Goal: Information Seeking & Learning: Check status

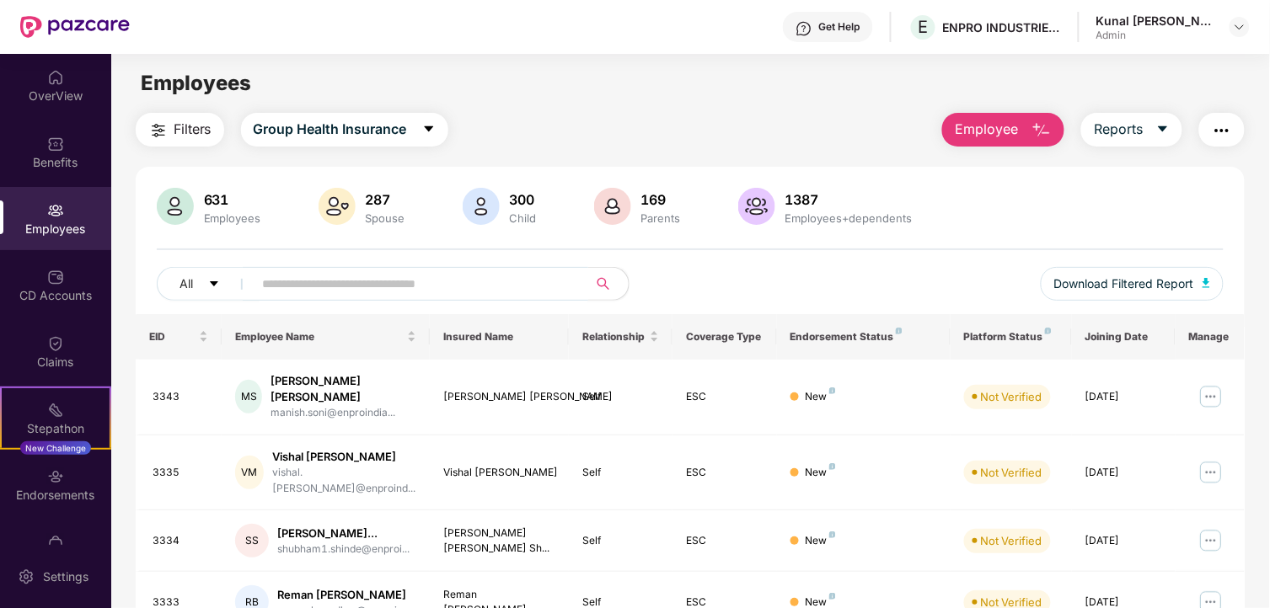
click at [405, 287] on input "text" at bounding box center [414, 283] width 303 height 25
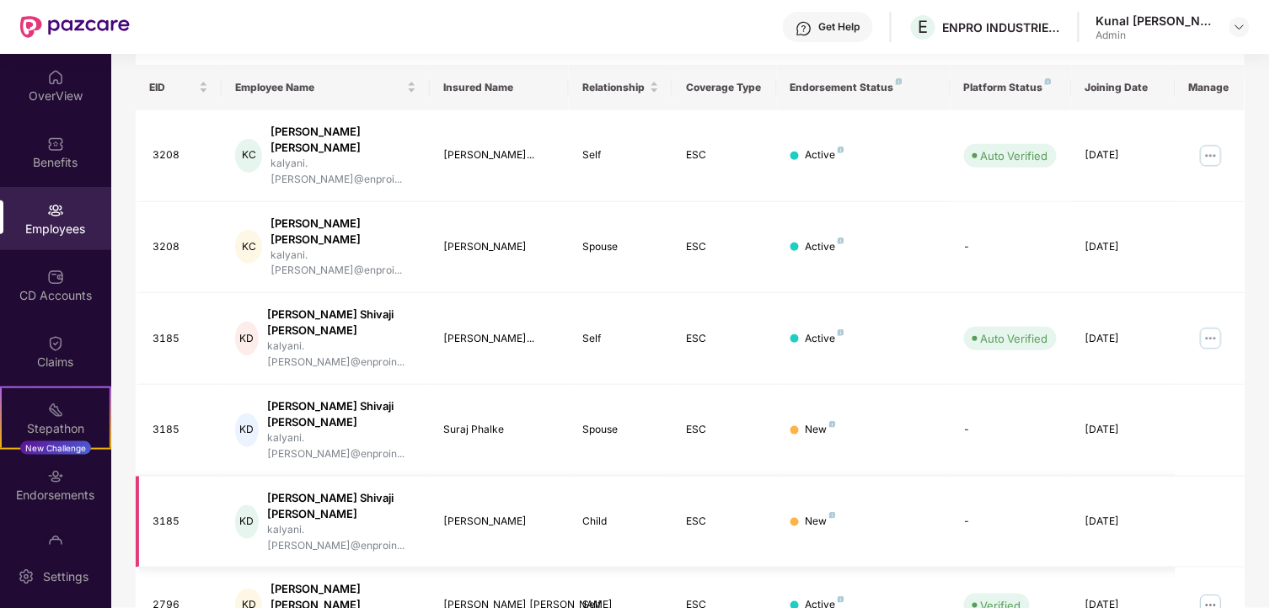
scroll to position [366, 0]
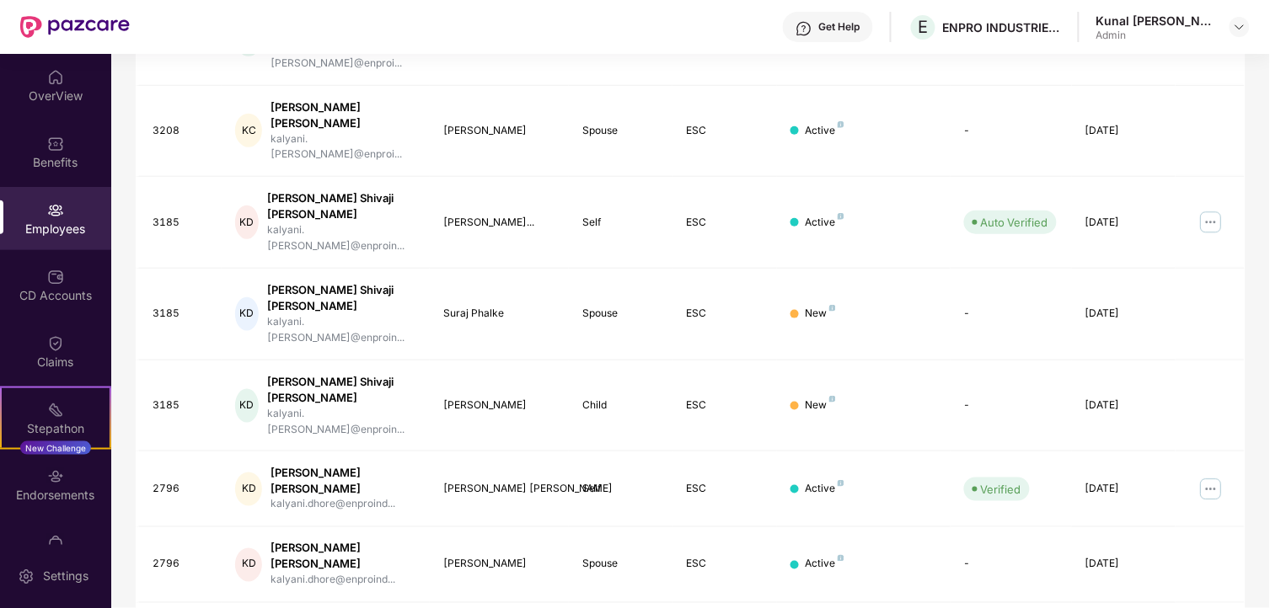
type input "******"
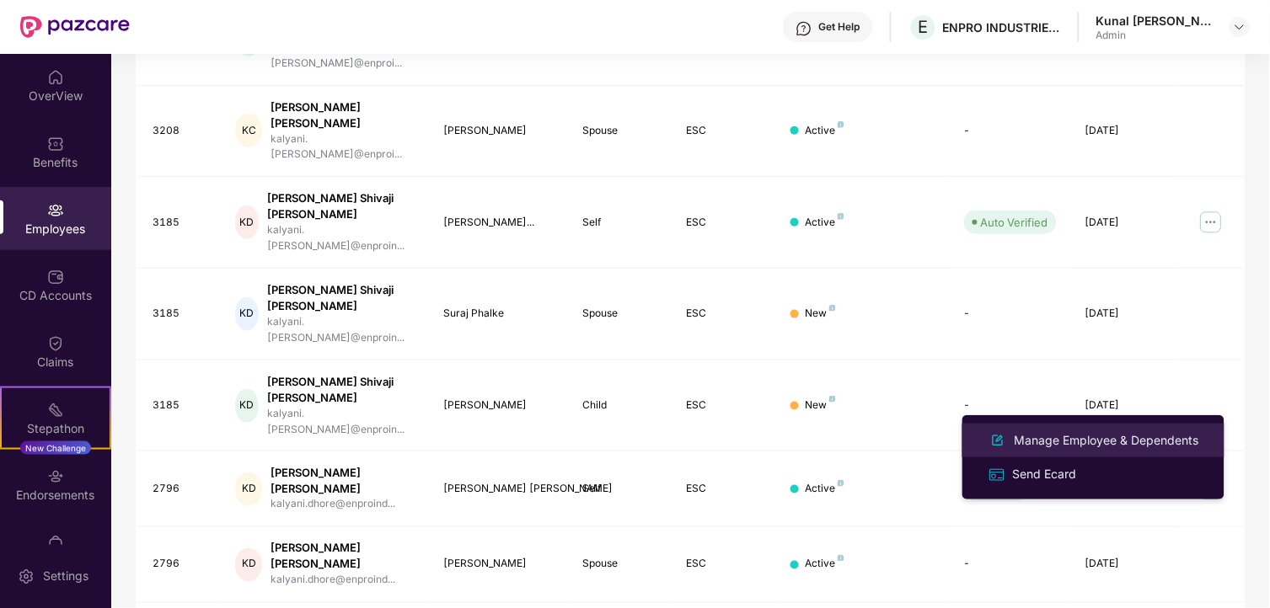
click at [1057, 442] on div "Manage Employee & Dependents" at bounding box center [1106, 440] width 191 height 19
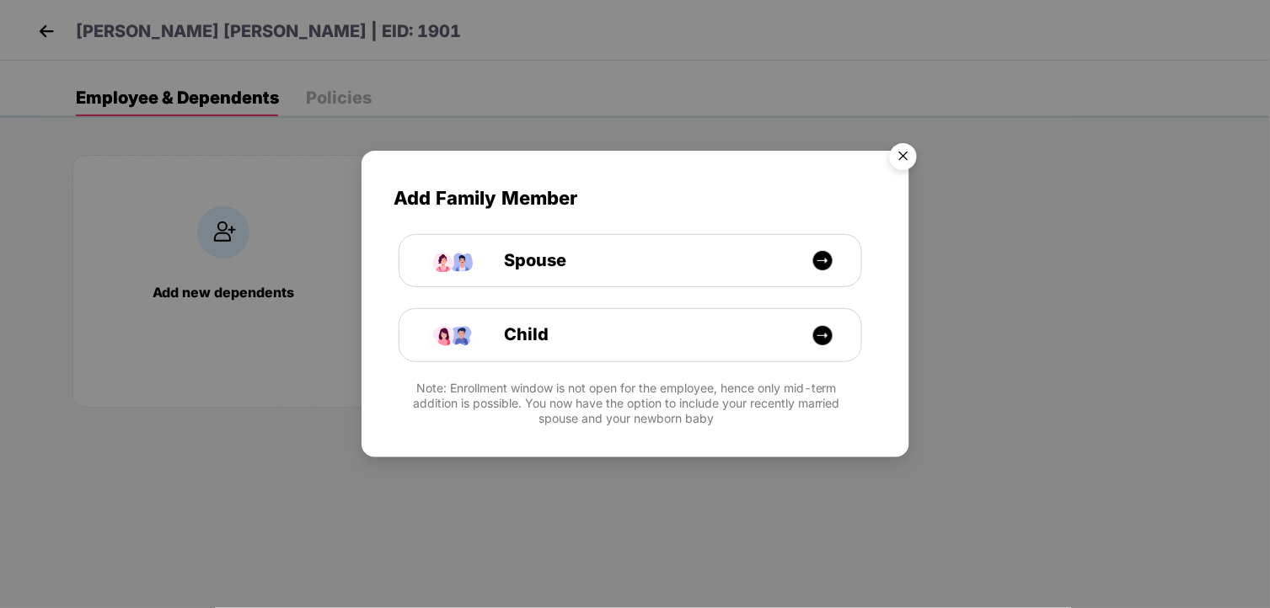
click at [902, 156] on img "Close" at bounding box center [903, 159] width 47 height 47
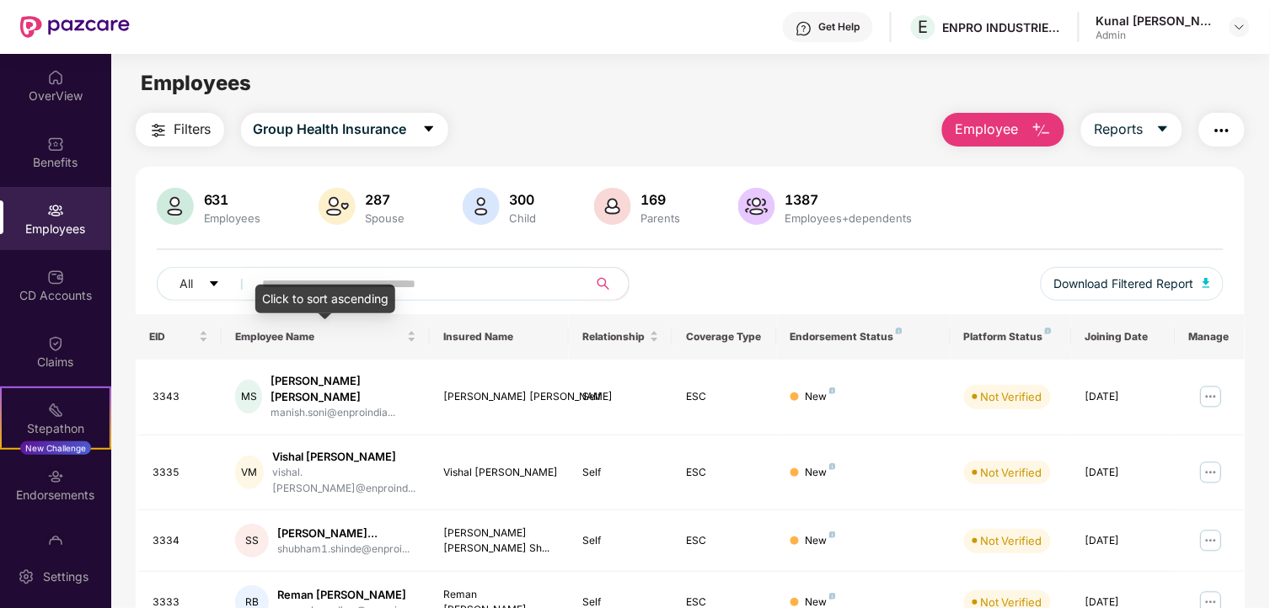
click at [343, 287] on div "Click to sort ascending" at bounding box center [325, 299] width 140 height 29
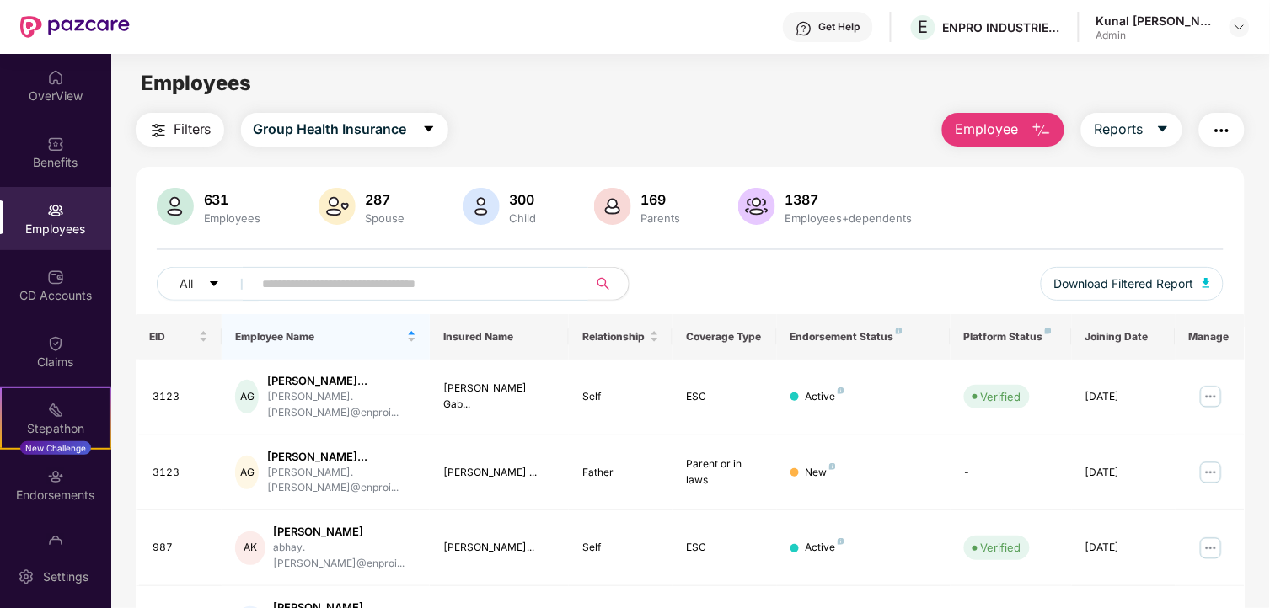
click at [337, 281] on input "text" at bounding box center [414, 283] width 303 height 25
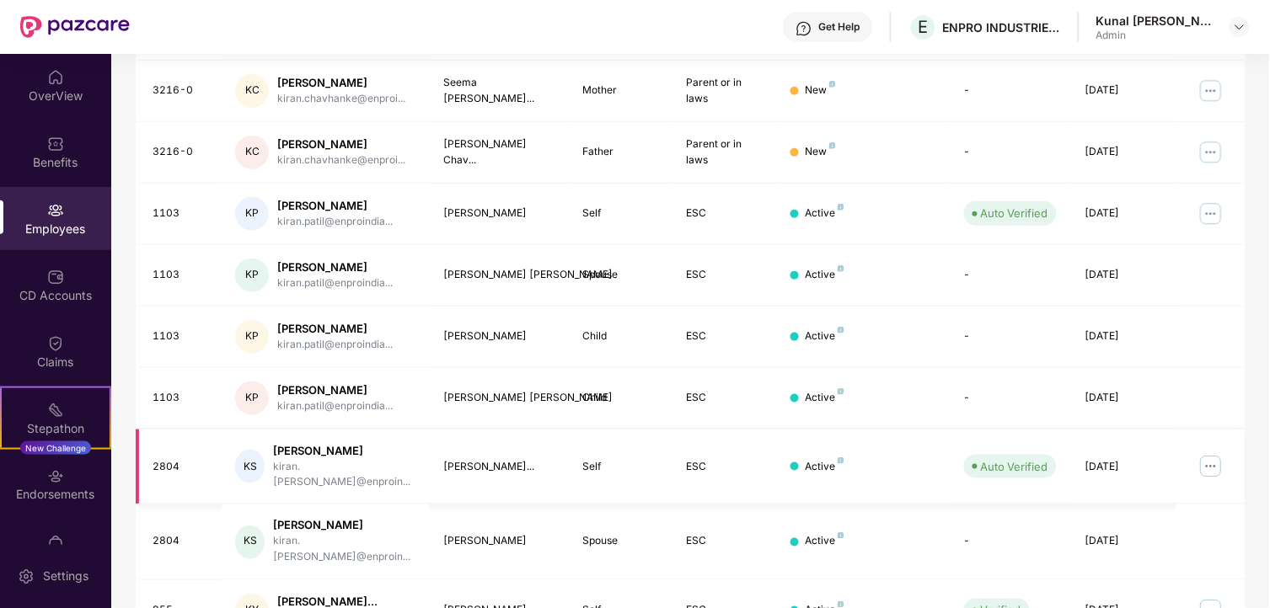
scroll to position [427, 0]
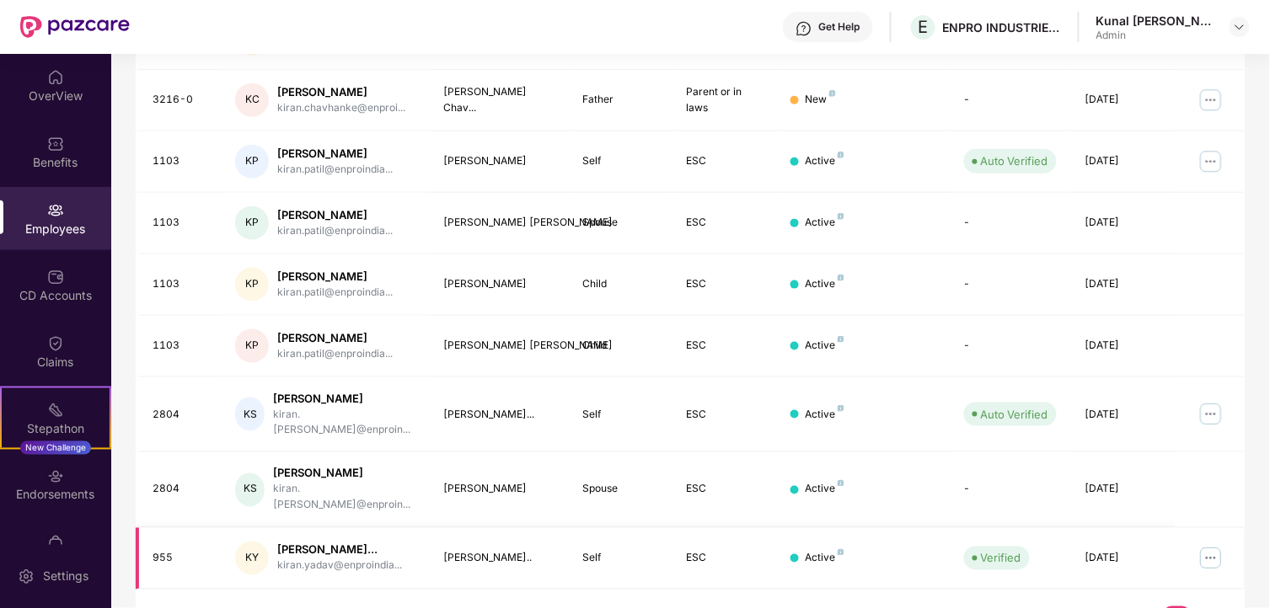
type input "*****"
click at [1207, 545] on img at bounding box center [1210, 558] width 27 height 27
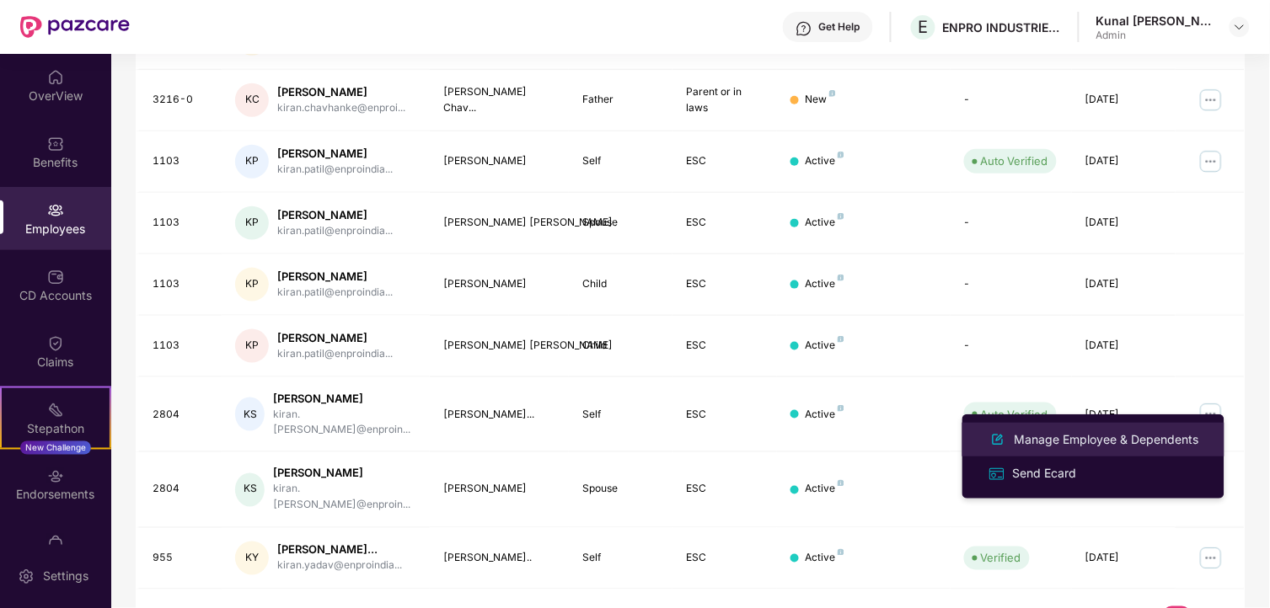
click at [1062, 436] on div "Manage Employee & Dependents" at bounding box center [1106, 440] width 191 height 19
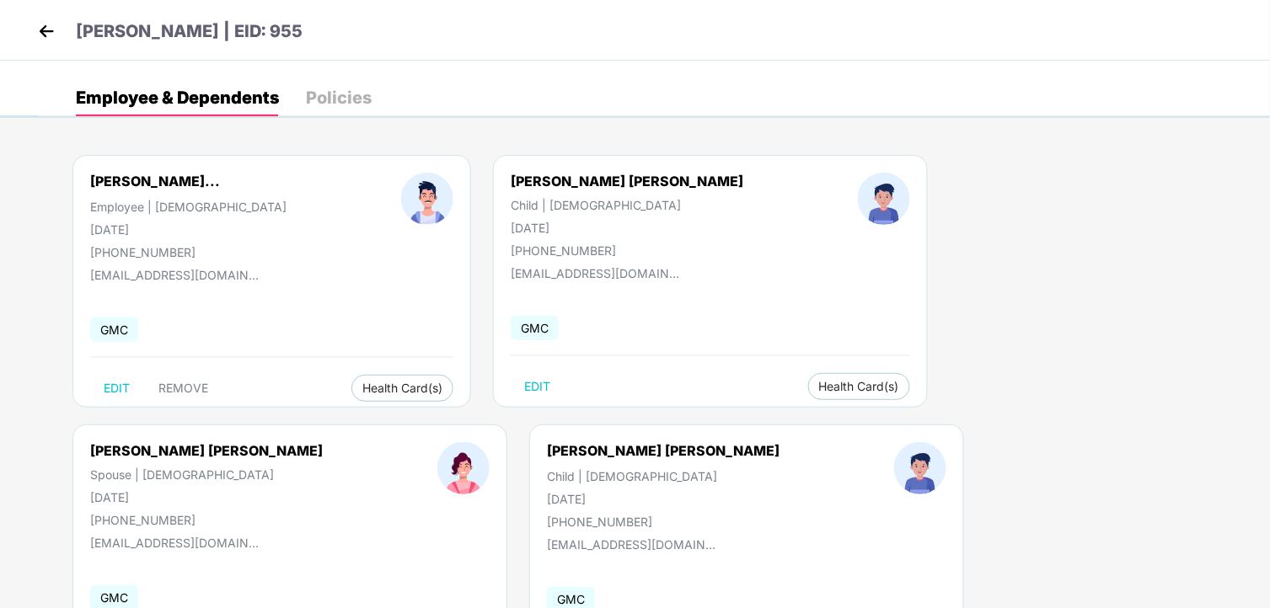
click at [57, 30] on img at bounding box center [46, 31] width 25 height 25
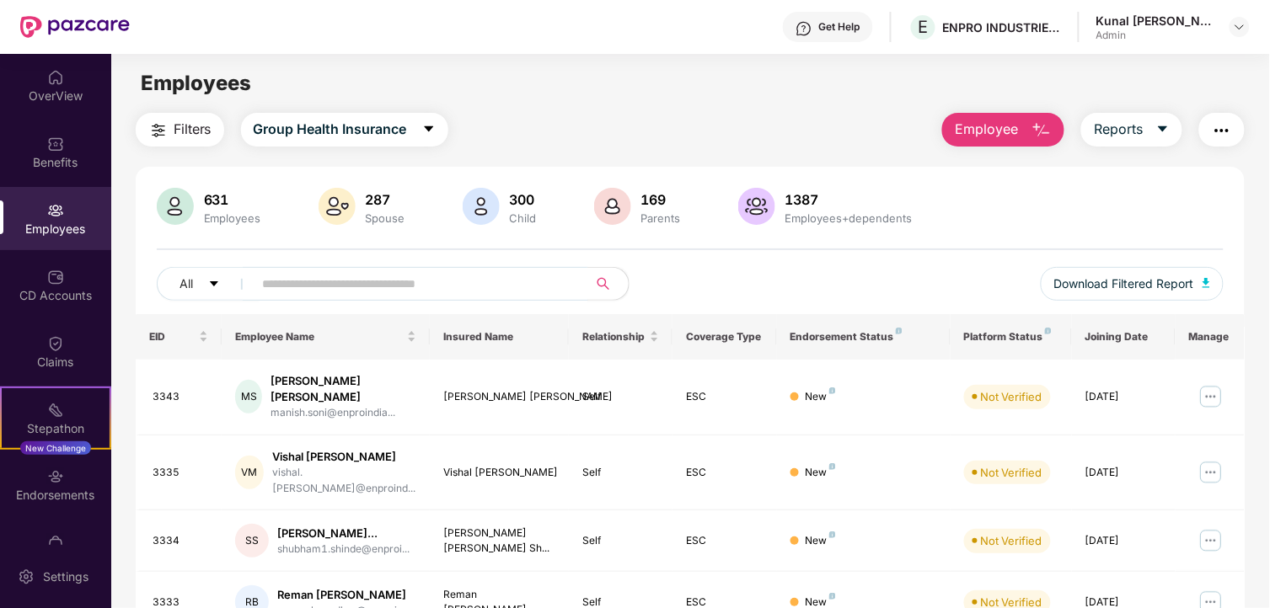
click at [44, 221] on div "Employees" at bounding box center [55, 229] width 111 height 17
click at [384, 292] on div "Click to sort ascending" at bounding box center [325, 299] width 140 height 29
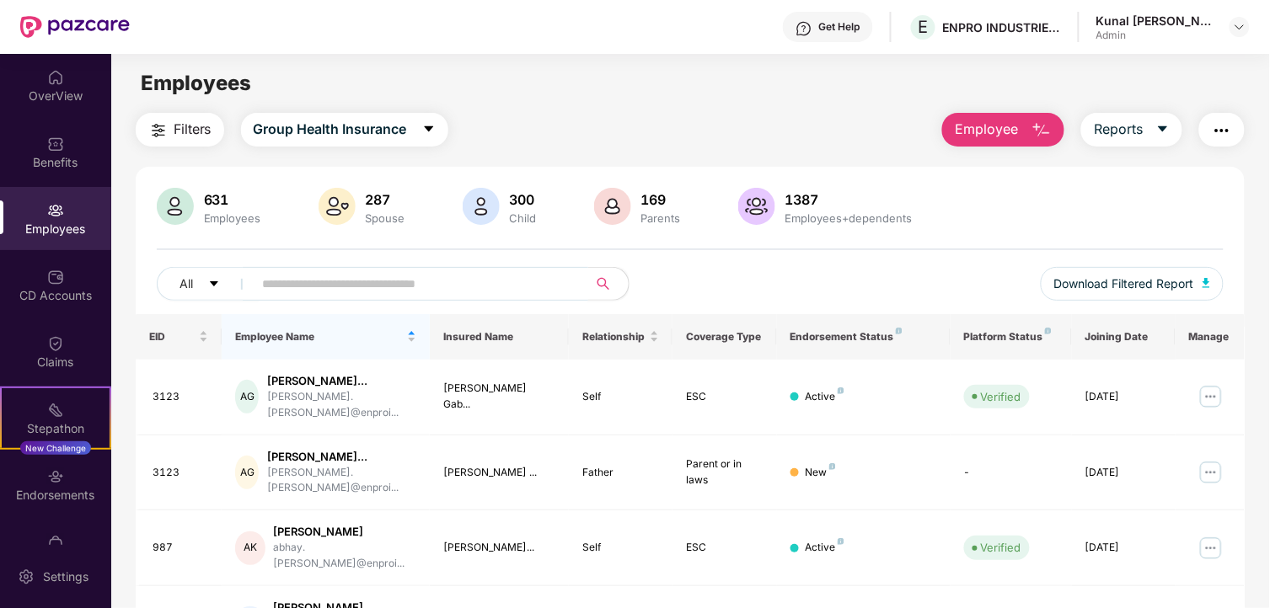
click at [421, 281] on input "text" at bounding box center [414, 283] width 303 height 25
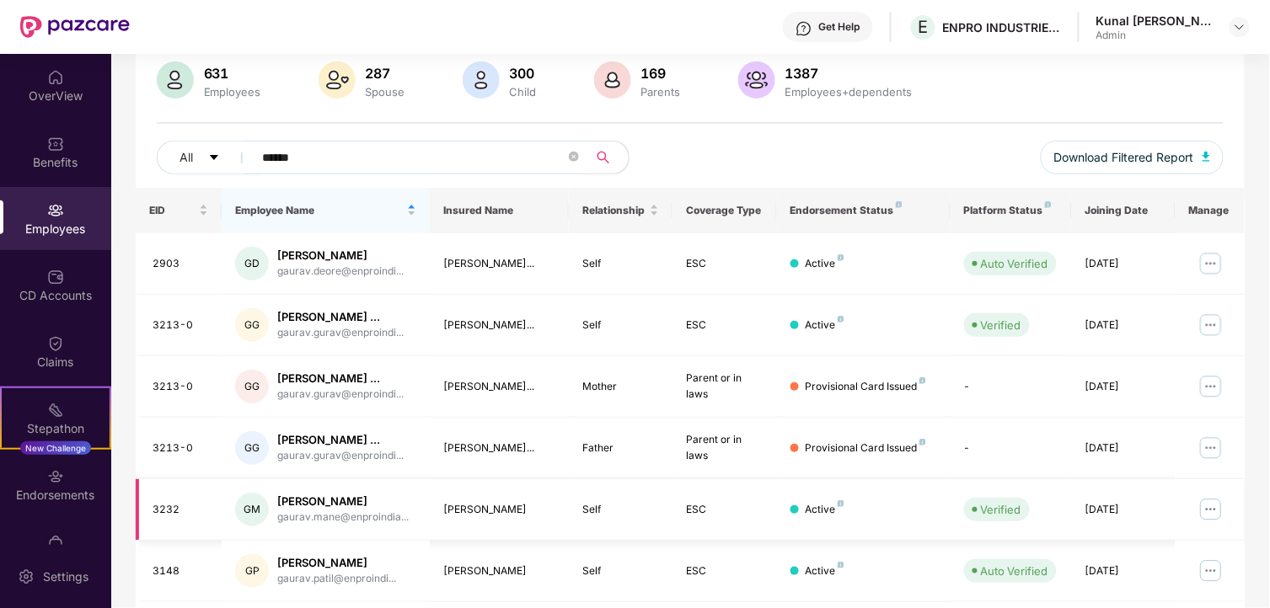
scroll to position [0, 0]
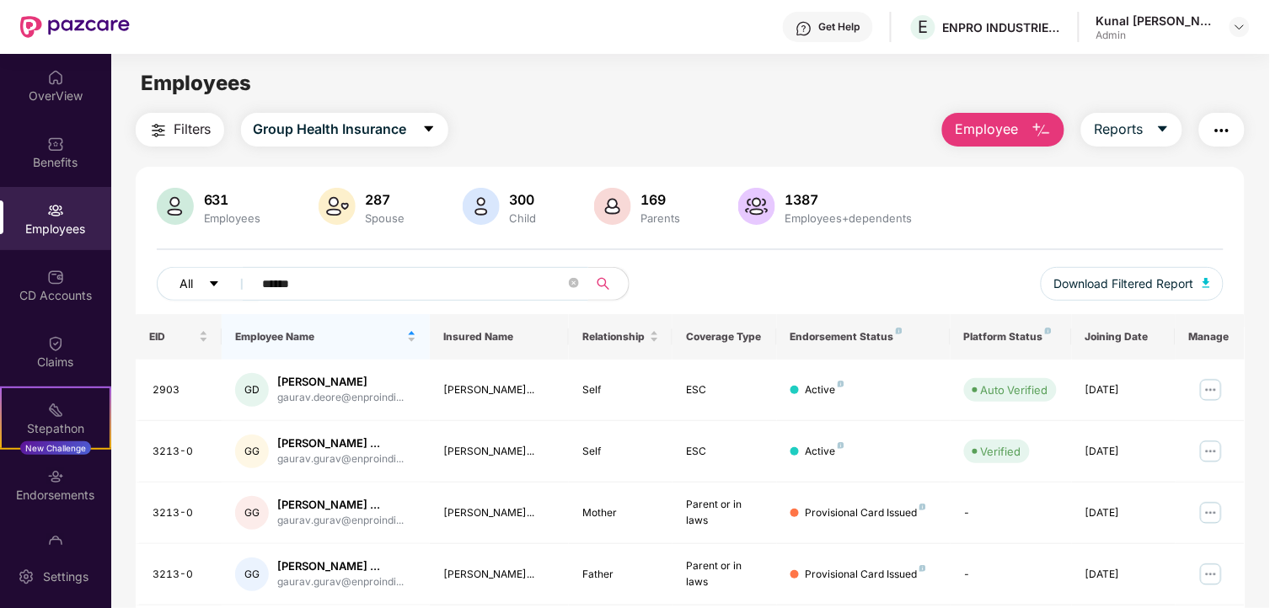
drag, startPoint x: 299, startPoint y: 284, endPoint x: 207, endPoint y: 266, distance: 93.5
click at [207, 267] on div "All ******" at bounding box center [423, 284] width 533 height 34
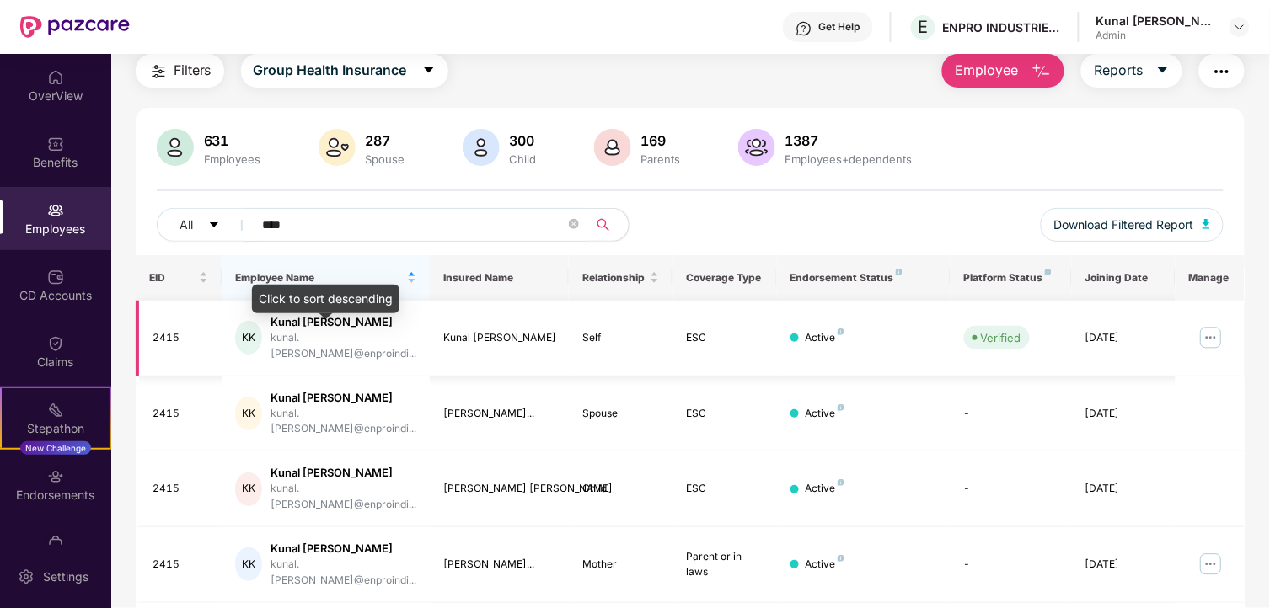
scroll to position [120, 0]
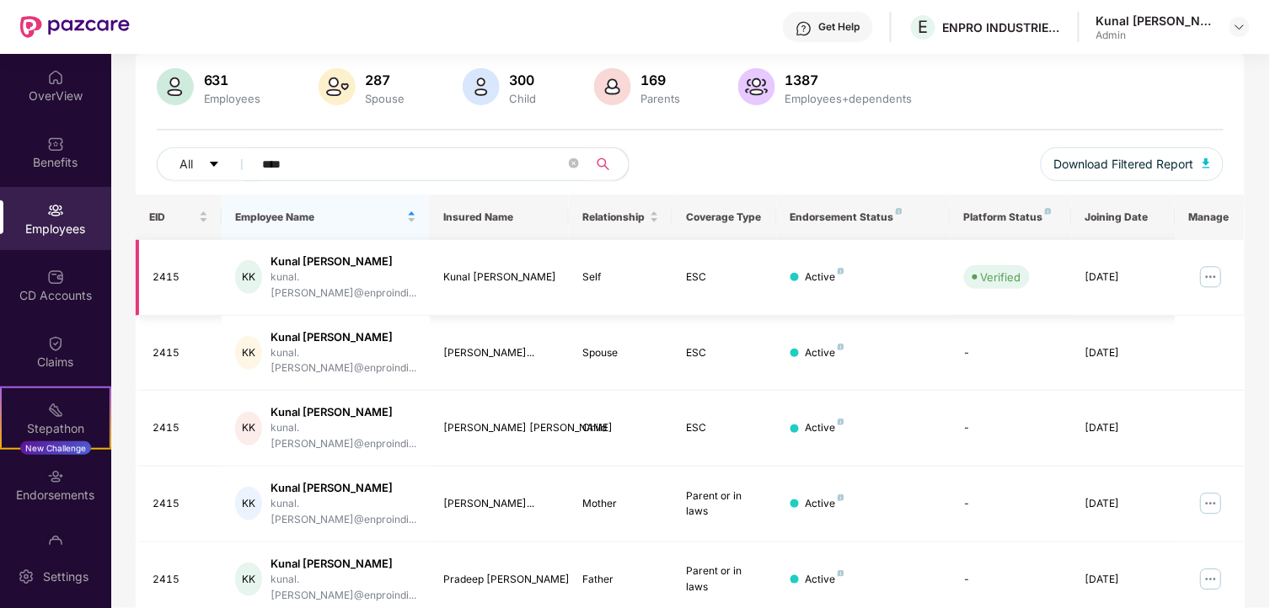
type input "****"
click at [1212, 266] on img at bounding box center [1210, 277] width 27 height 27
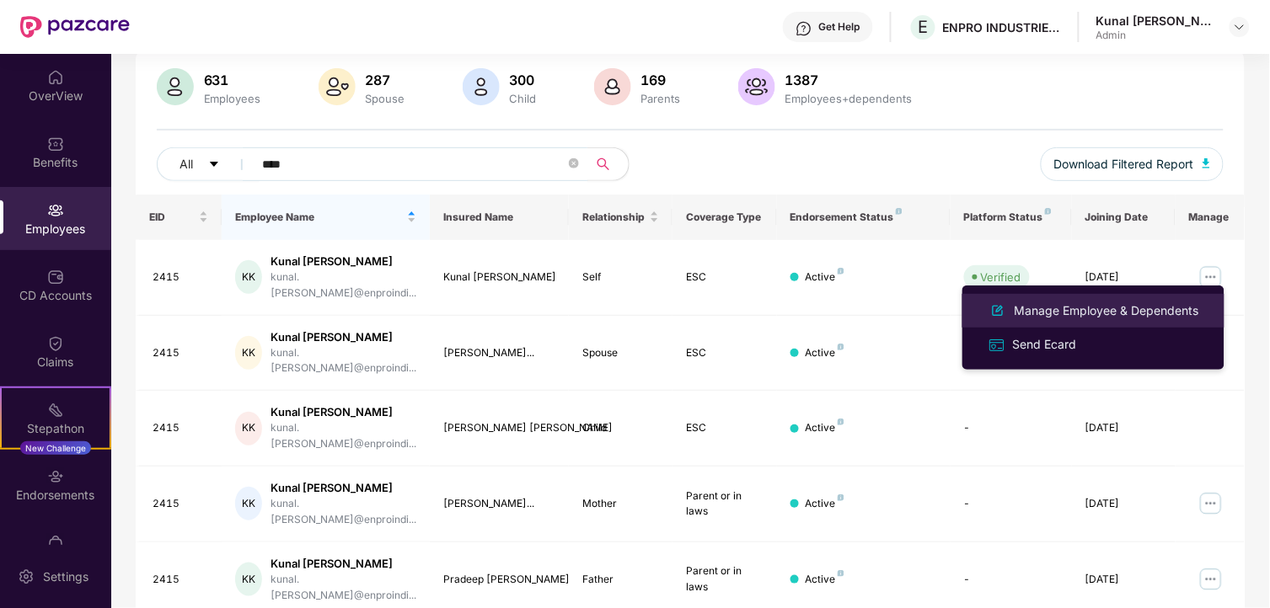
click at [1104, 307] on div "Manage Employee & Dependents" at bounding box center [1106, 311] width 191 height 19
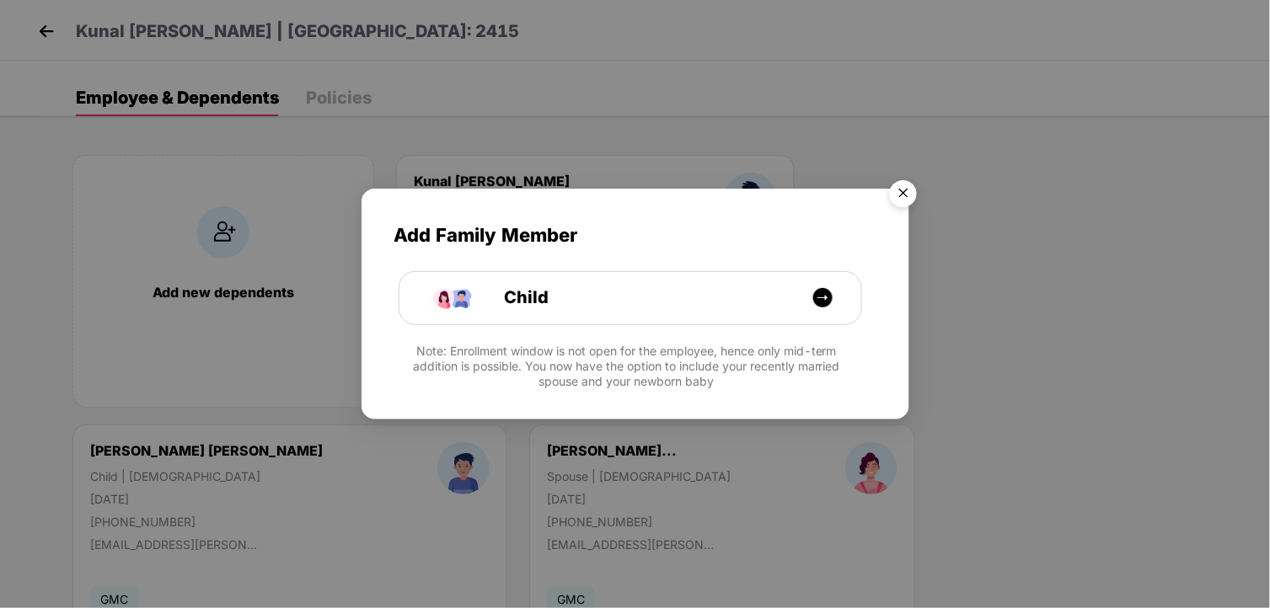
click at [916, 190] on img "Close" at bounding box center [903, 196] width 47 height 47
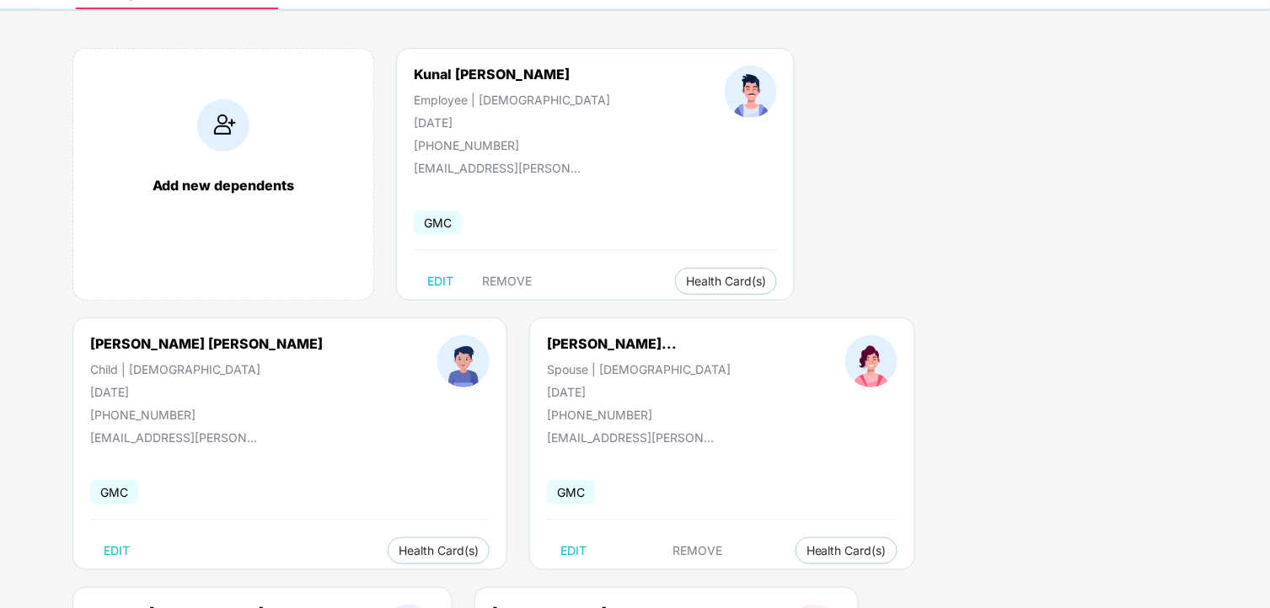
scroll to position [111, 0]
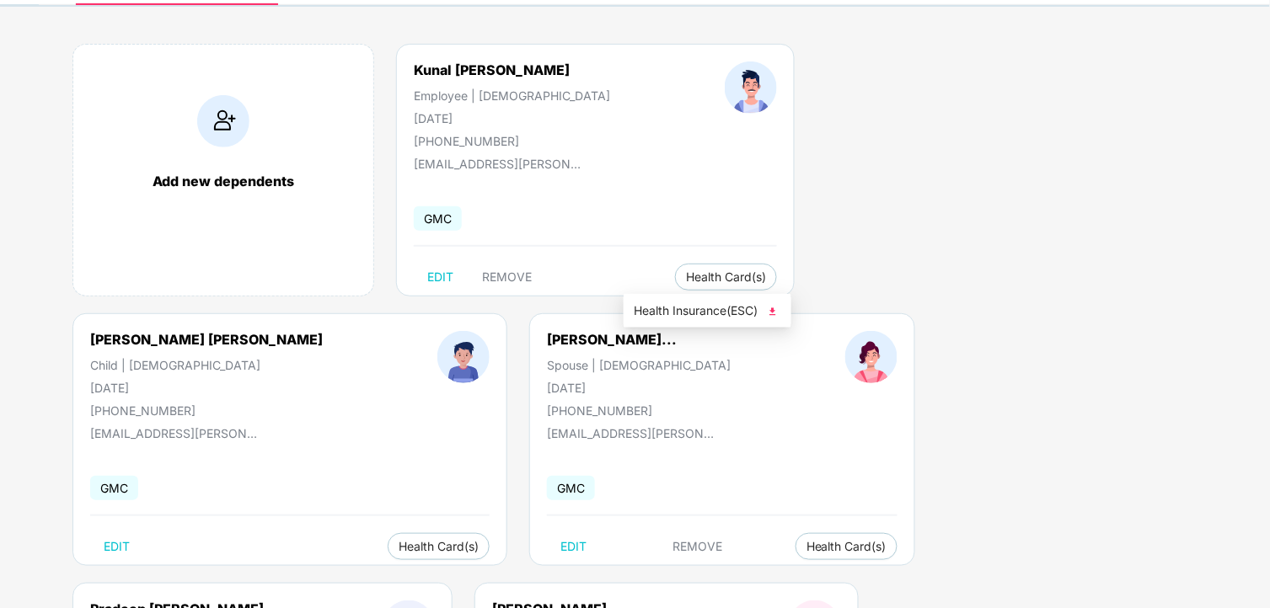
click at [730, 318] on span "Health Insurance(ESC)" at bounding box center [707, 311] width 147 height 19
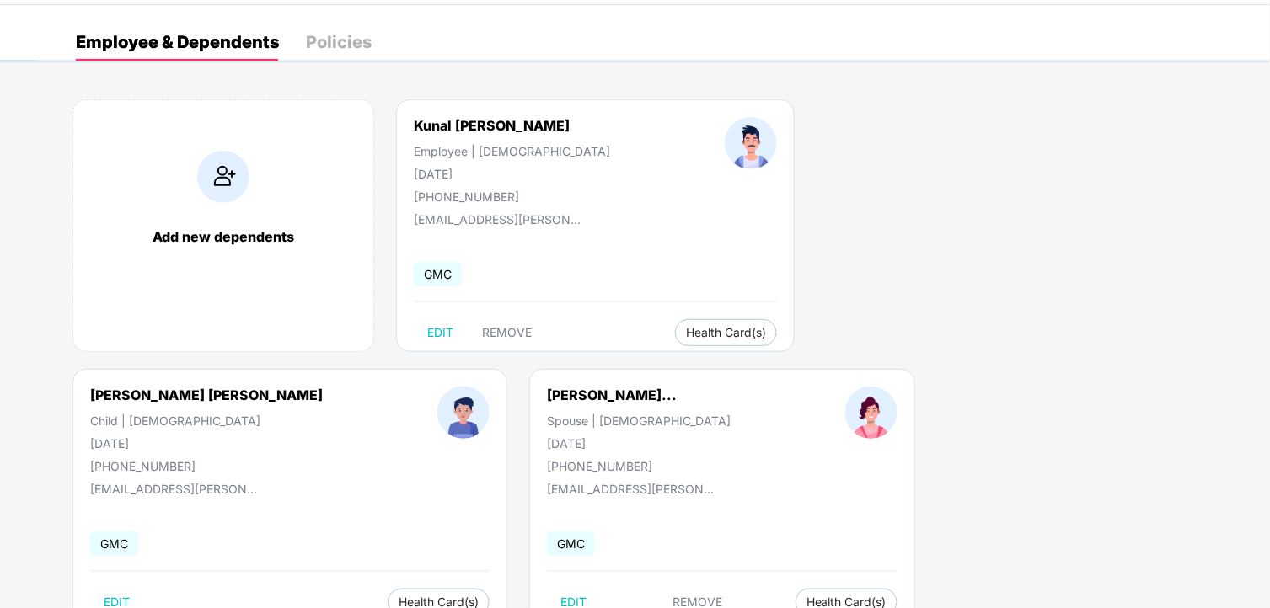
scroll to position [0, 0]
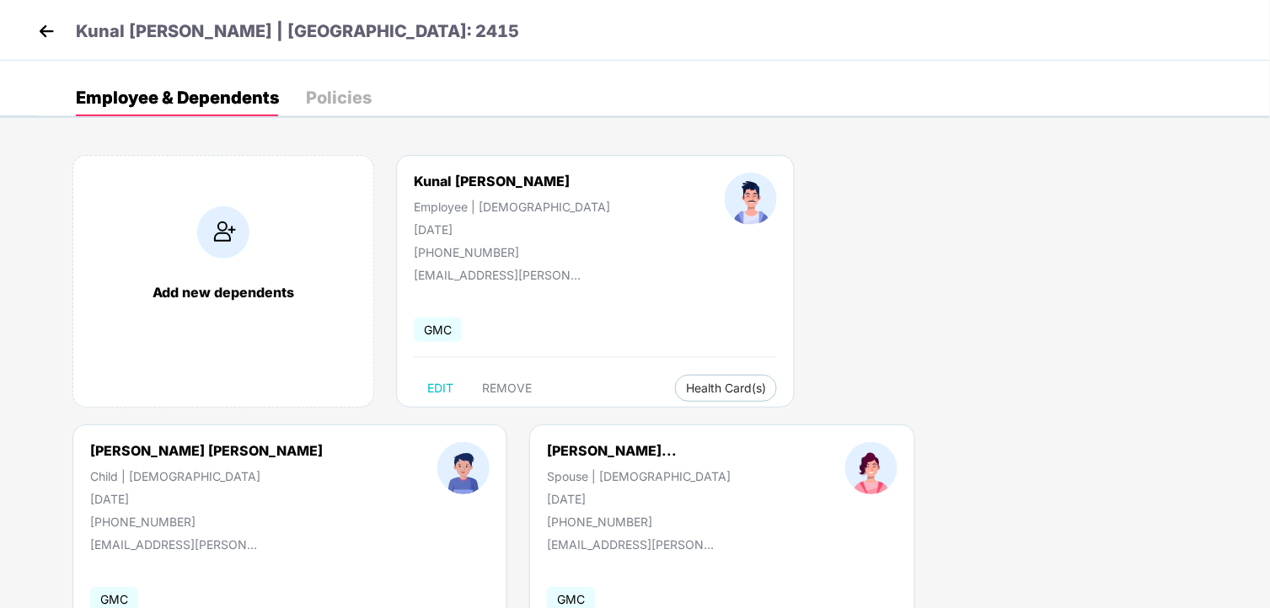
click at [61, 24] on header "Kunal Pradeep Kudale | EID: 2415" at bounding box center [276, 34] width 485 height 30
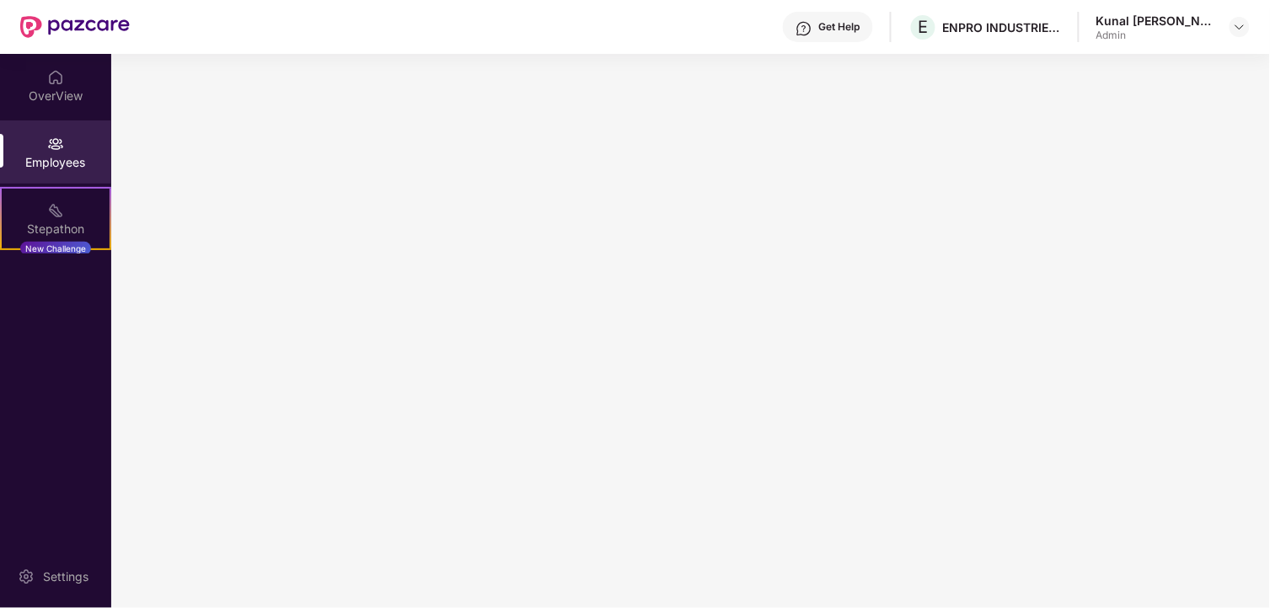
click at [55, 27] on img at bounding box center [75, 27] width 110 height 22
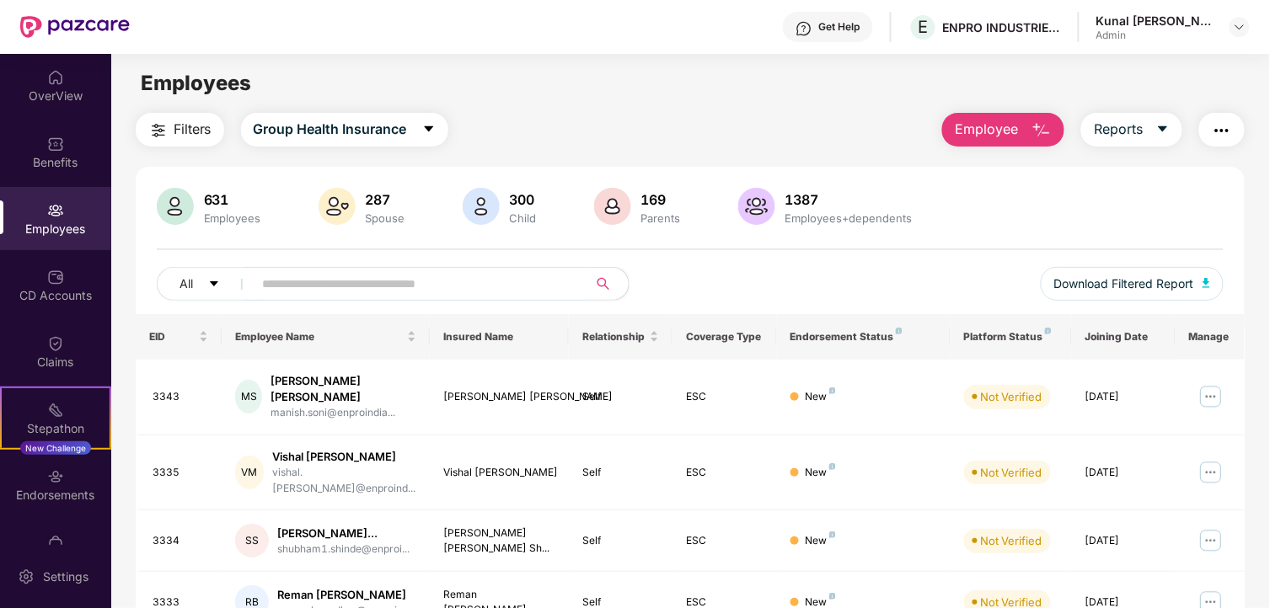
click at [325, 276] on input "text" at bounding box center [414, 283] width 303 height 25
type input "*"
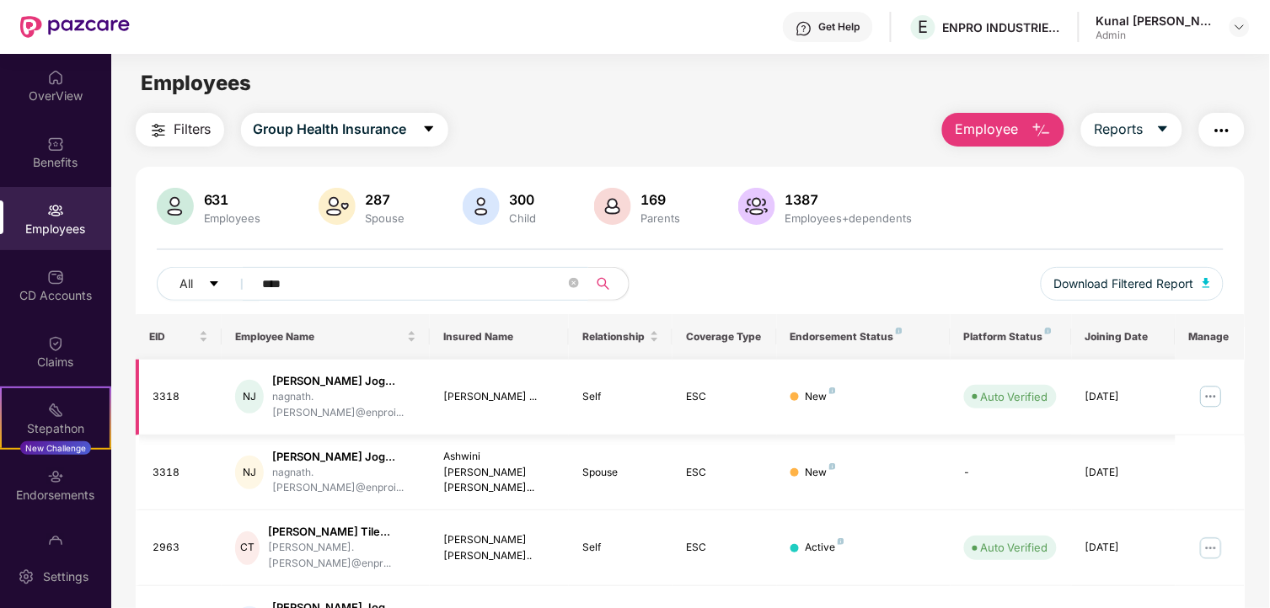
type input "****"
click at [1203, 386] on img at bounding box center [1210, 396] width 27 height 27
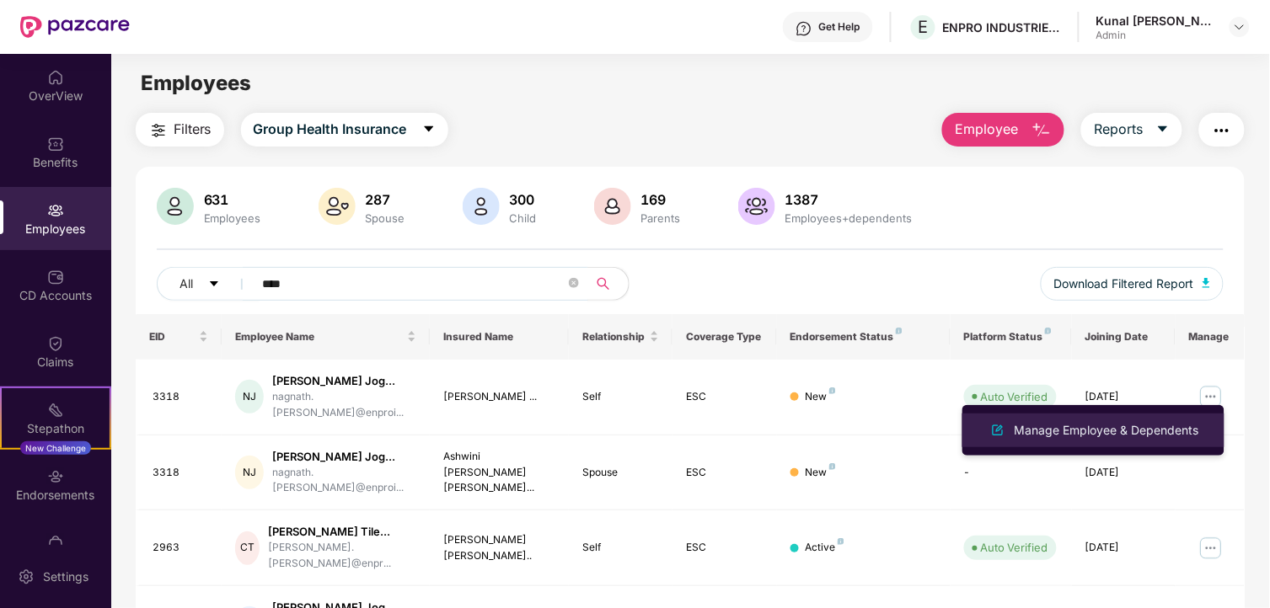
click at [1092, 422] on div "Manage Employee & Dependents" at bounding box center [1106, 430] width 191 height 19
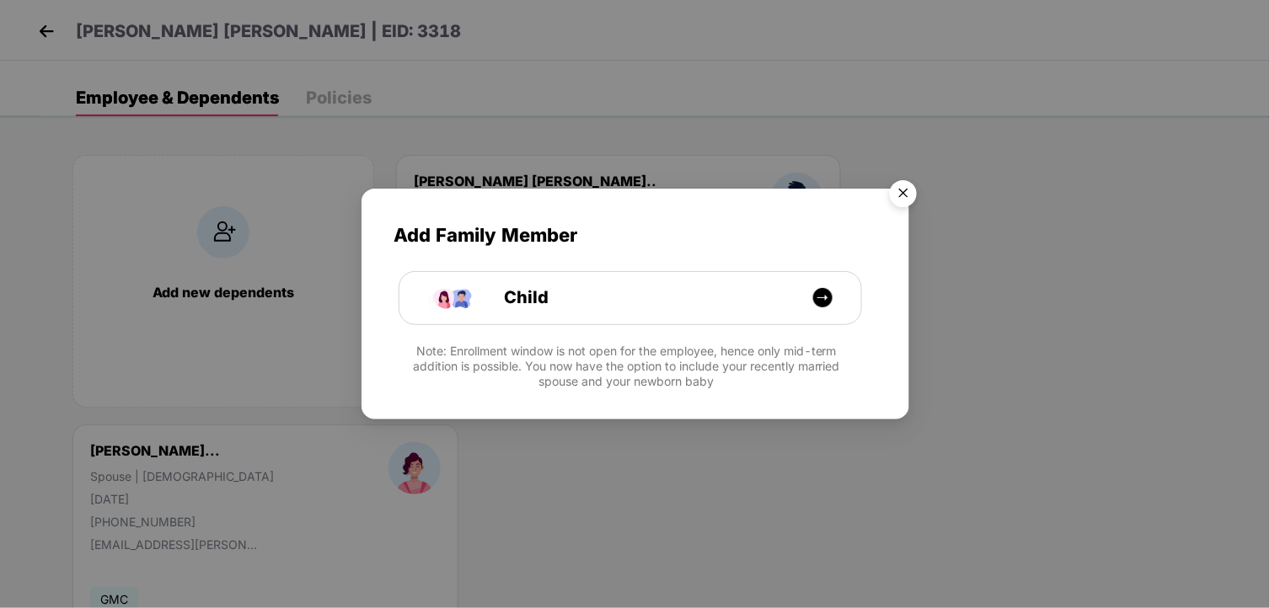
click at [902, 189] on img "Close" at bounding box center [903, 196] width 47 height 47
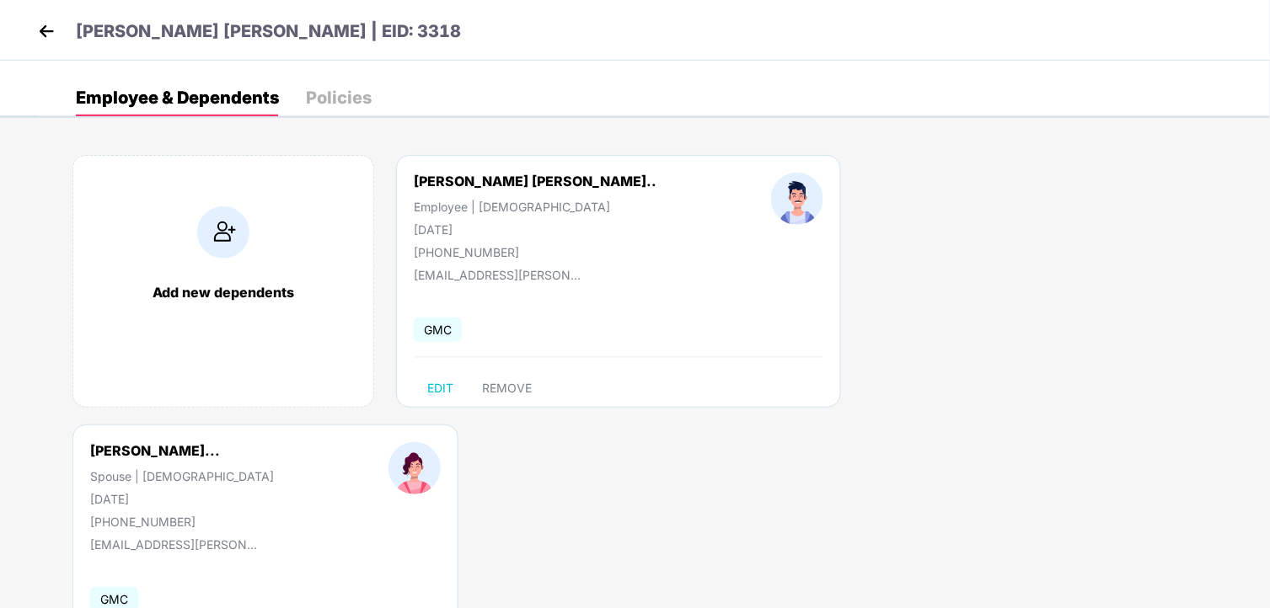
click at [46, 27] on img at bounding box center [46, 31] width 25 height 25
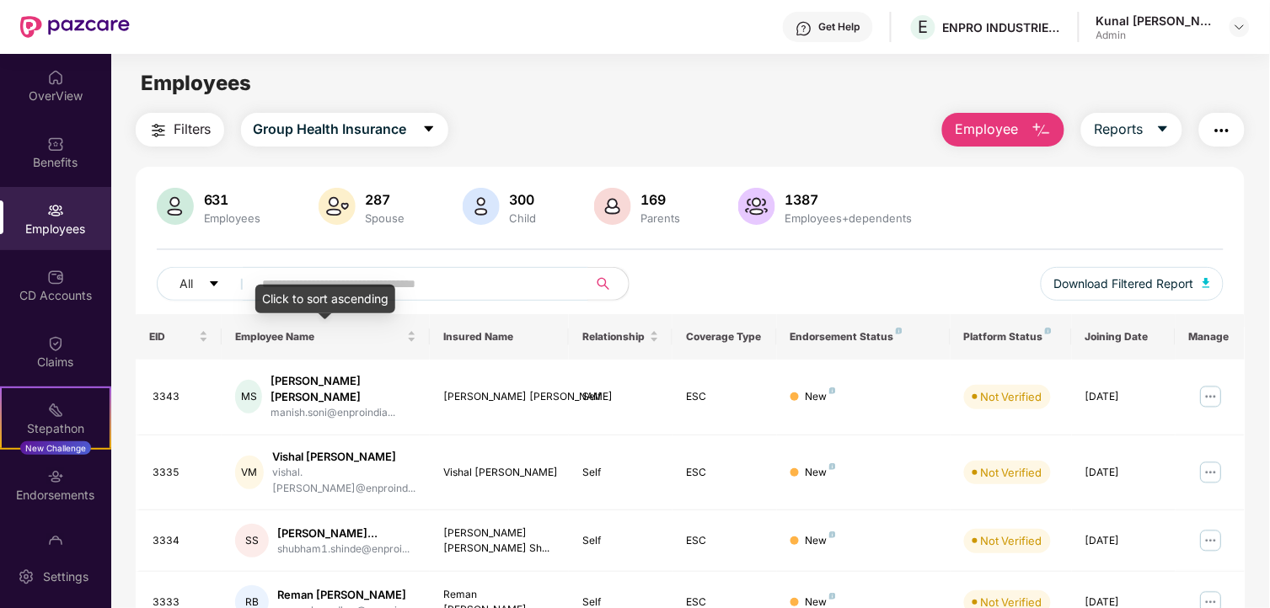
click at [371, 295] on div "Click to sort ascending" at bounding box center [325, 299] width 140 height 29
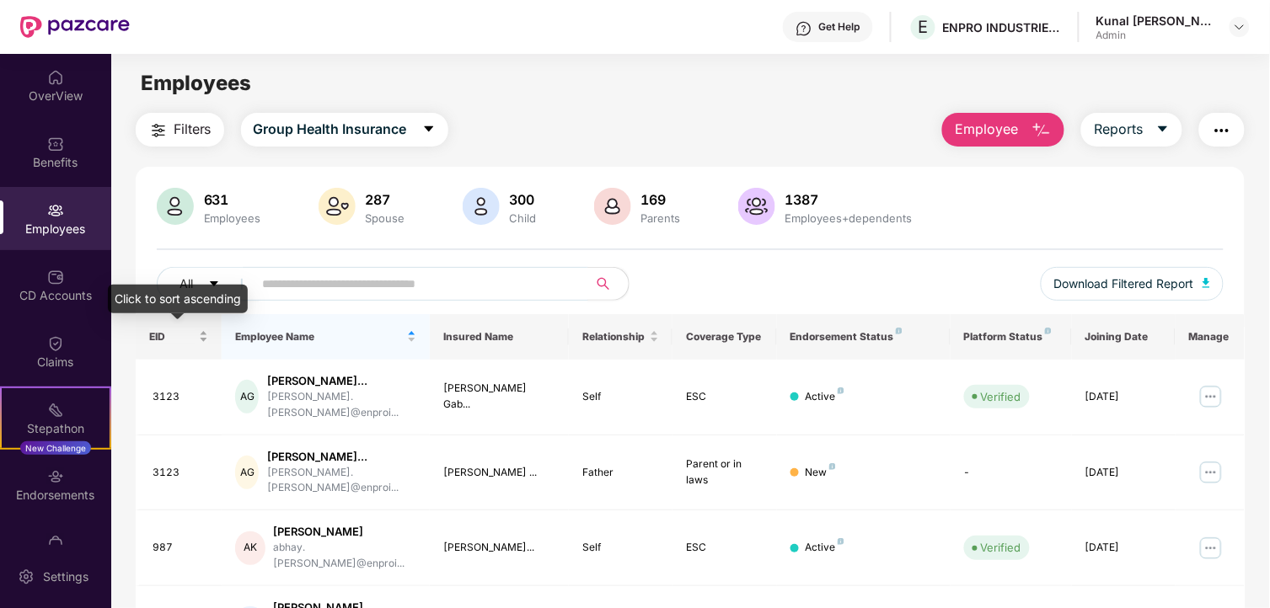
click at [179, 335] on span "EID" at bounding box center [172, 336] width 47 height 13
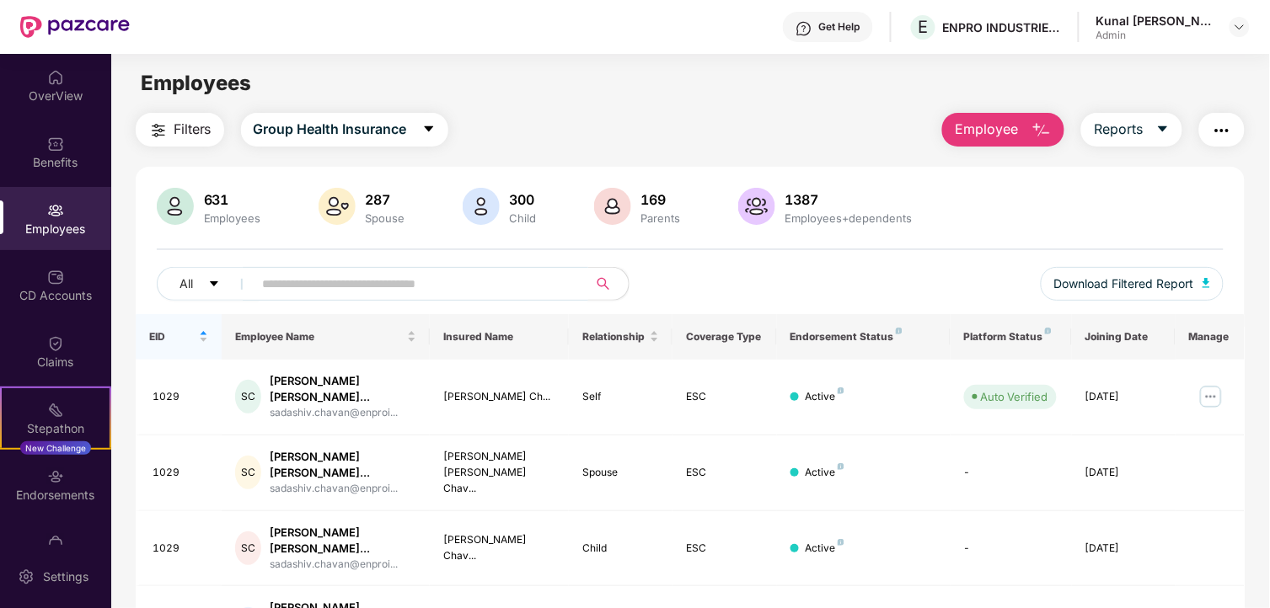
click at [440, 279] on input "text" at bounding box center [414, 283] width 303 height 25
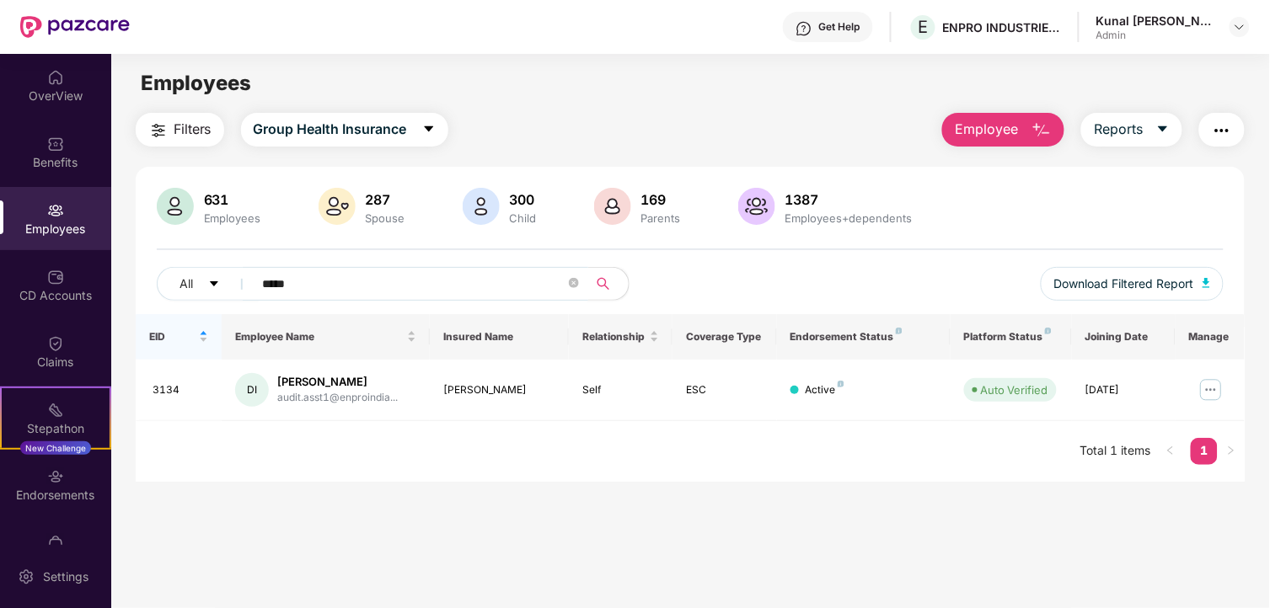
type input "*****"
drag, startPoint x: 297, startPoint y: 287, endPoint x: 24, endPoint y: 287, distance: 273.9
click at [24, 287] on div "OverView Benefits Employees CD Accounts Claims Stepathon New Challenge Endorsem…" at bounding box center [635, 331] width 1270 height 554
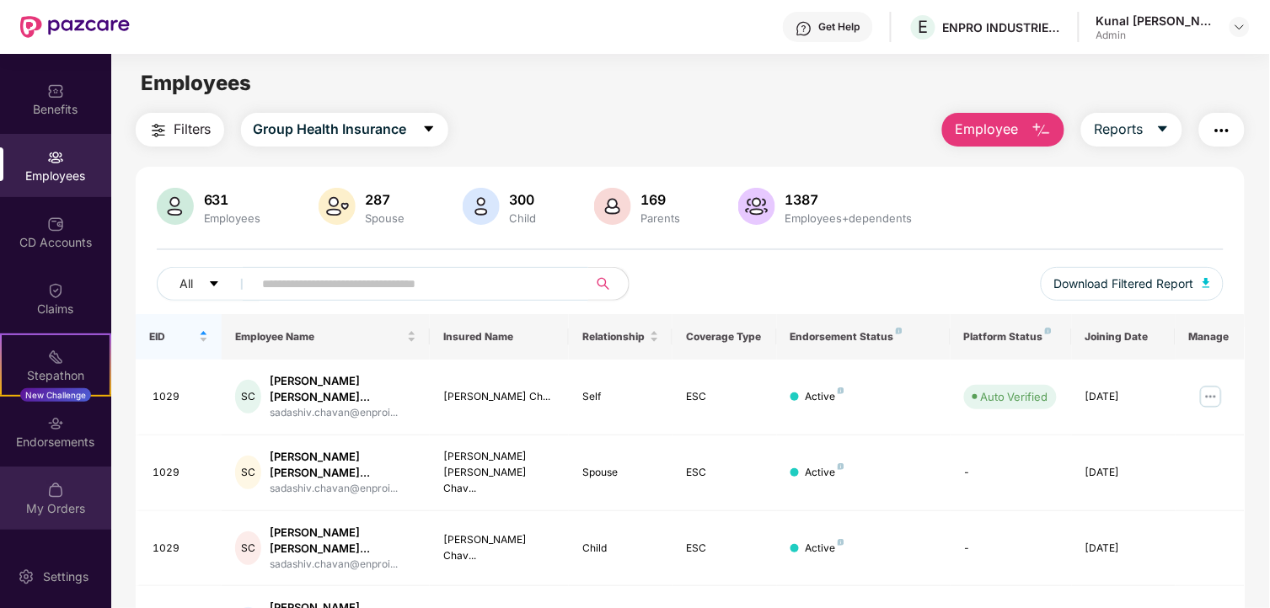
scroll to position [107, 0]
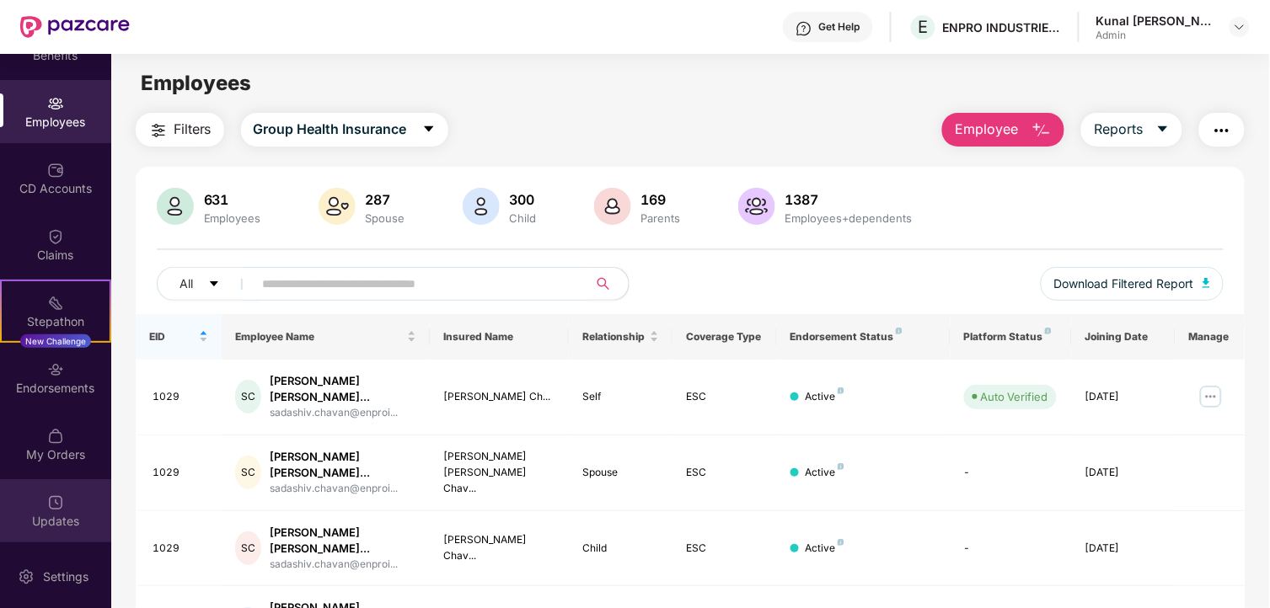
click at [46, 514] on div "Updates" at bounding box center [55, 521] width 111 height 17
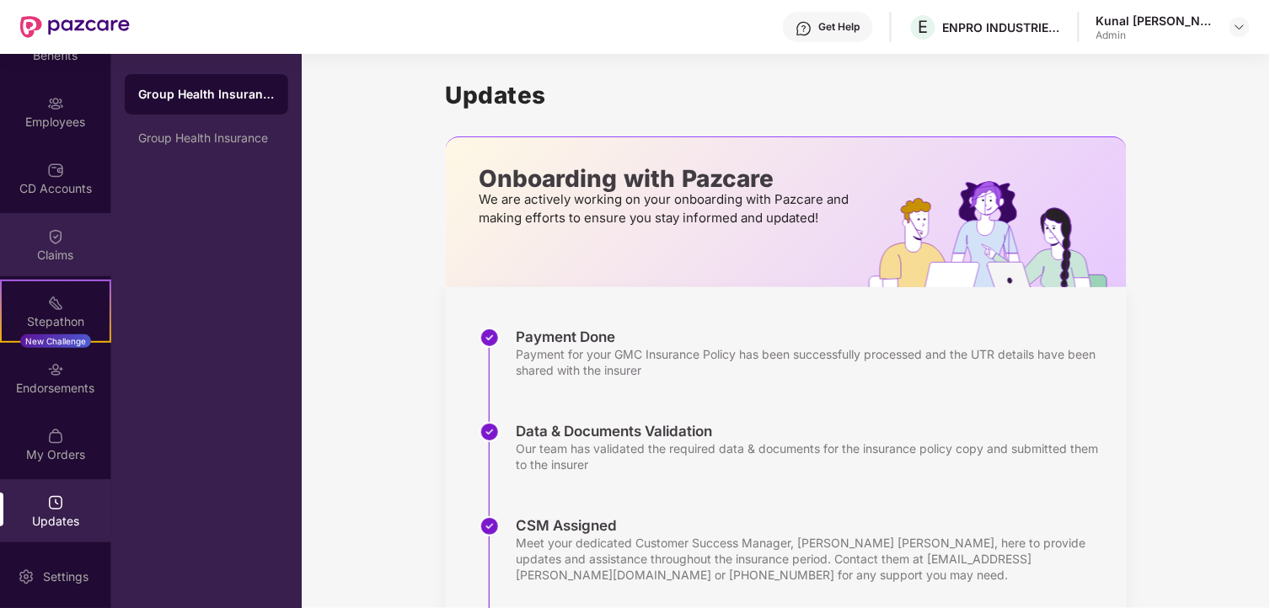
click at [59, 259] on div "Claims" at bounding box center [55, 255] width 111 height 17
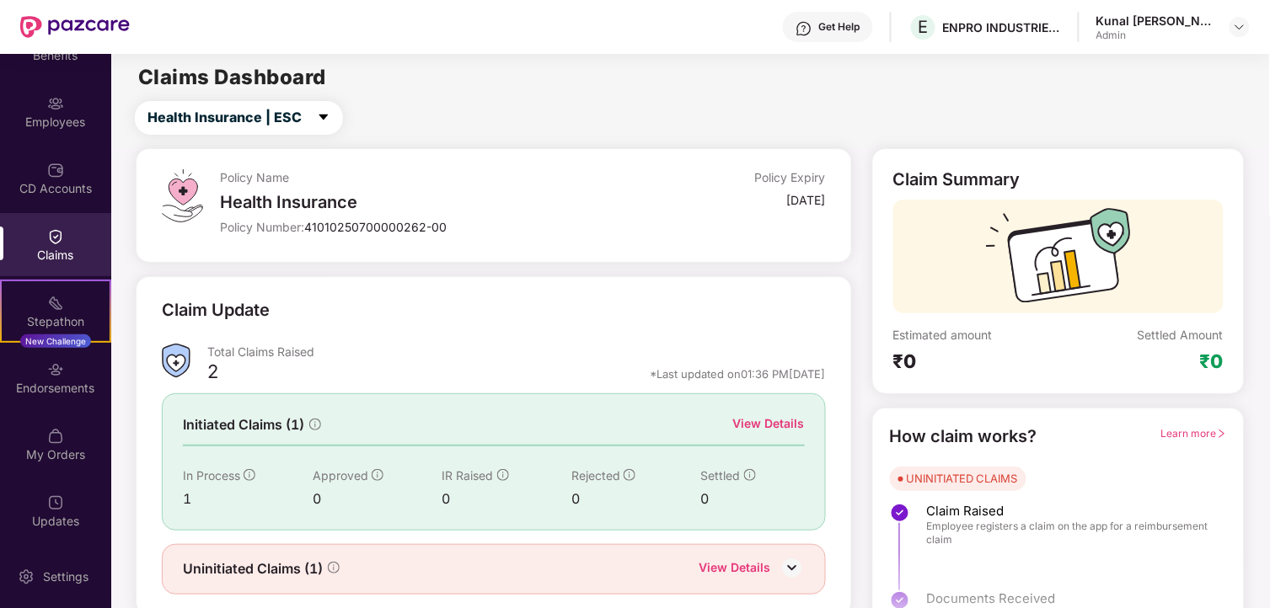
scroll to position [51, 0]
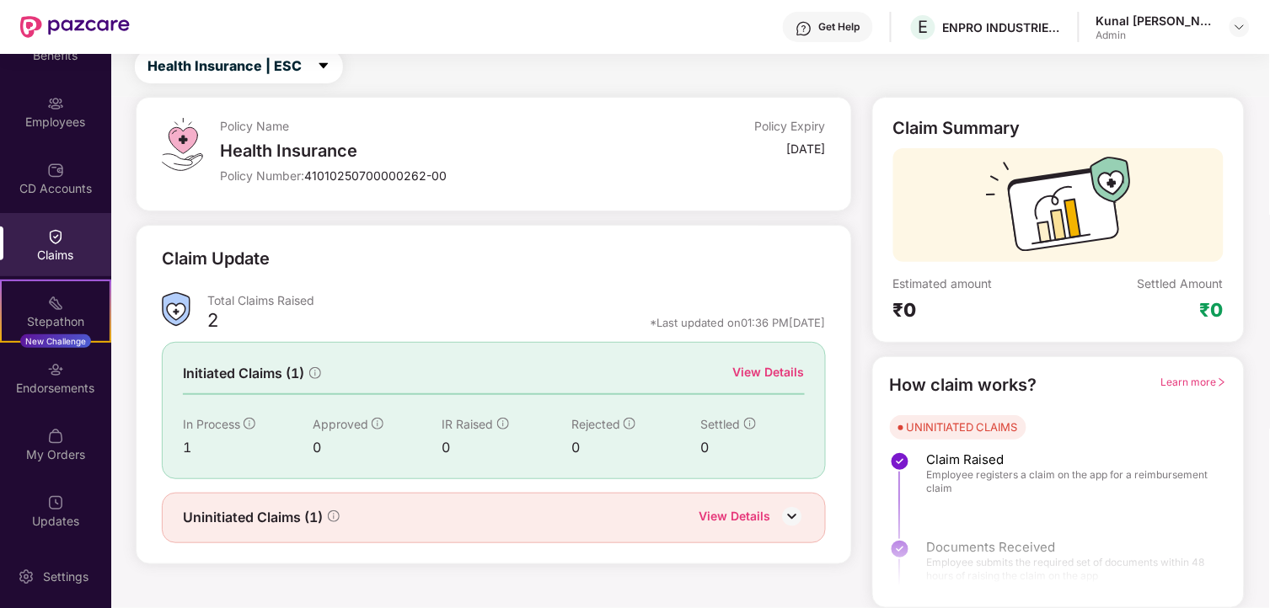
click at [762, 366] on div "View Details" at bounding box center [769, 372] width 72 height 19
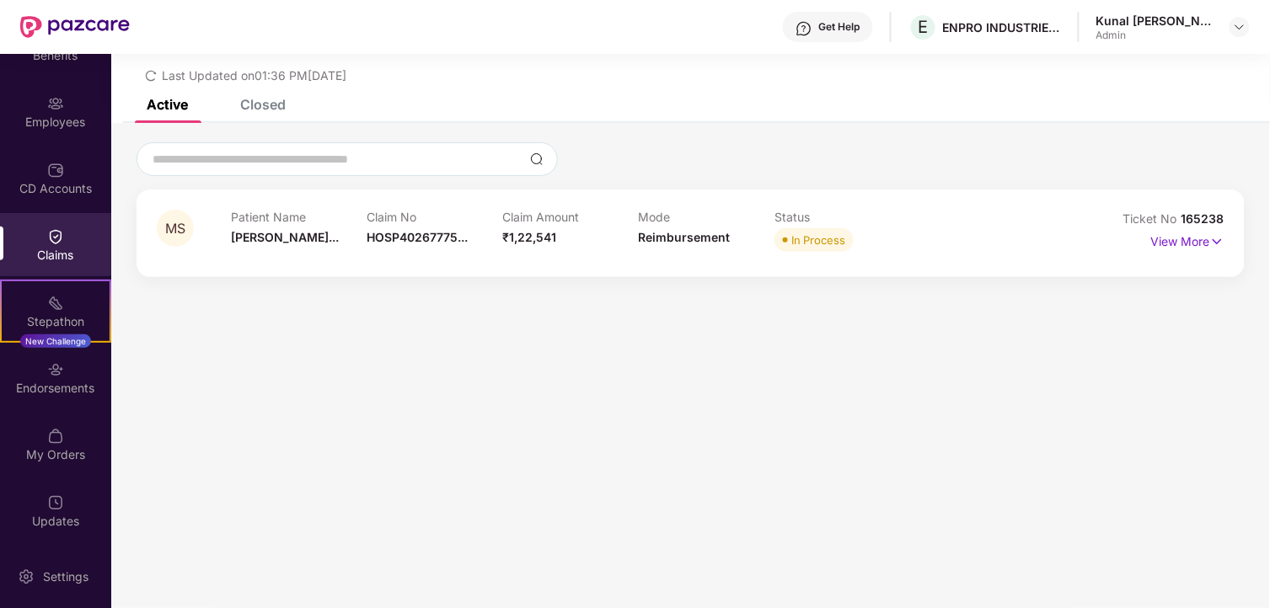
click at [261, 110] on div "Closed" at bounding box center [263, 104] width 46 height 17
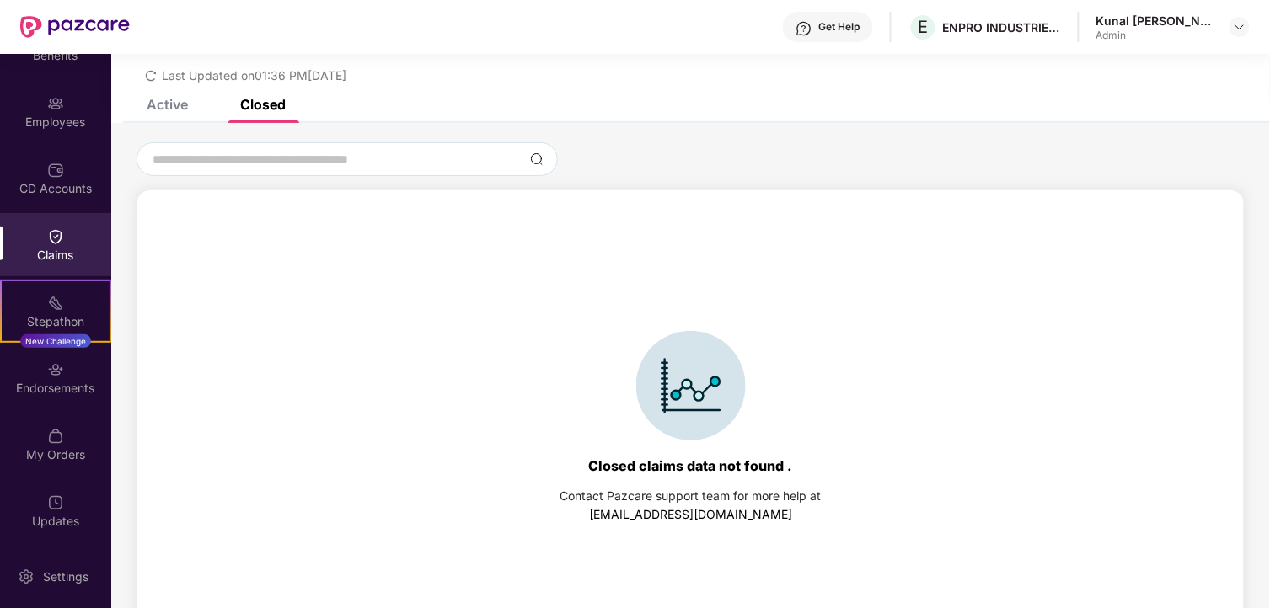
click at [182, 113] on div "Active" at bounding box center [154, 104] width 67 height 37
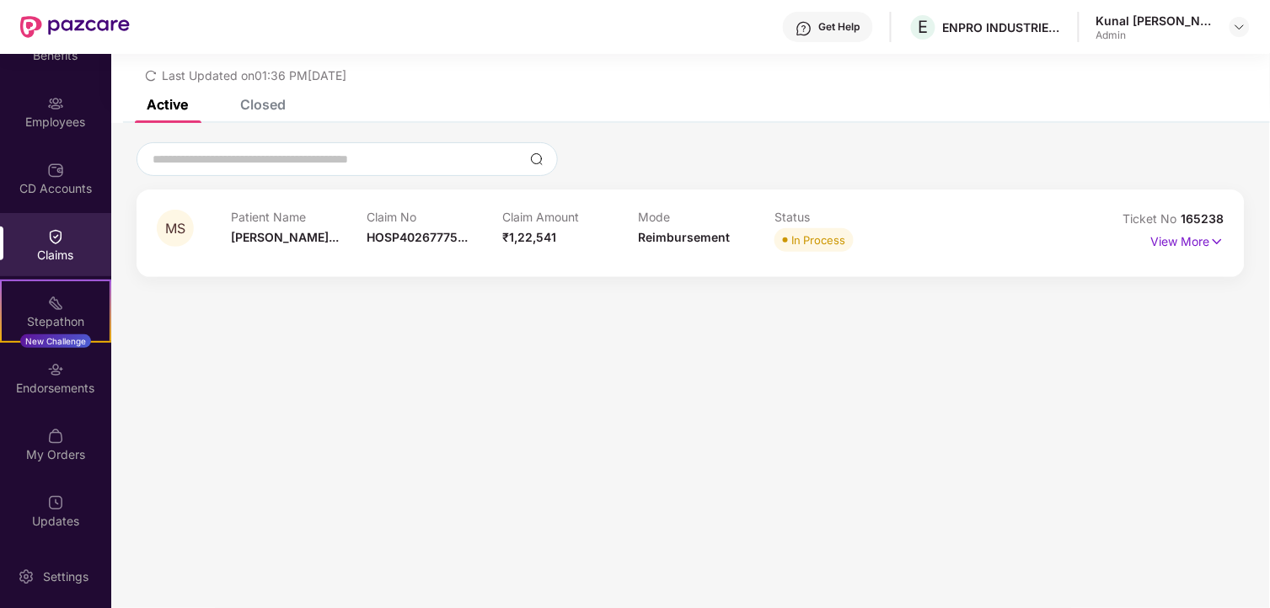
click at [66, 253] on div "Claims" at bounding box center [55, 255] width 111 height 17
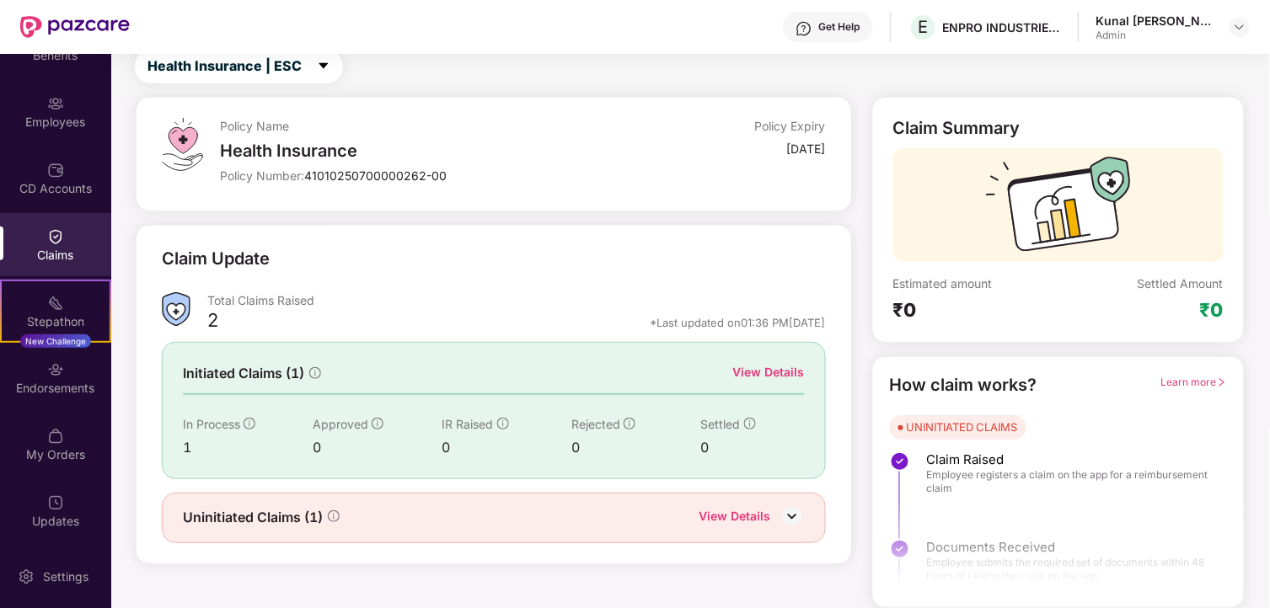
click at [787, 514] on img at bounding box center [791, 516] width 25 height 25
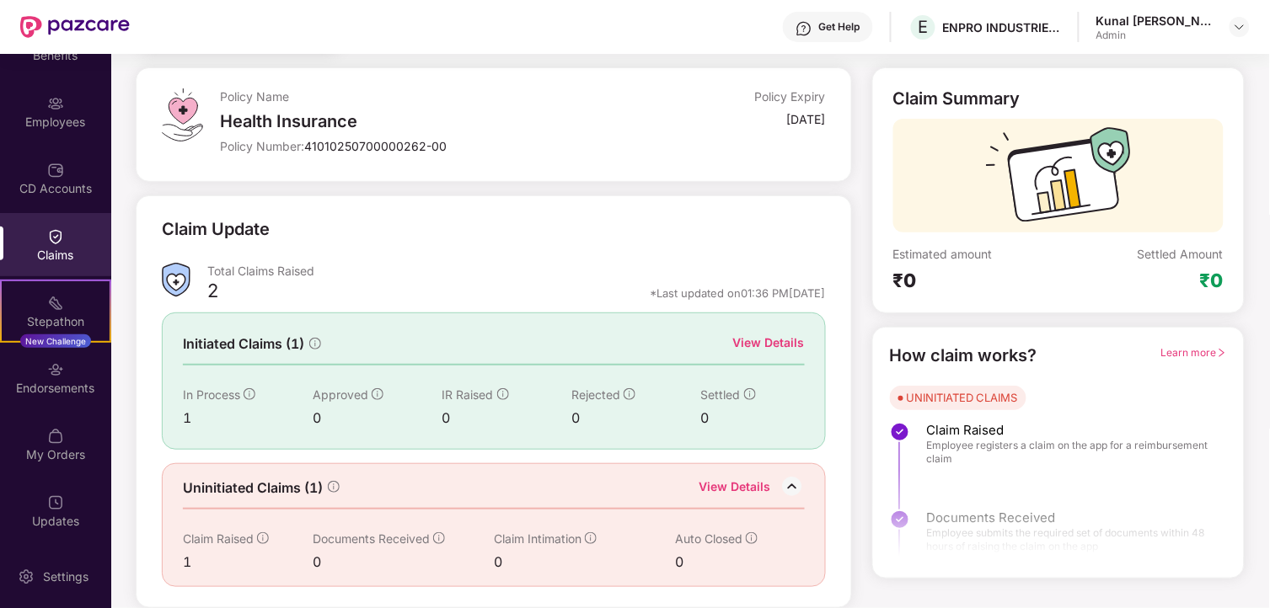
click at [742, 485] on div "View Details" at bounding box center [735, 489] width 72 height 22
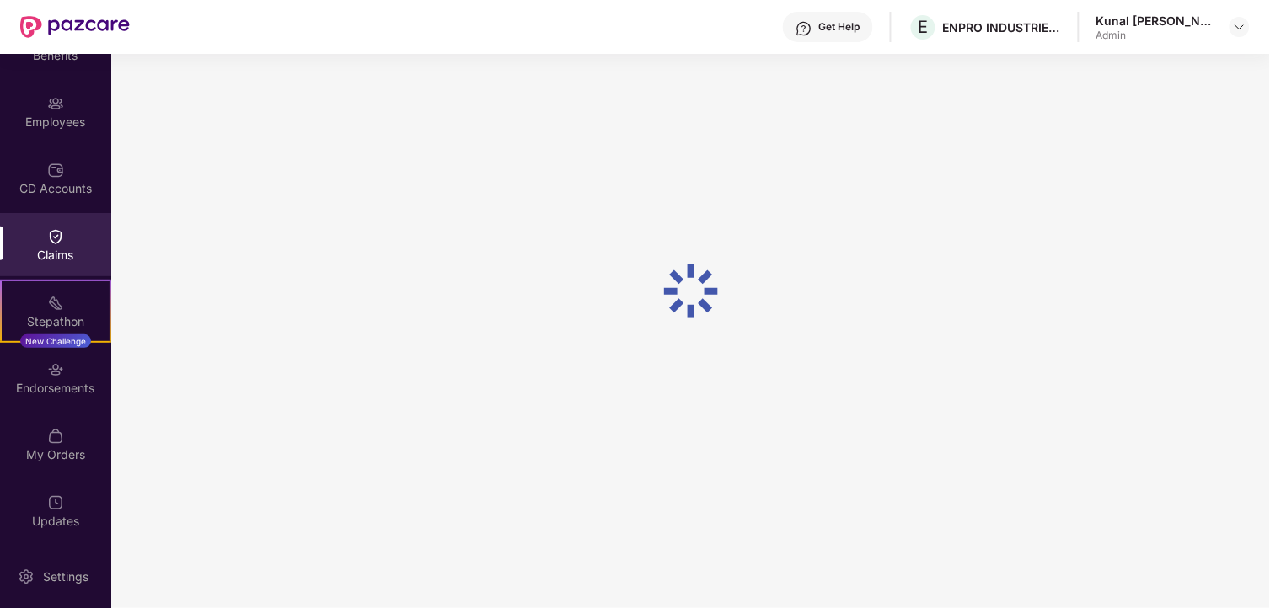
scroll to position [54, 0]
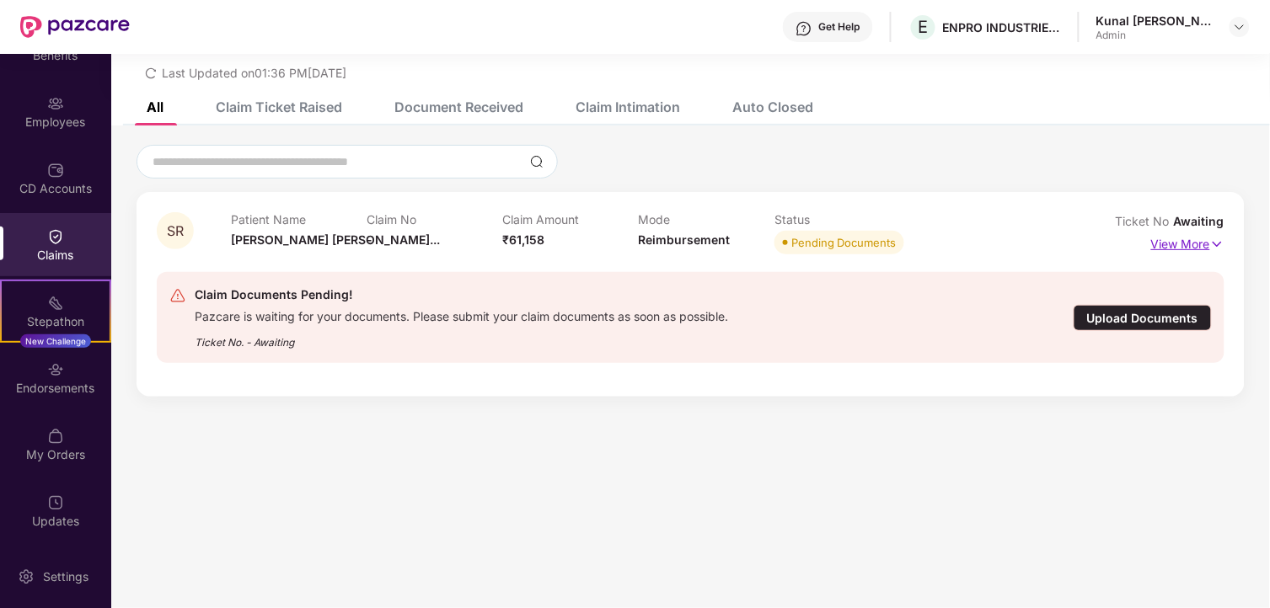
click at [1216, 241] on img at bounding box center [1217, 244] width 14 height 19
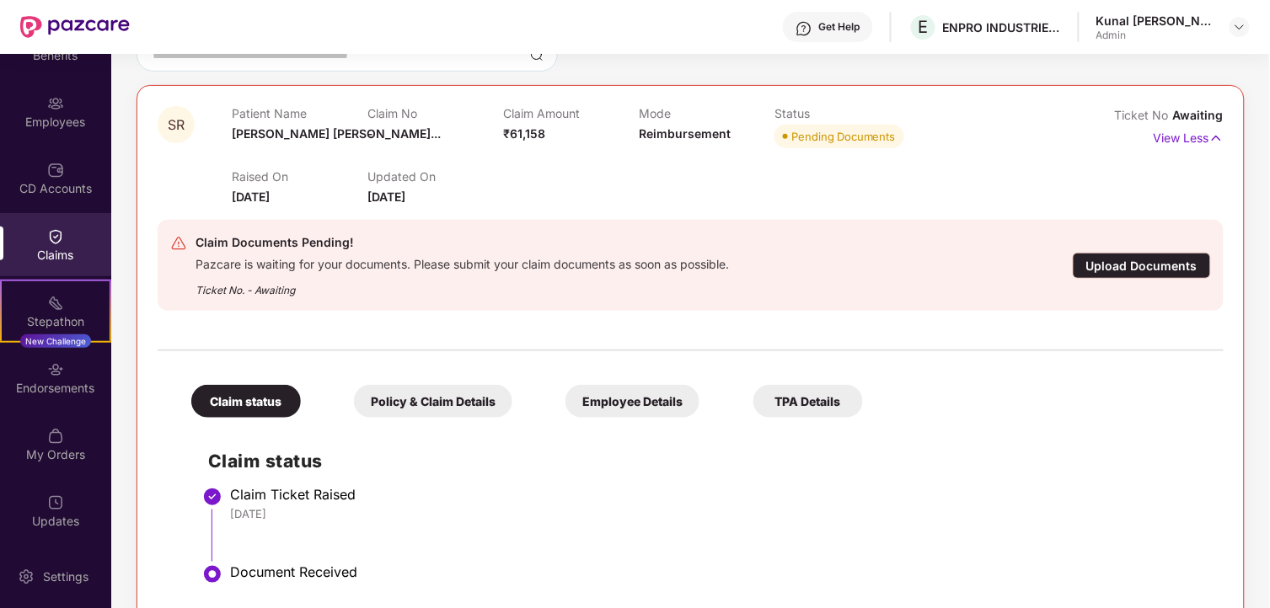
scroll to position [201, 0]
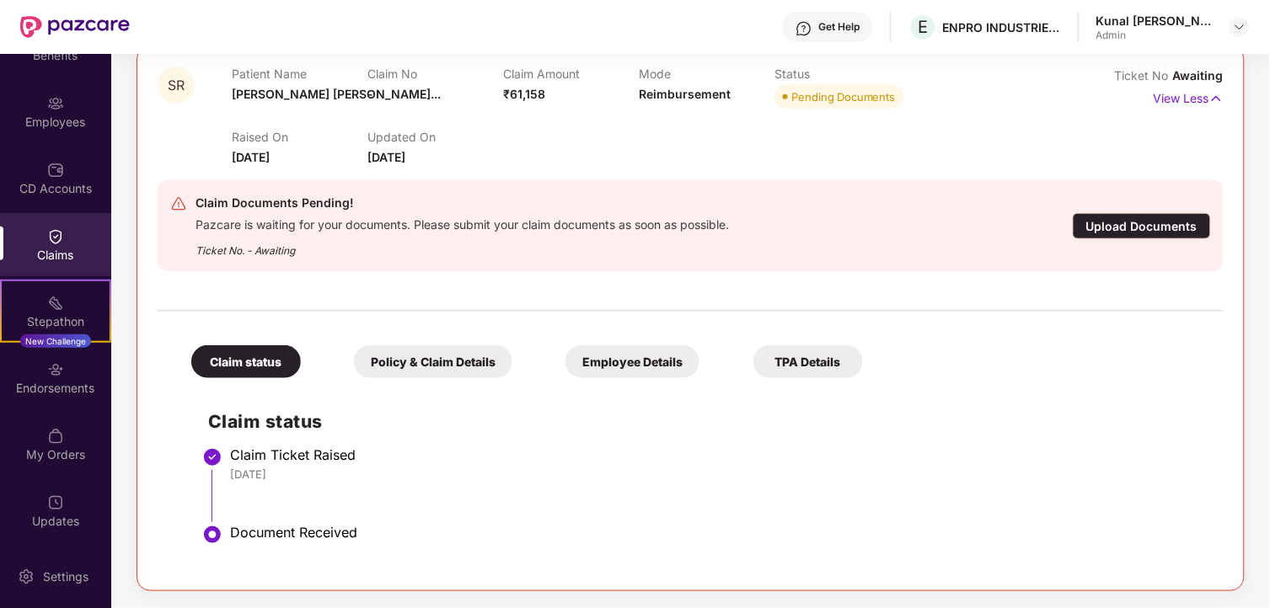
click at [402, 372] on div "Policy & Claim Details" at bounding box center [433, 361] width 158 height 33
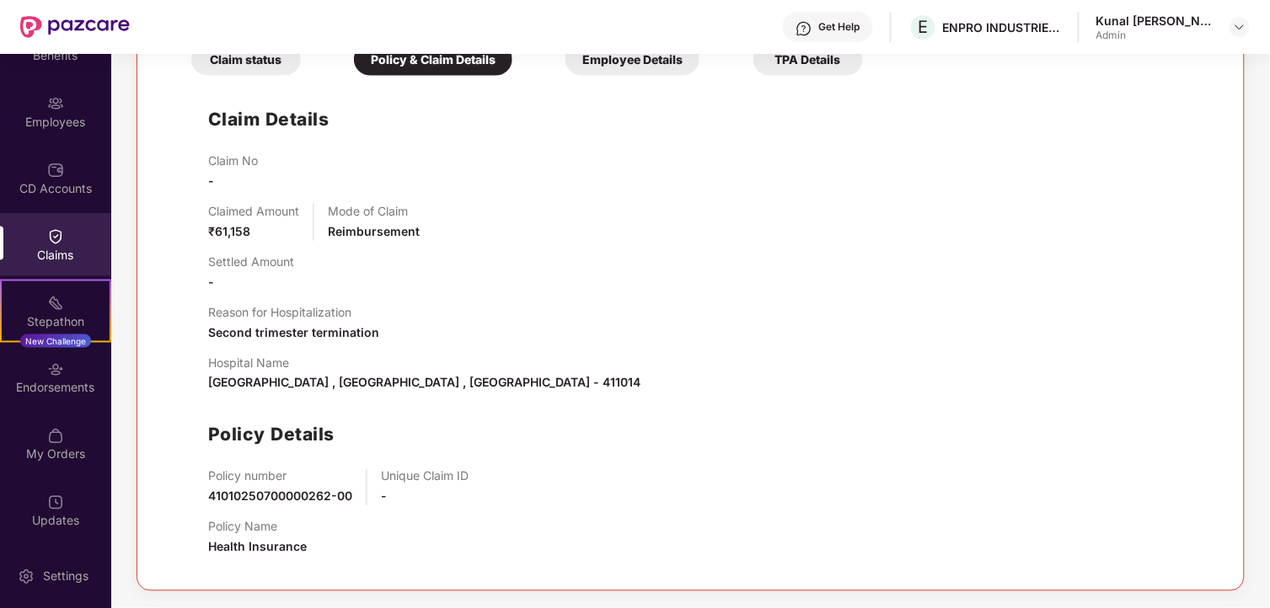
scroll to position [316, 0]
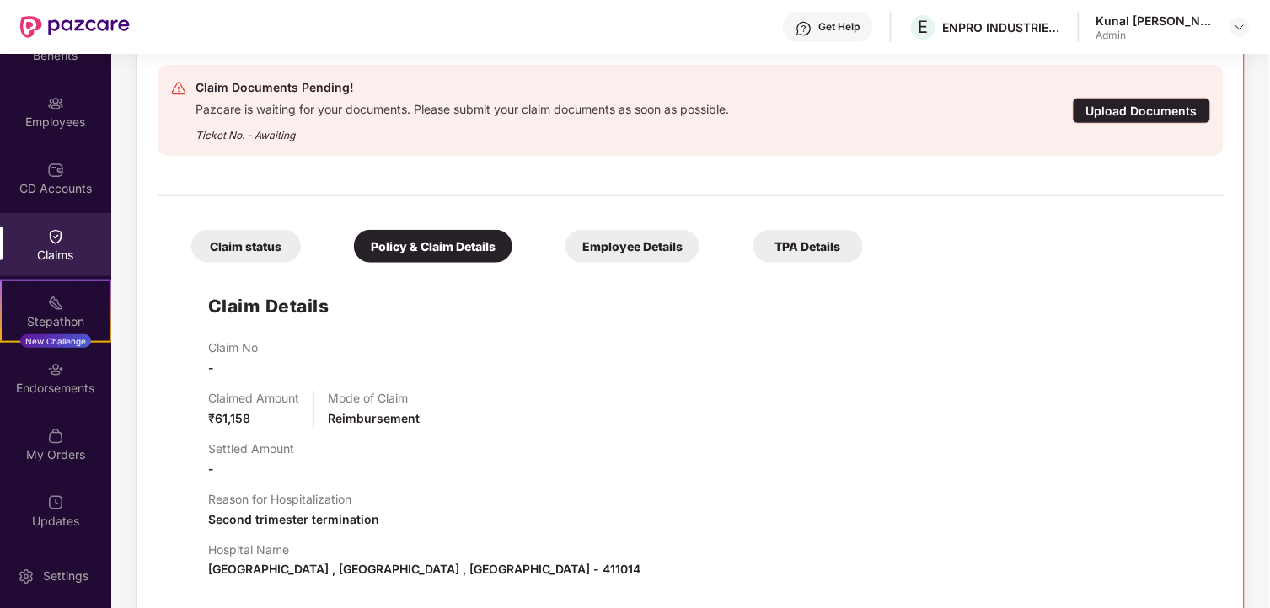
click at [645, 261] on div "Employee Details" at bounding box center [632, 246] width 134 height 33
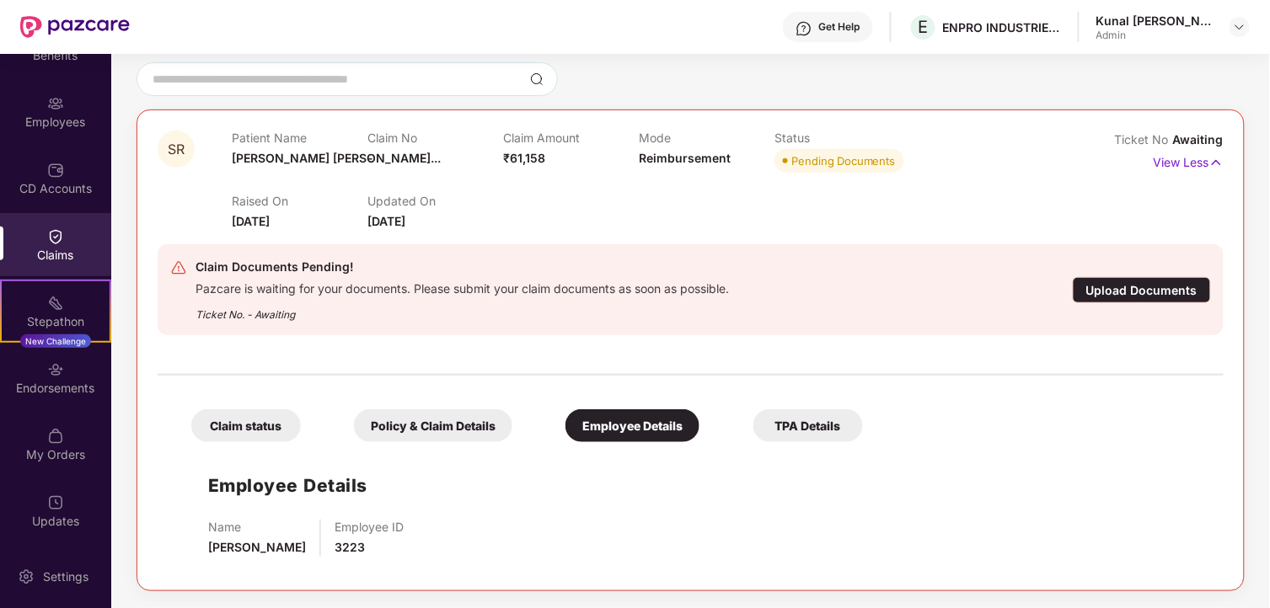
scroll to position [137, 0]
click at [820, 425] on div "TPA Details" at bounding box center [808, 426] width 110 height 33
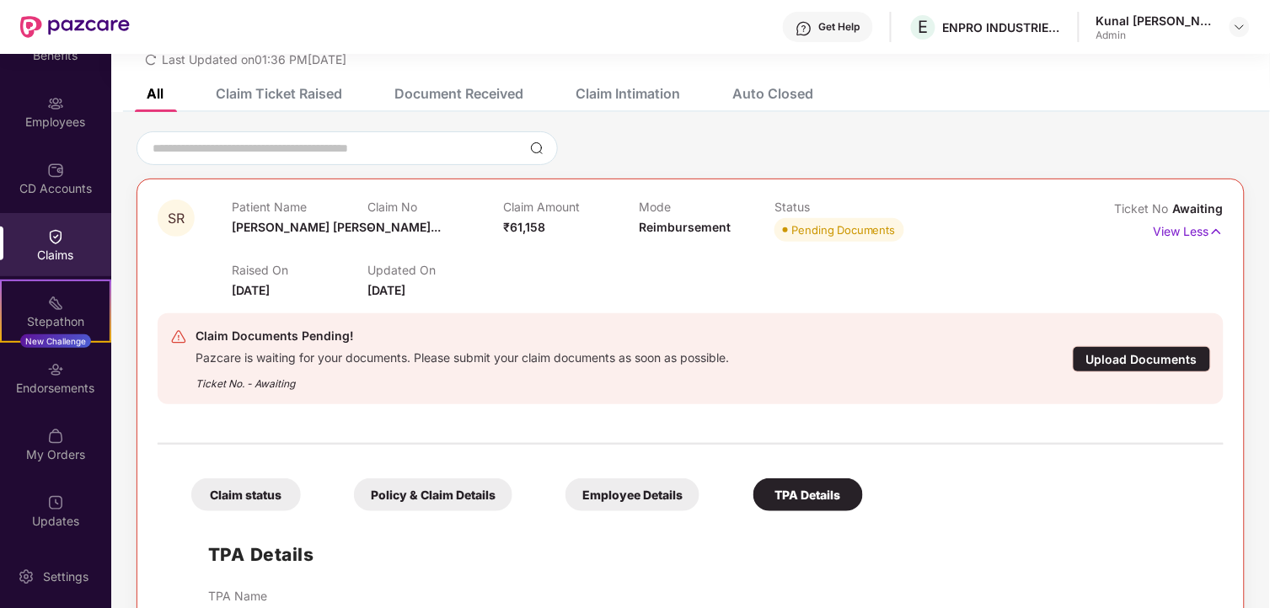
scroll to position [0, 0]
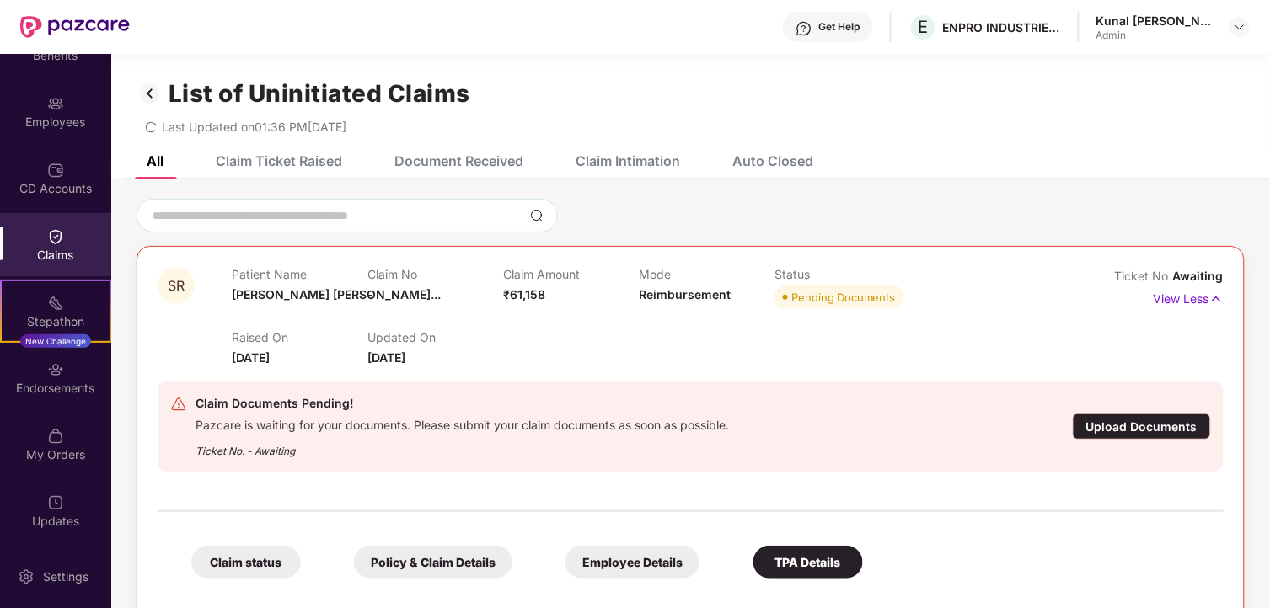
click at [300, 161] on div "Claim Ticket Raised" at bounding box center [279, 161] width 126 height 17
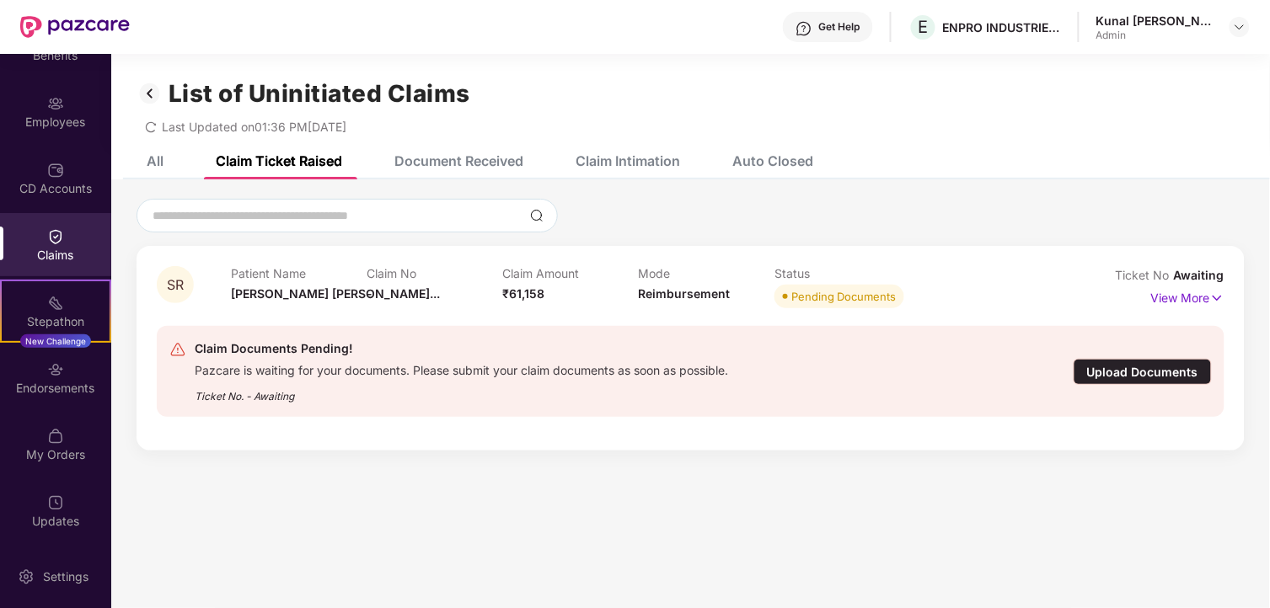
click at [441, 166] on div "Document Received" at bounding box center [458, 161] width 129 height 17
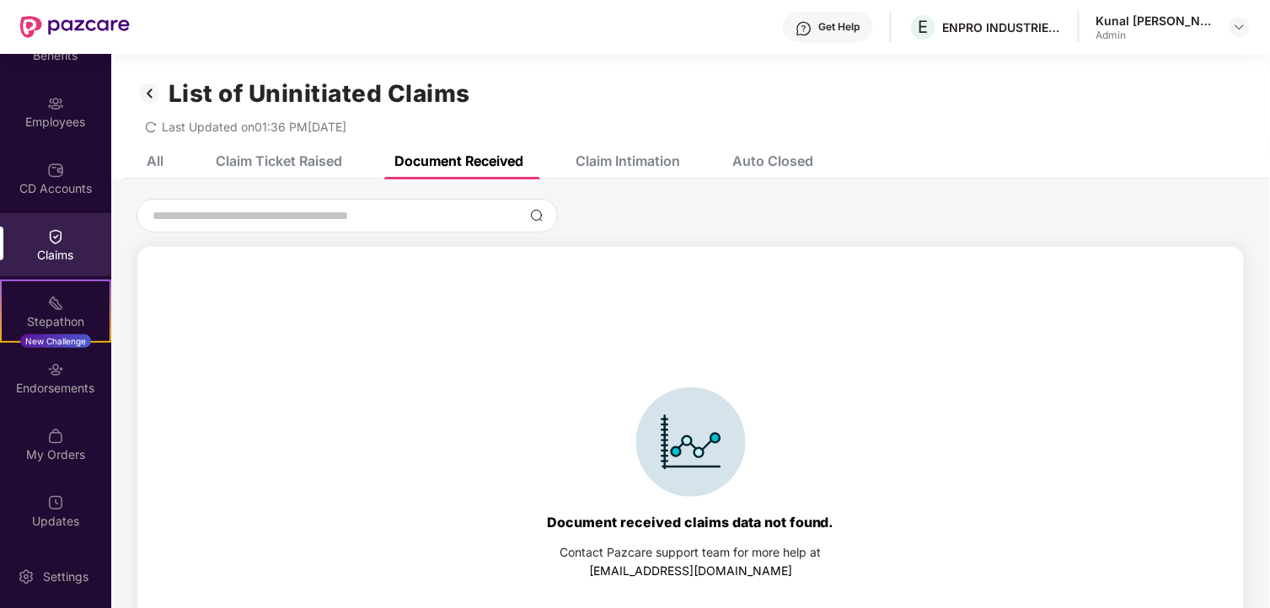
click at [594, 157] on div "Claim Intimation" at bounding box center [628, 161] width 104 height 17
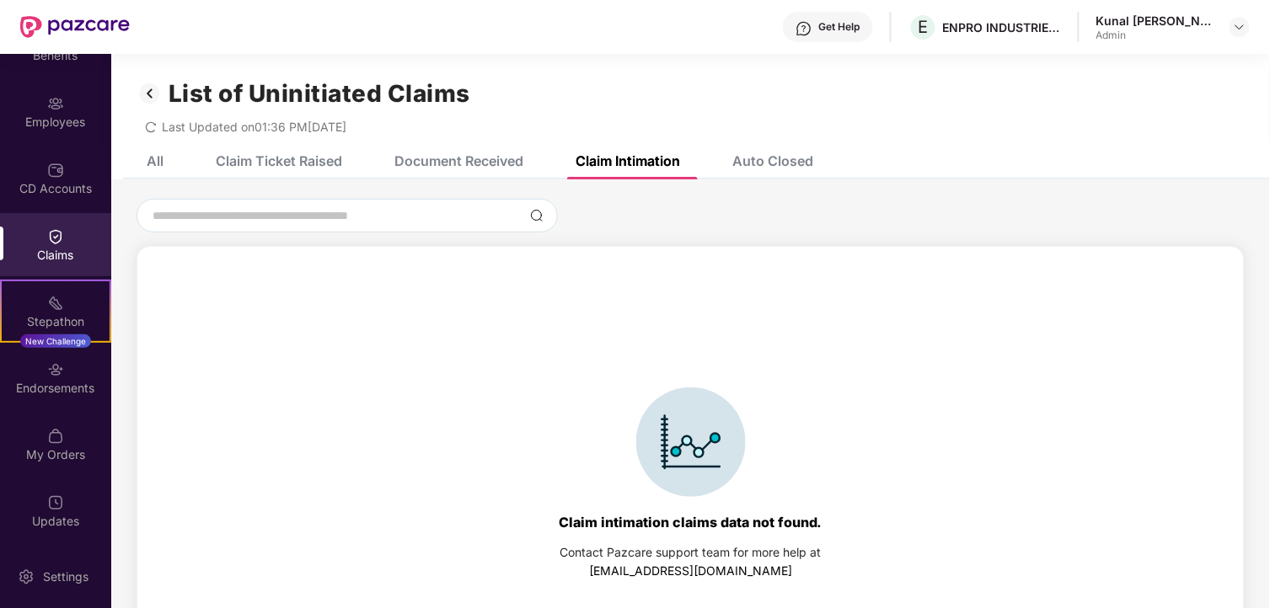
click at [720, 156] on div "Auto Closed" at bounding box center [760, 161] width 106 height 17
click at [889, 161] on div "All Claim Ticket Raised Document Received Claim Intimation Auto Closed" at bounding box center [690, 160] width 1159 height 37
click at [184, 158] on div "All Claim Ticket Raised Document Received Claim Intimation Auto Closed" at bounding box center [467, 160] width 692 height 37
click at [167, 158] on div "All Claim Ticket Raised Document Received Claim Intimation Auto Closed" at bounding box center [467, 160] width 692 height 37
click at [153, 161] on div "All" at bounding box center [155, 161] width 17 height 17
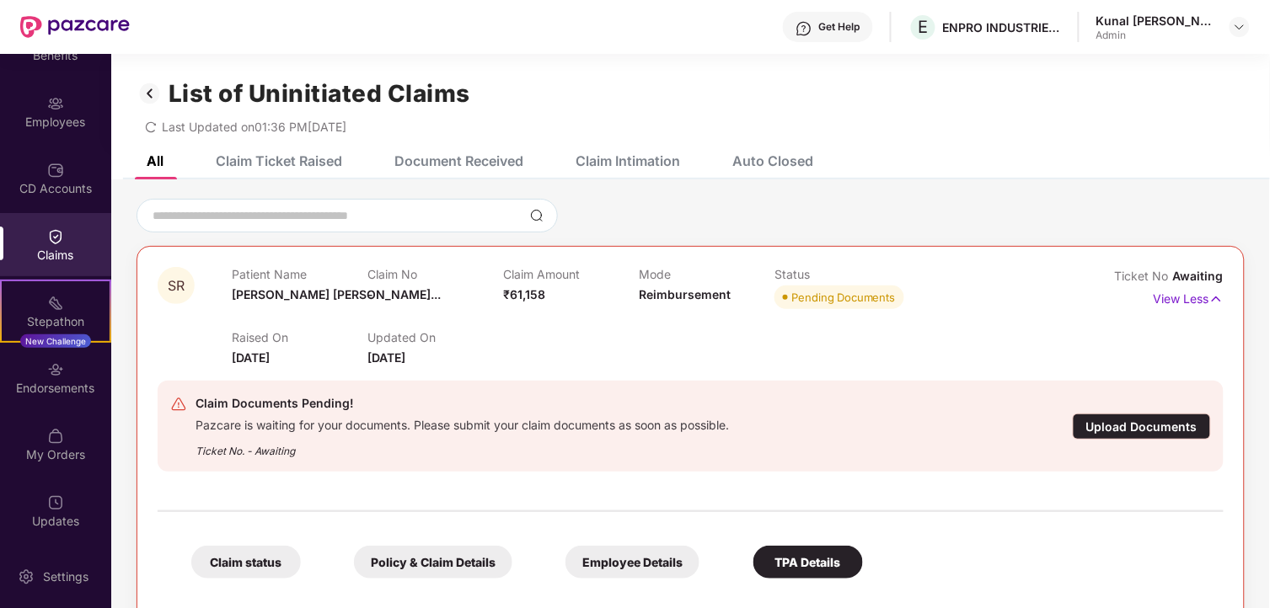
click at [157, 90] on img at bounding box center [150, 93] width 27 height 29
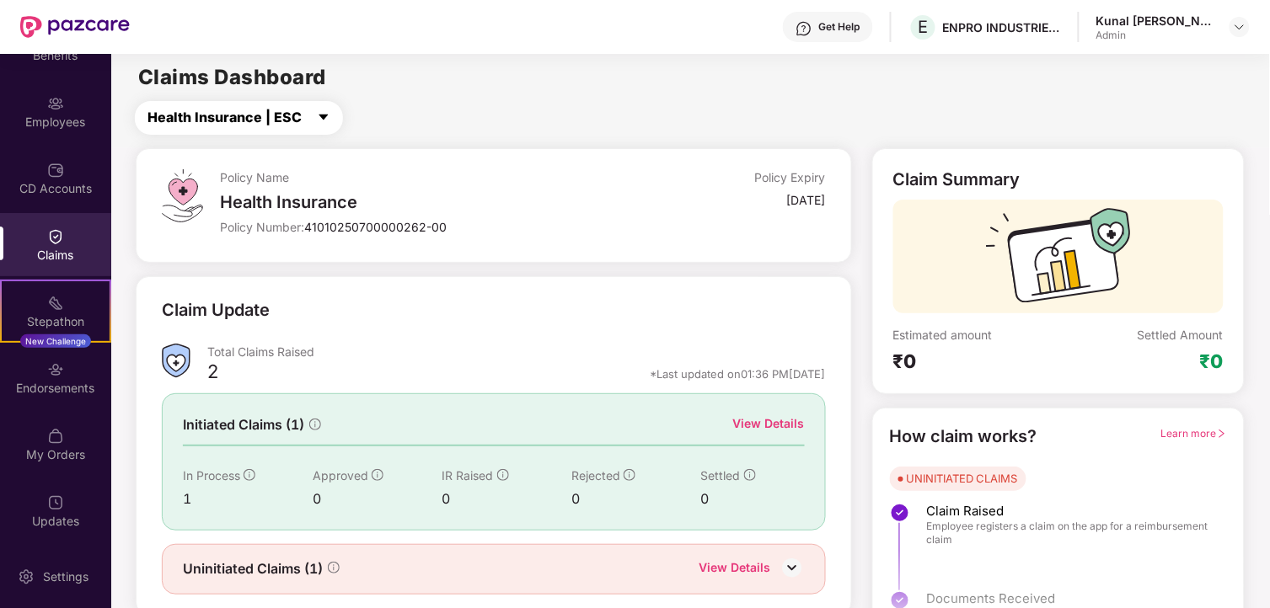
click at [292, 126] on span "Health Insurance | ESC" at bounding box center [224, 117] width 154 height 21
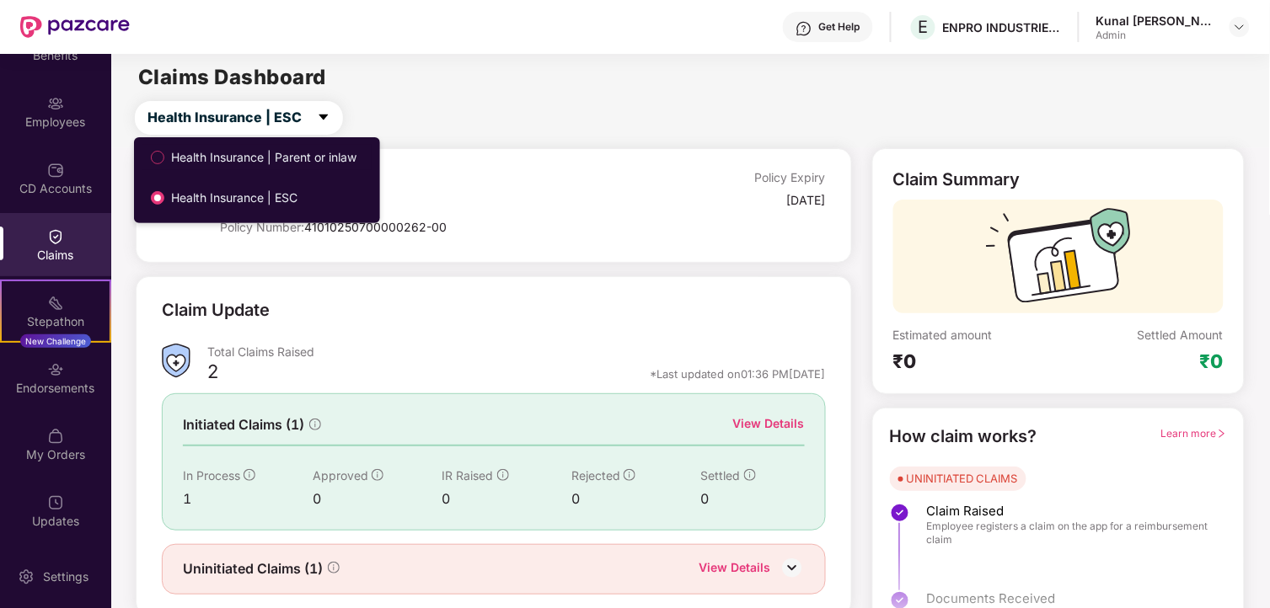
click at [241, 157] on span "Health Insurance | Parent or inlaw" at bounding box center [263, 157] width 199 height 19
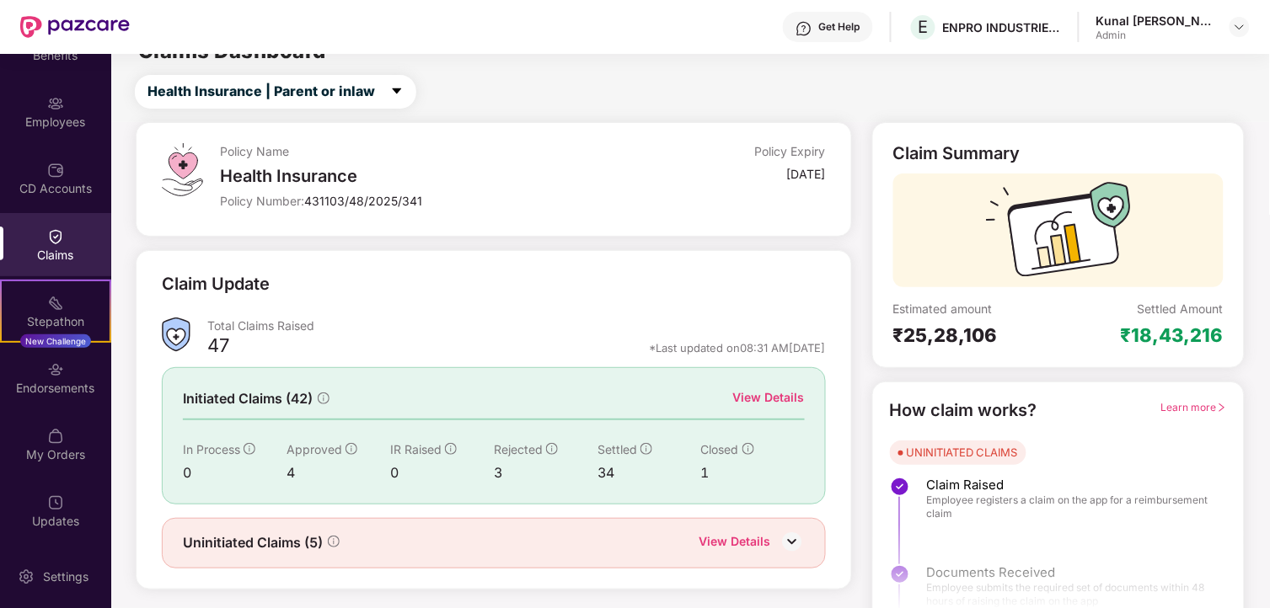
scroll to position [51, 0]
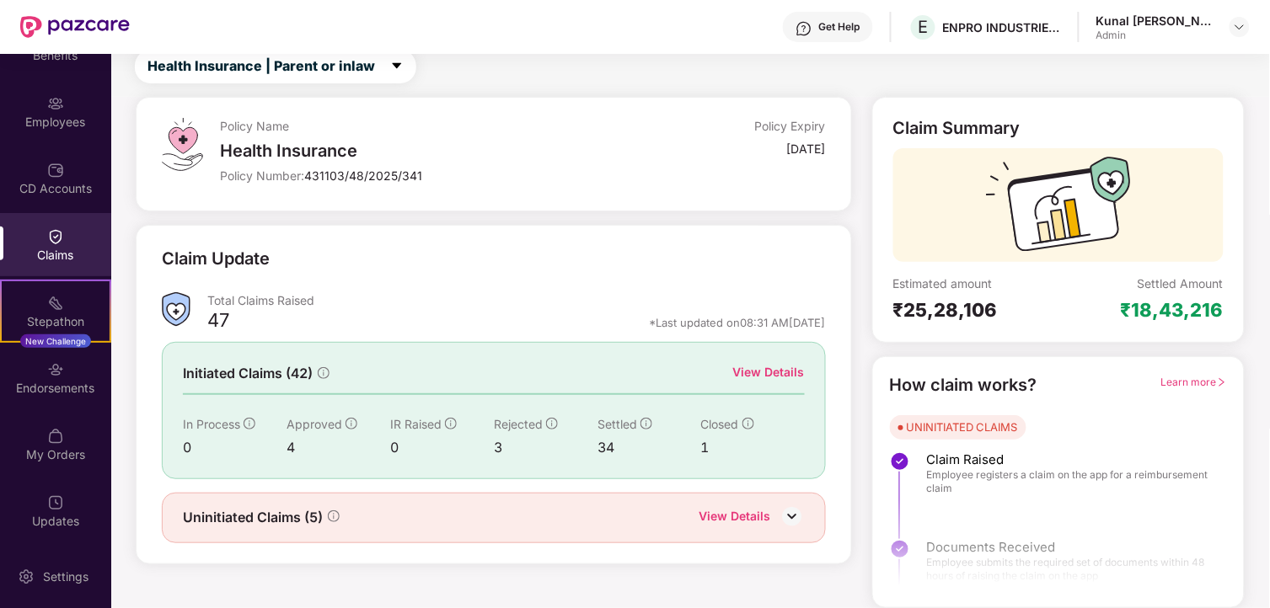
click at [754, 368] on div "View Details" at bounding box center [769, 372] width 72 height 19
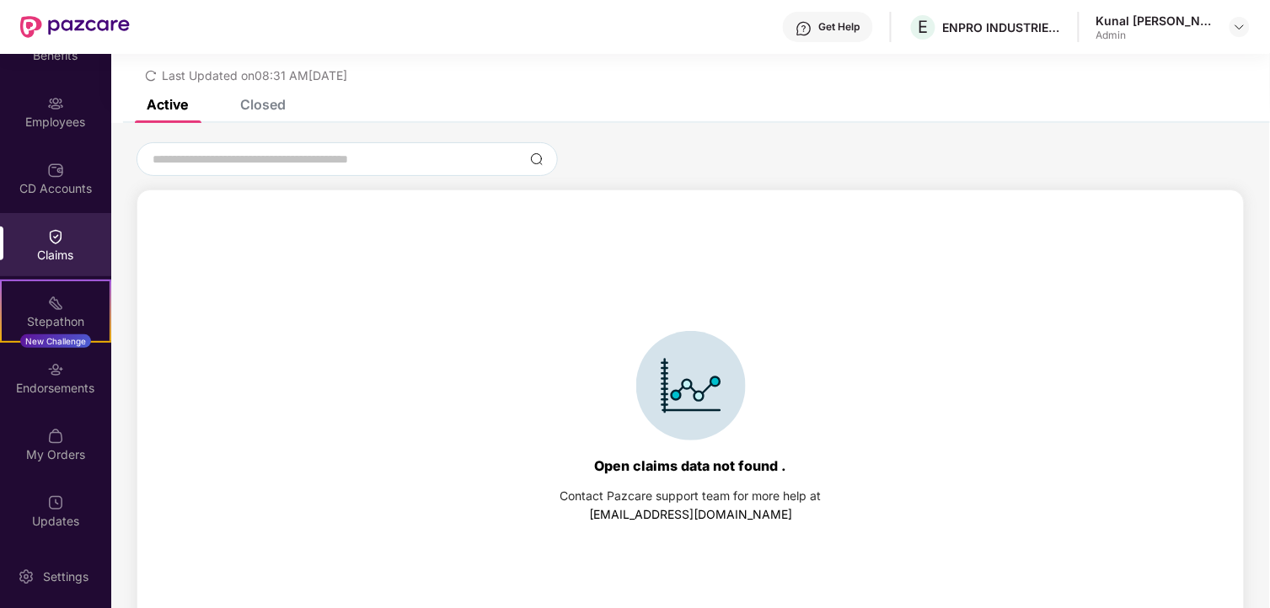
click at [276, 84] on div "List of Initiated Claims Last Updated on 08:31 AM, 13 Aug 2025" at bounding box center [690, 51] width 1159 height 97
click at [273, 94] on div "List of Initiated Claims Last Updated on 08:31 AM, 13 Aug 2025" at bounding box center [690, 51] width 1159 height 97
click at [267, 90] on div "List of Initiated Claims Last Updated on 08:31 AM, 13 Aug 2025" at bounding box center [690, 51] width 1159 height 97
click at [265, 108] on div "Closed" at bounding box center [263, 104] width 46 height 17
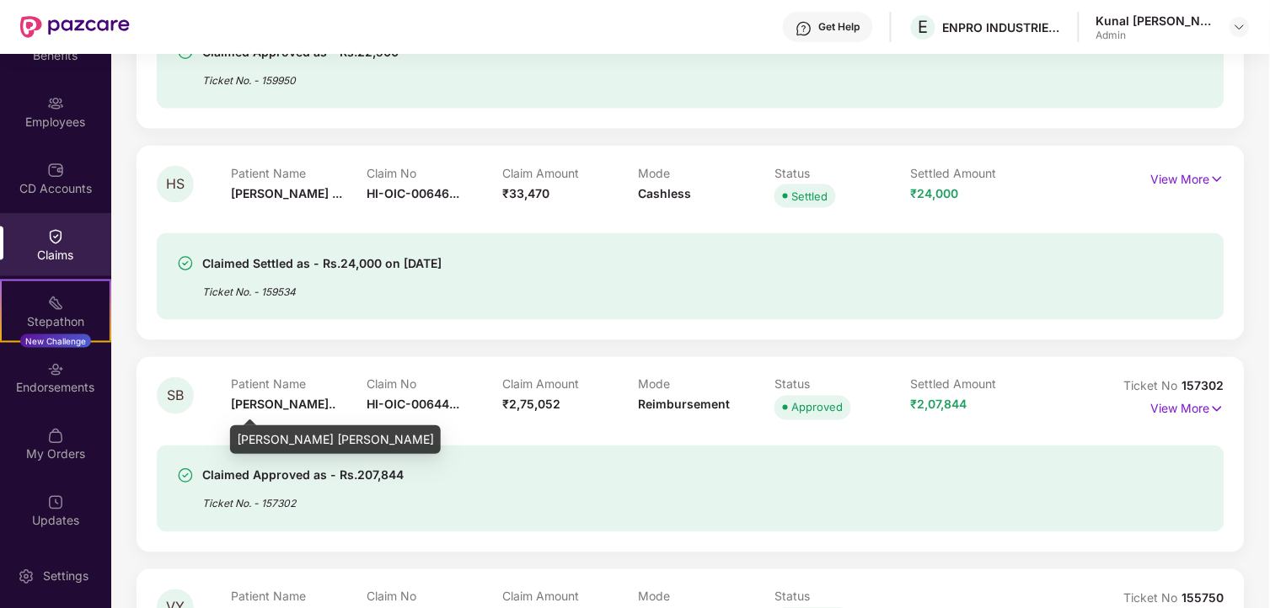
scroll to position [613, 0]
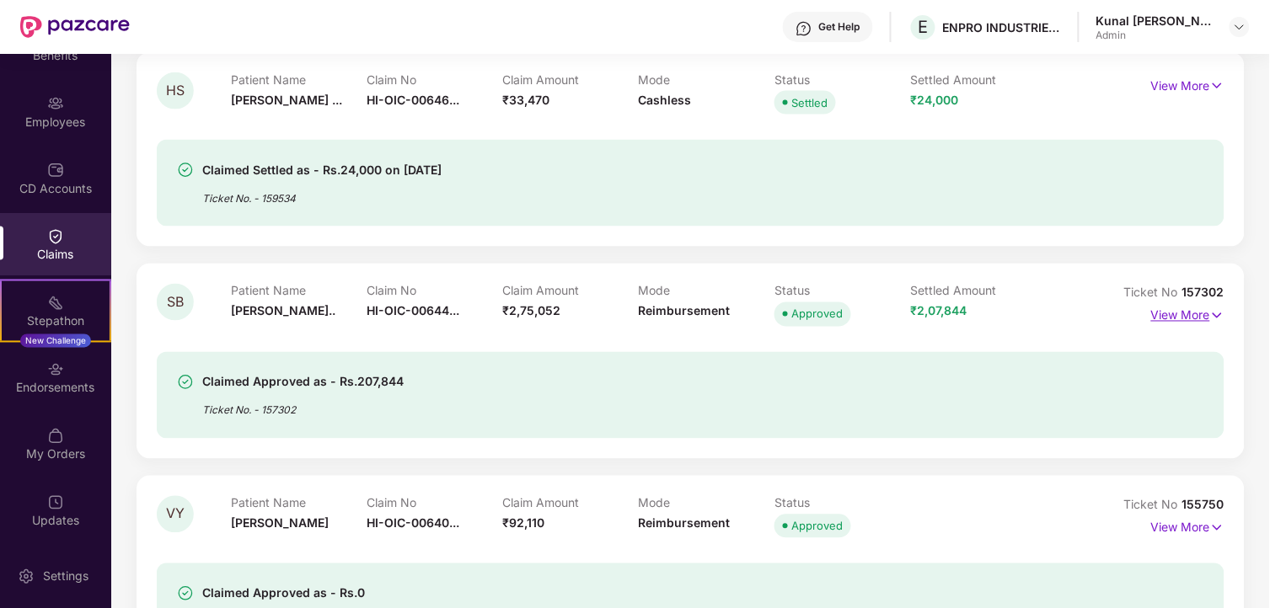
click at [1206, 313] on p "View More" at bounding box center [1187, 314] width 73 height 23
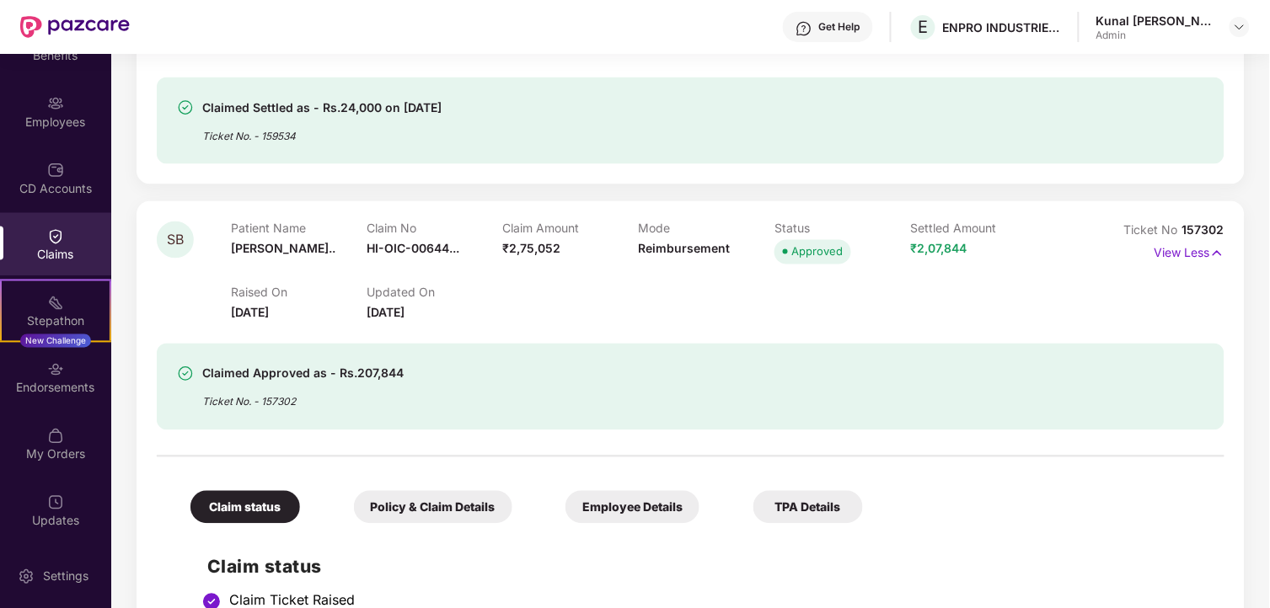
scroll to position [706, 0]
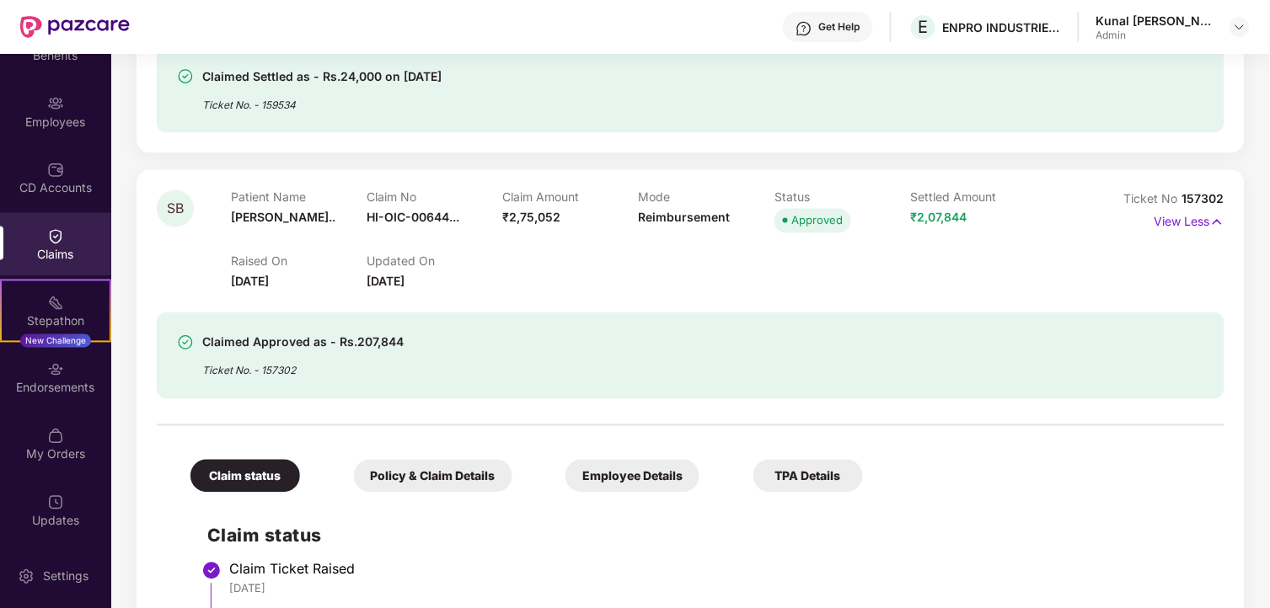
click at [650, 466] on div "Employee Details" at bounding box center [632, 476] width 134 height 33
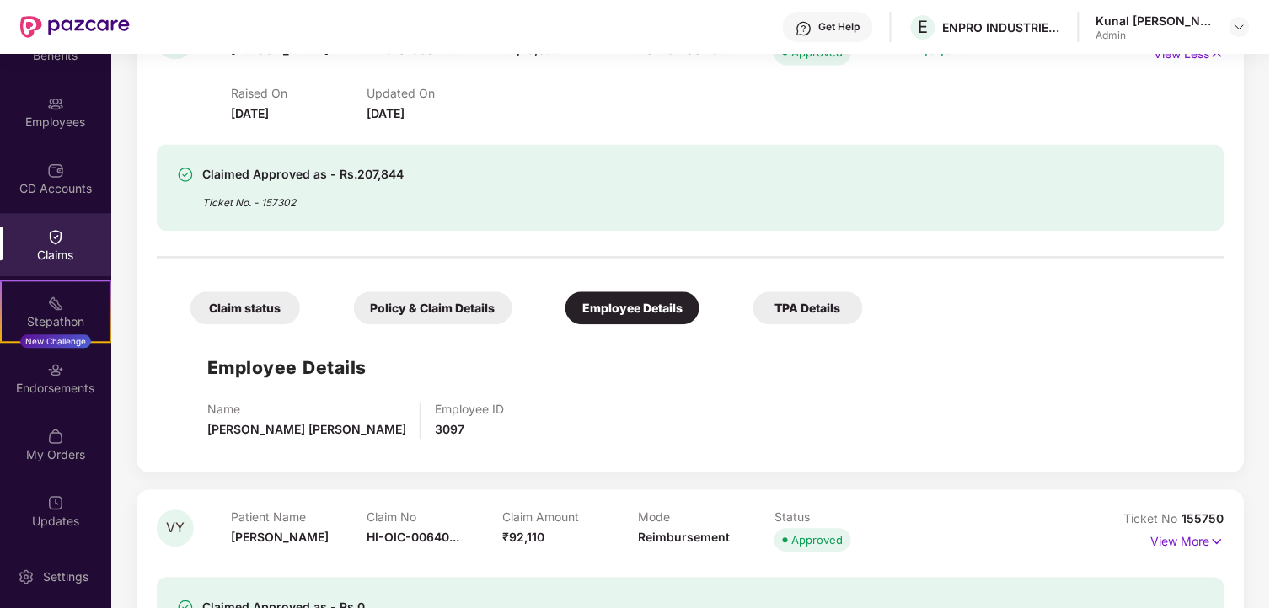
scroll to position [894, 0]
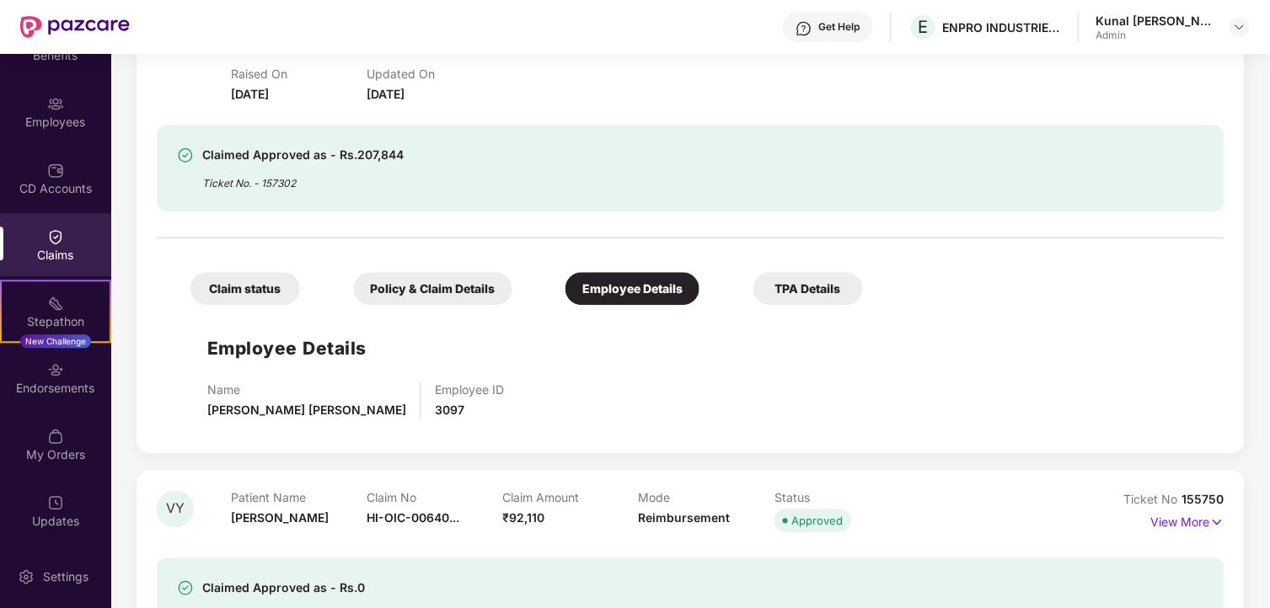
click at [452, 298] on div "Policy & Claim Details" at bounding box center [433, 288] width 158 height 33
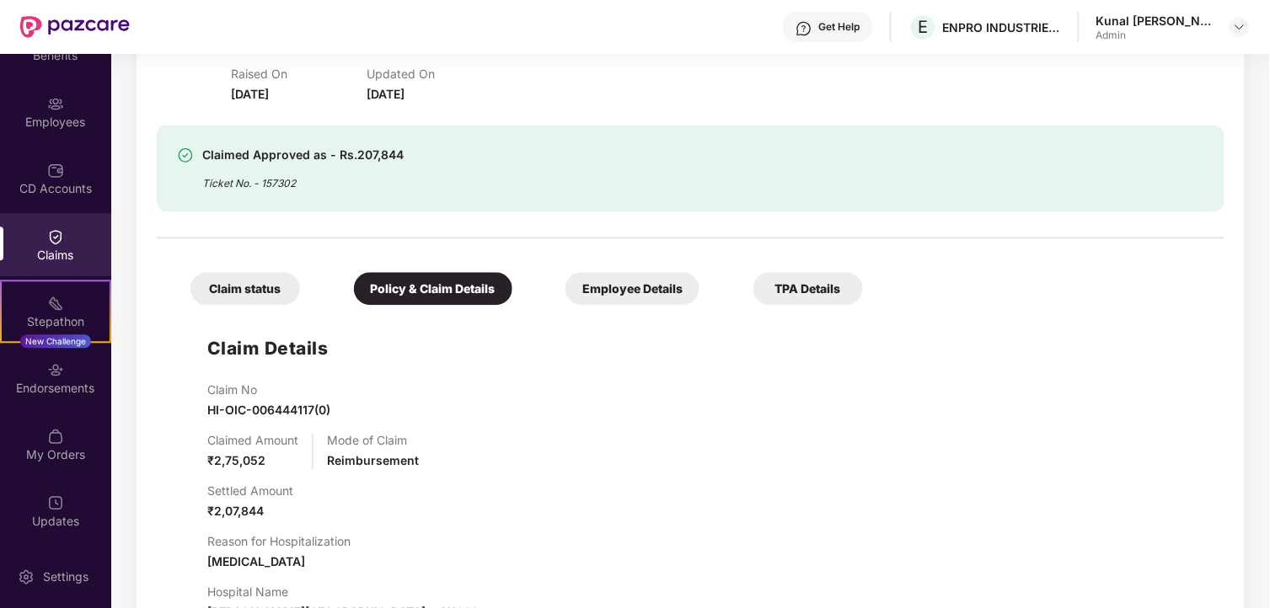
click at [785, 299] on div "TPA Details" at bounding box center [808, 288] width 110 height 33
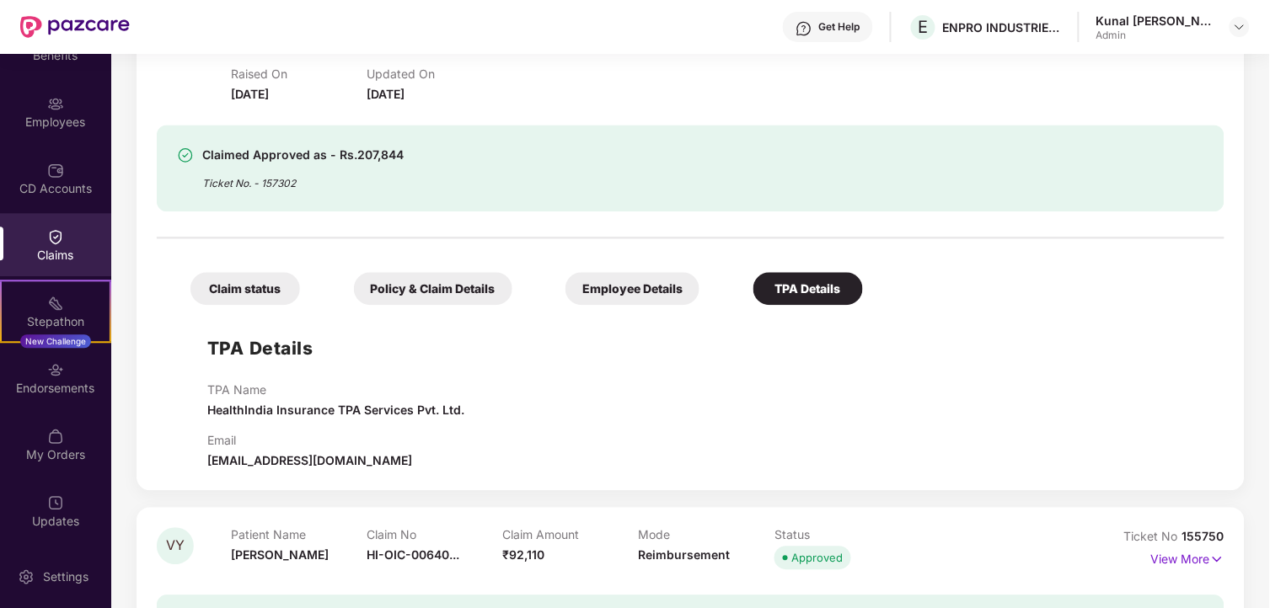
click at [276, 287] on div "Claim status" at bounding box center [245, 288] width 110 height 33
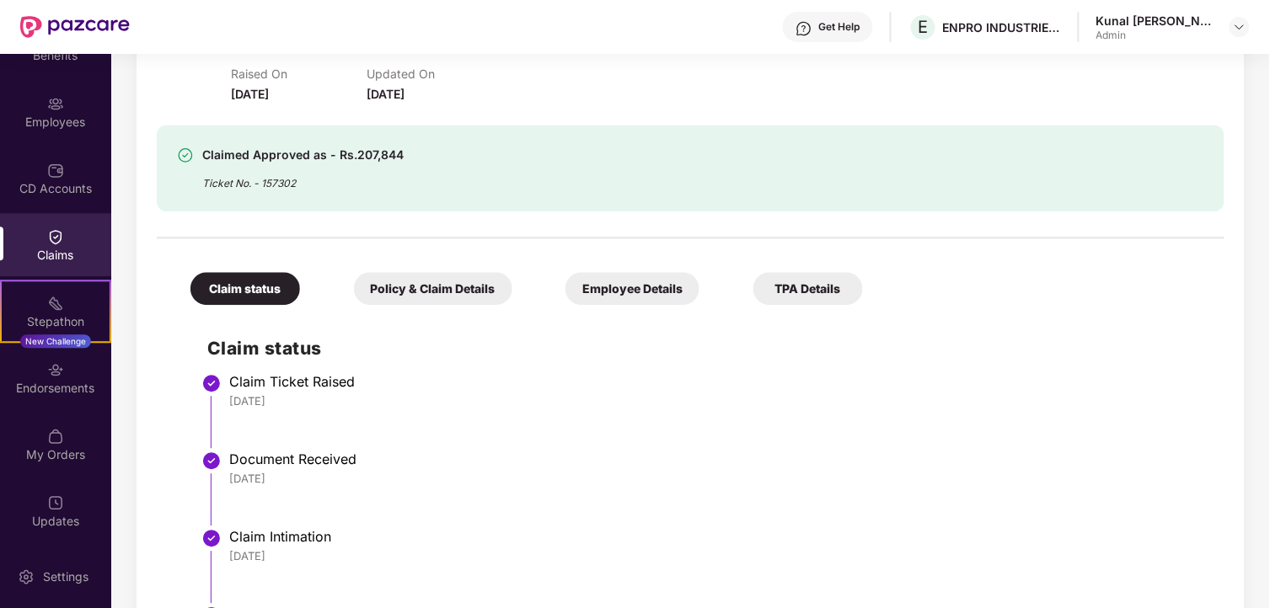
scroll to position [801, 0]
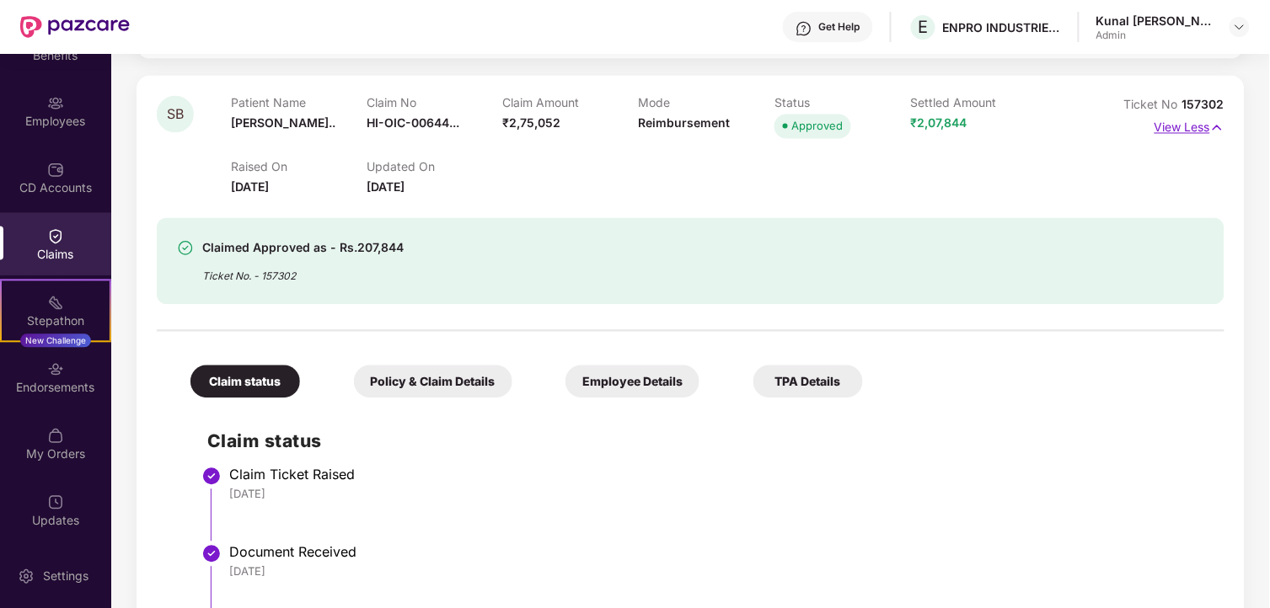
click at [1210, 126] on img at bounding box center [1217, 128] width 14 height 19
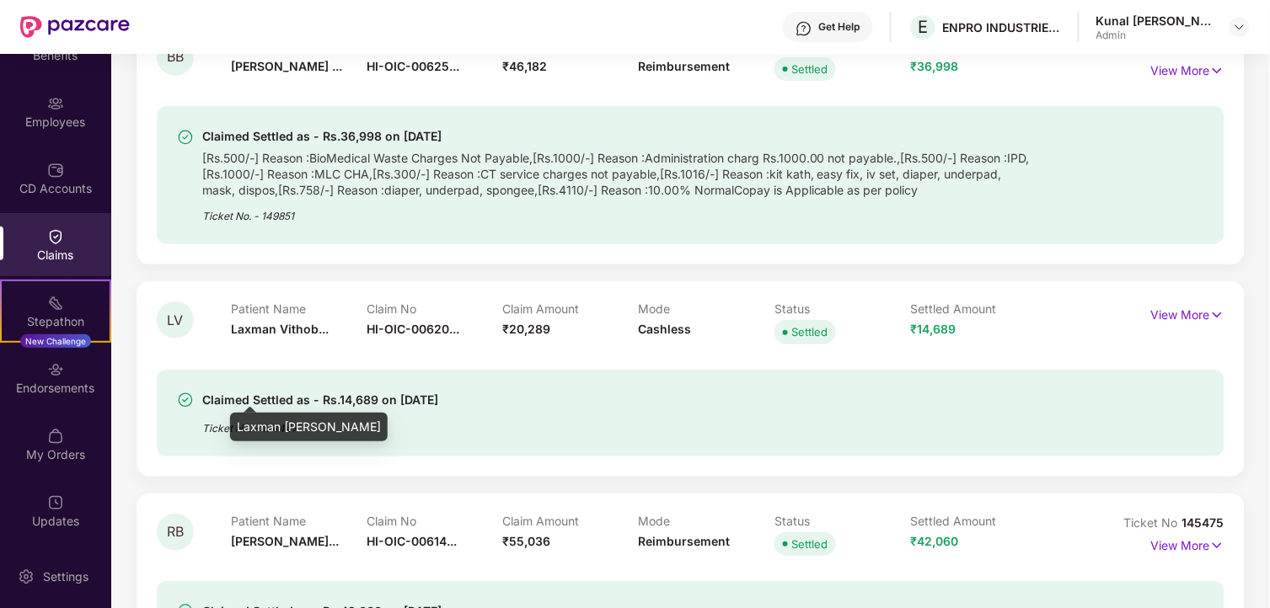
scroll to position [1737, 0]
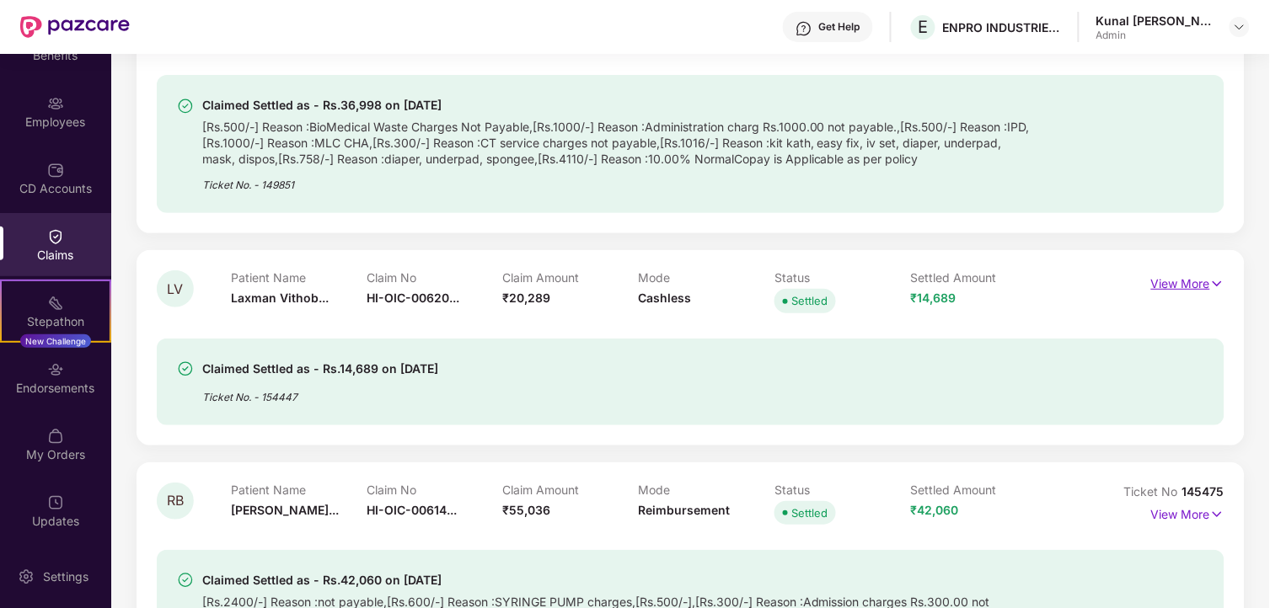
click at [1212, 275] on img at bounding box center [1217, 284] width 14 height 19
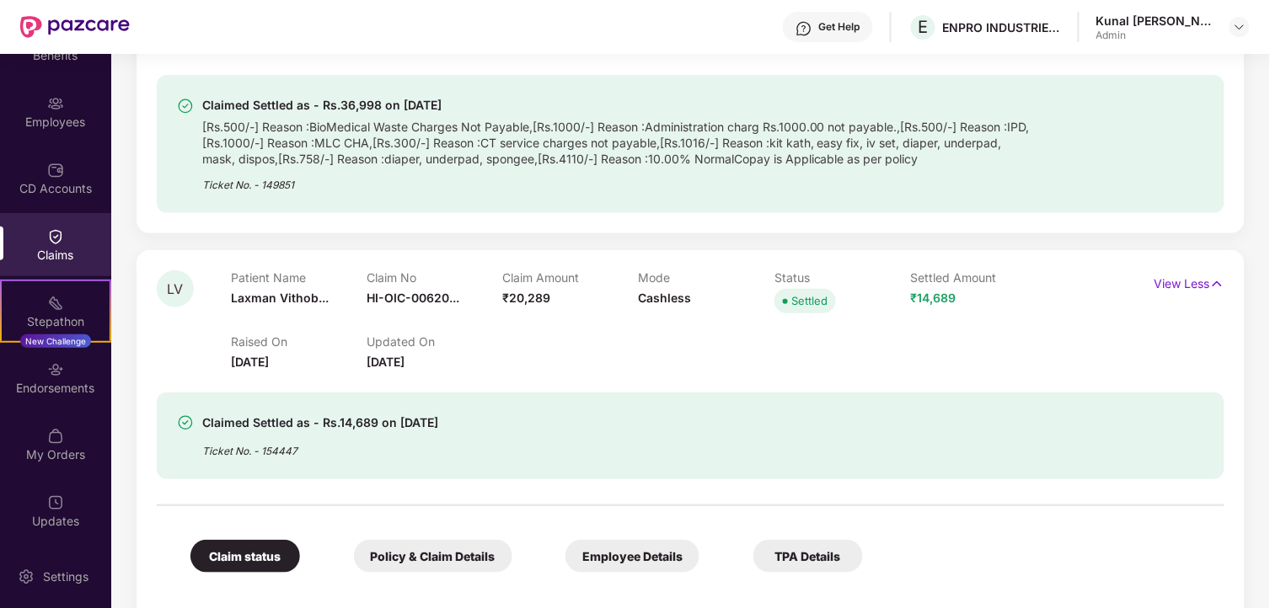
scroll to position [1830, 0]
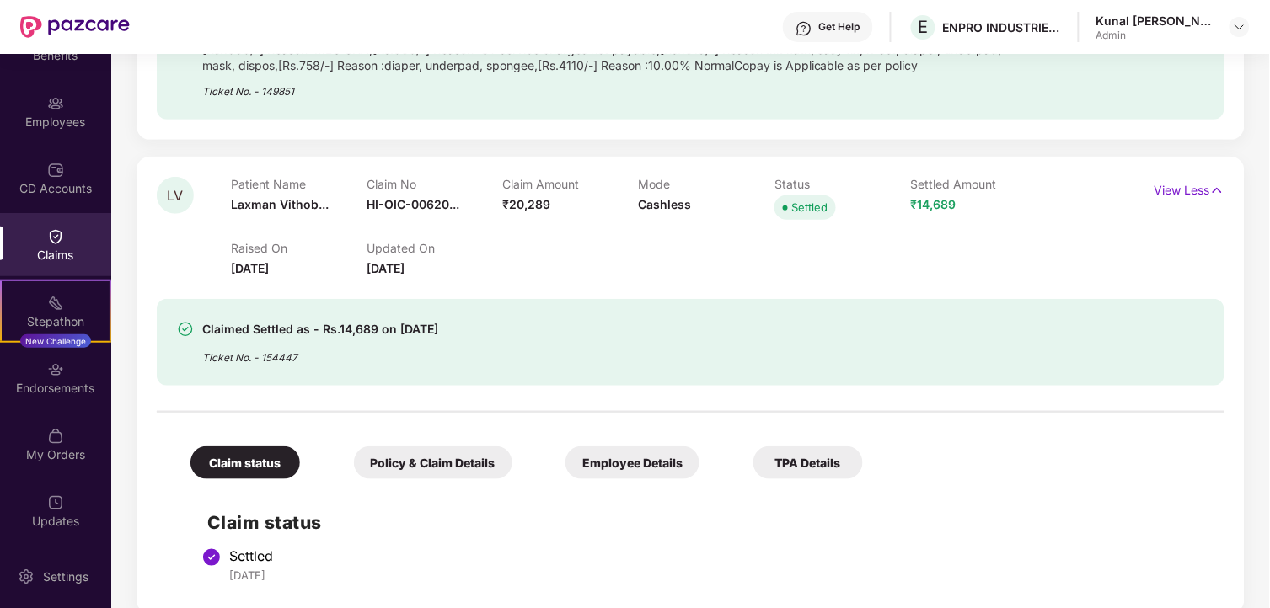
click at [602, 461] on div "Employee Details" at bounding box center [632, 463] width 134 height 33
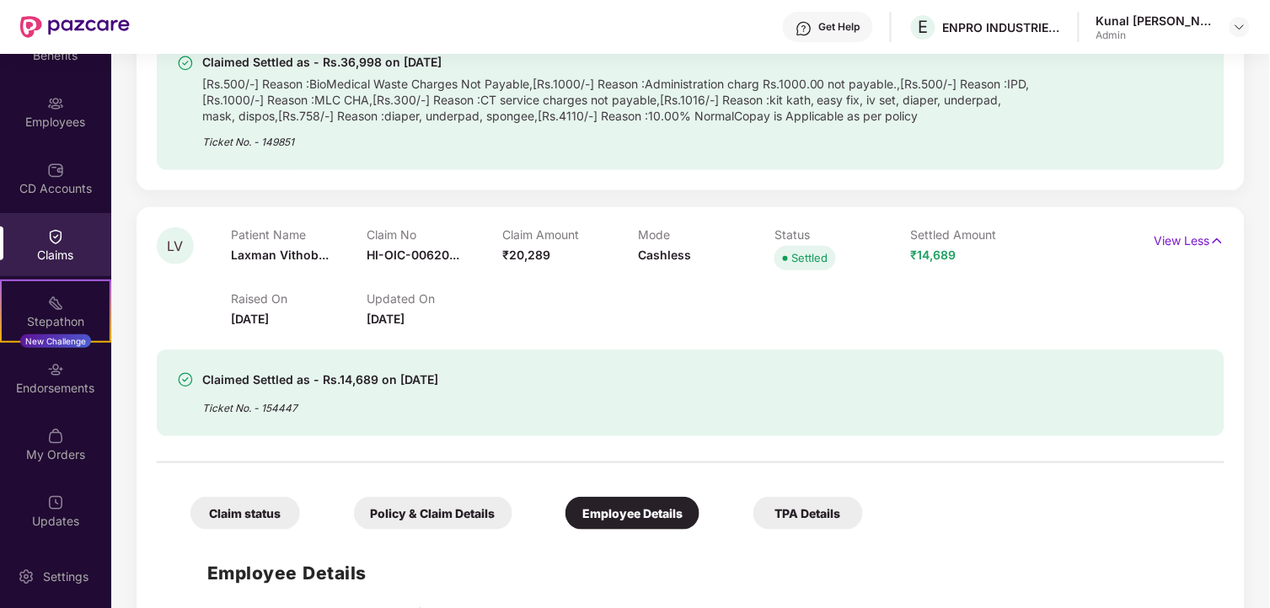
scroll to position [1737, 0]
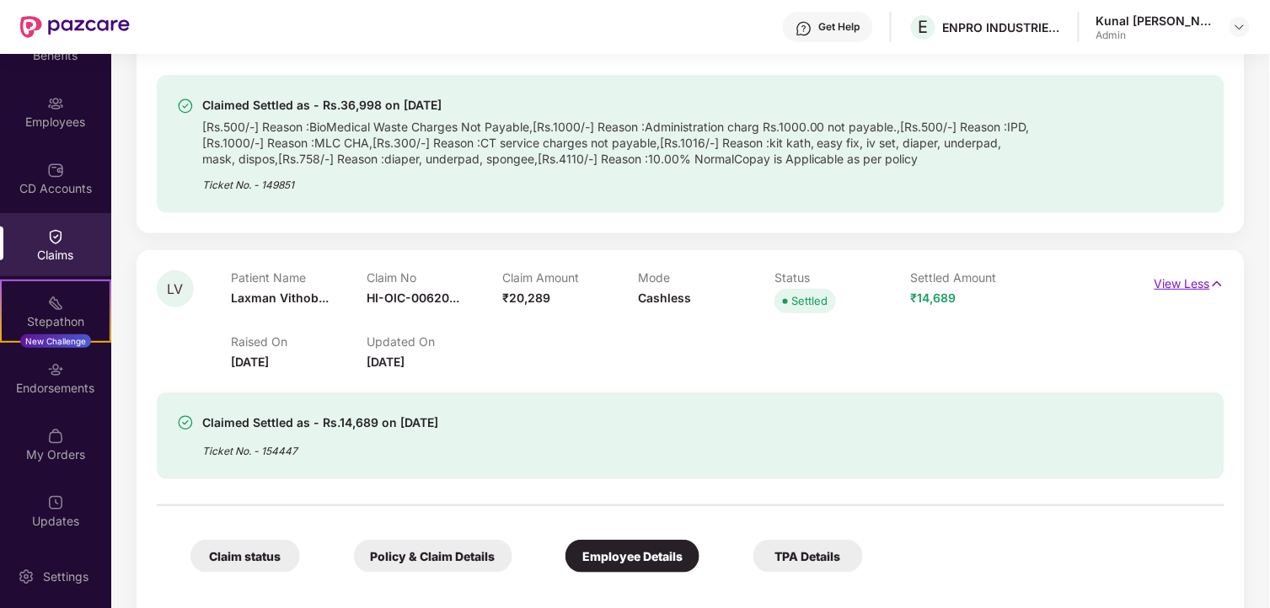
click at [1183, 283] on p "View Less" at bounding box center [1189, 281] width 70 height 23
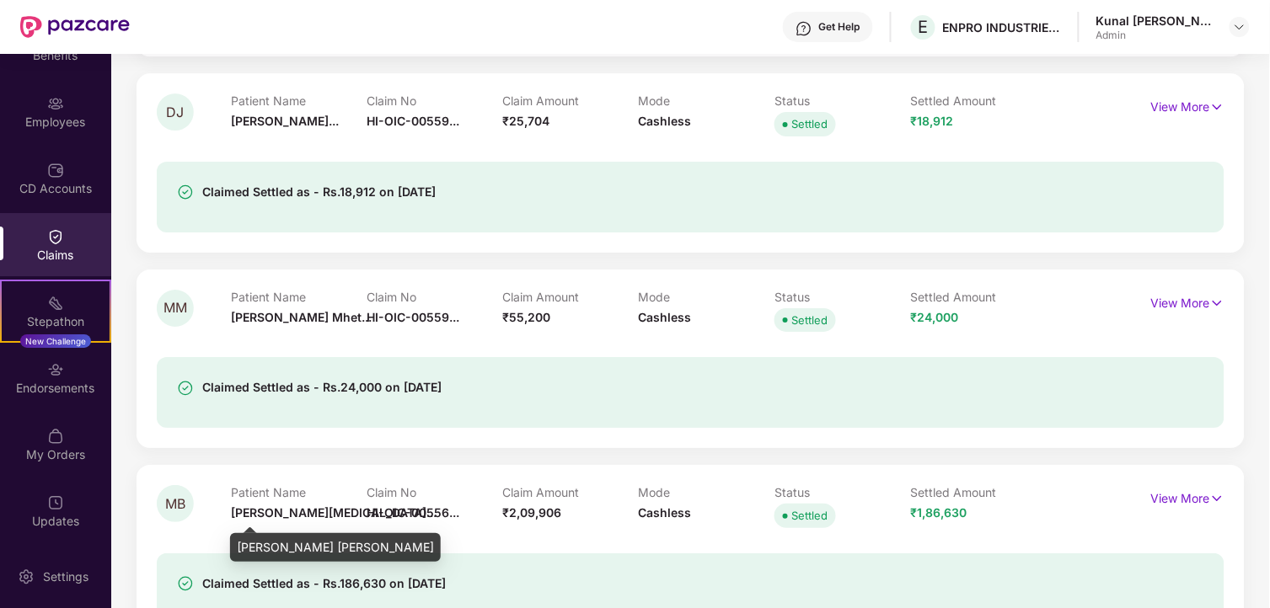
scroll to position [3141, 0]
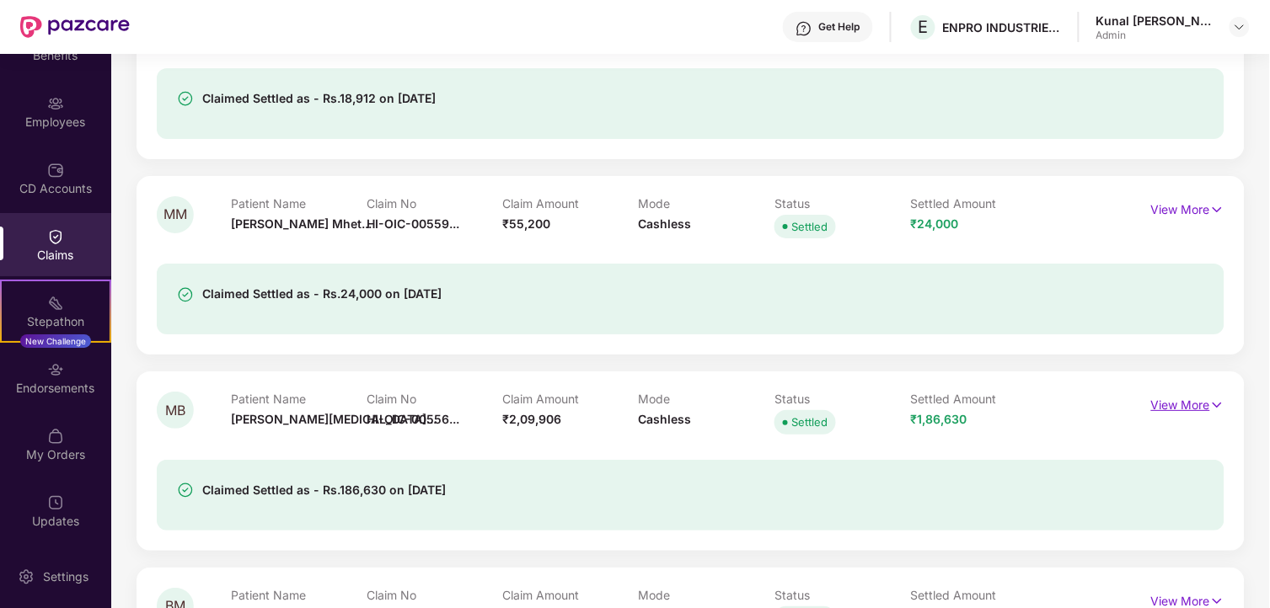
click at [1186, 406] on p "View More" at bounding box center [1187, 403] width 73 height 23
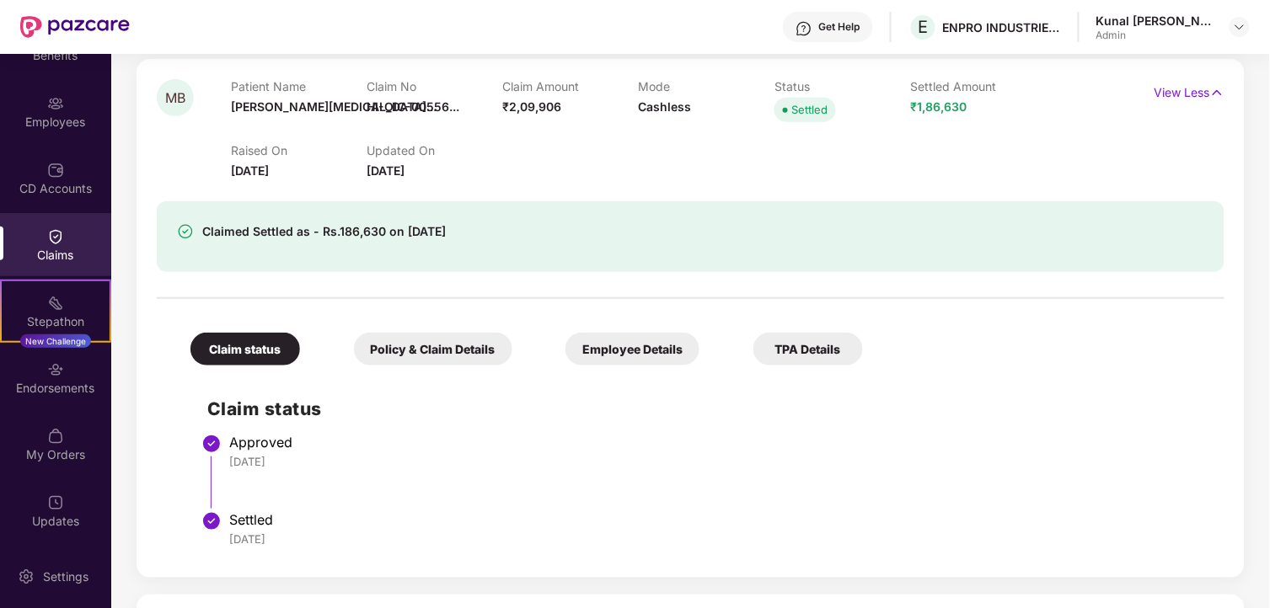
scroll to position [3609, 0]
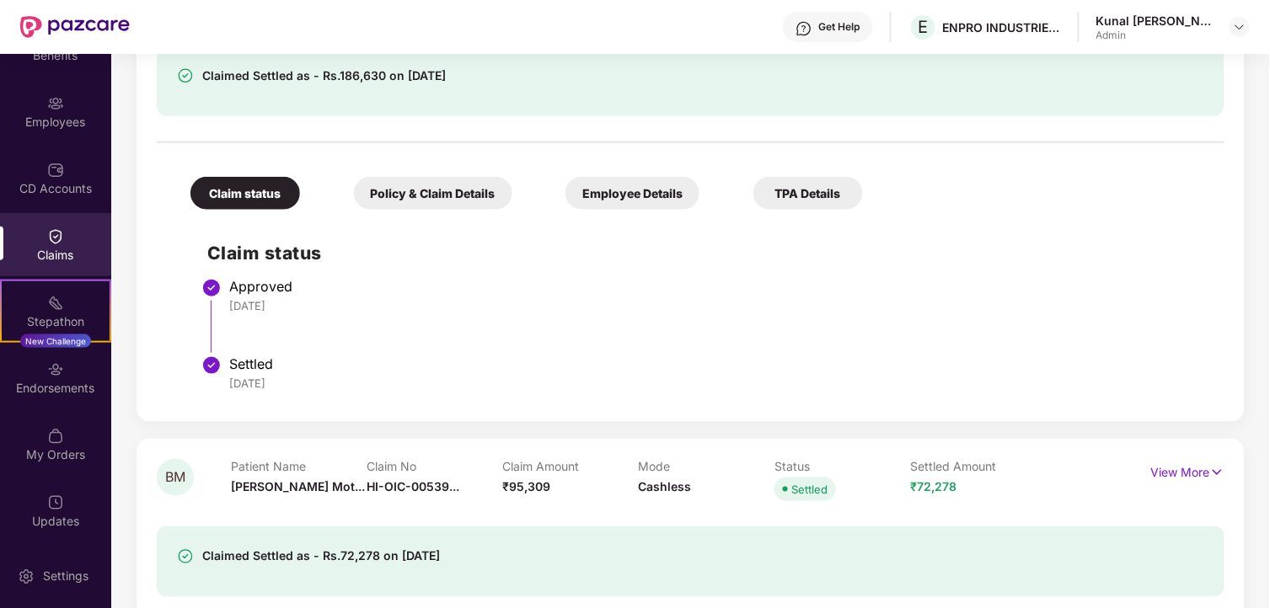
click at [651, 197] on div "Employee Details" at bounding box center [632, 193] width 134 height 33
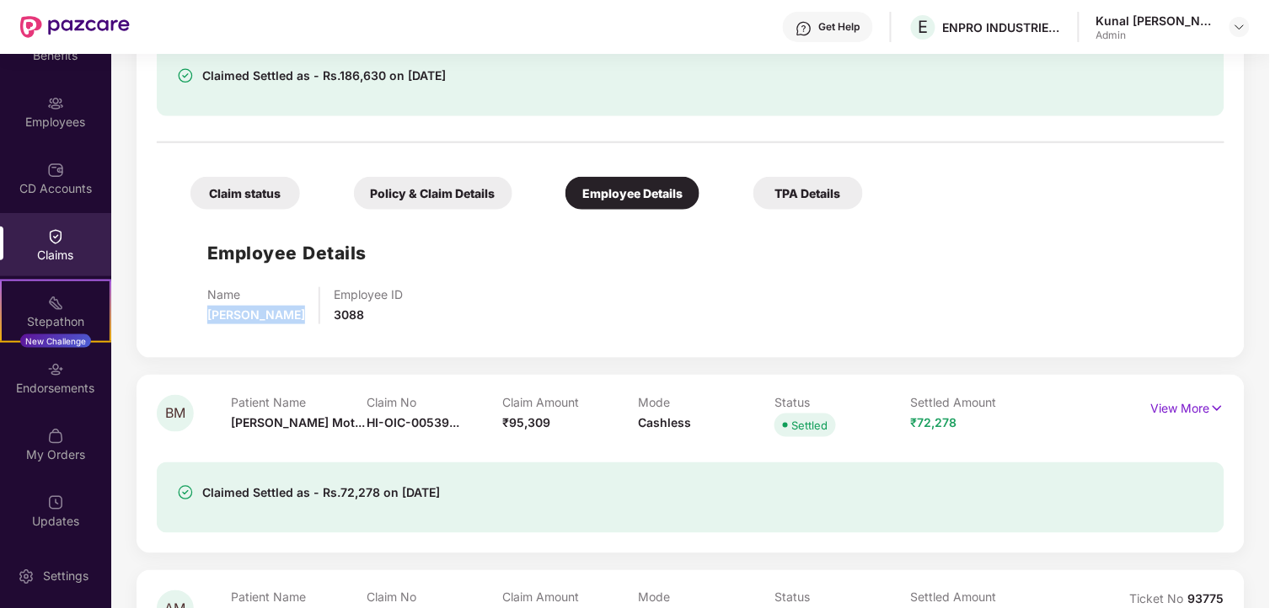
drag, startPoint x: 206, startPoint y: 316, endPoint x: 361, endPoint y: 324, distance: 154.4
click at [361, 324] on div "Name Prasad Murlidhar Bhattad Employee ID 3088" at bounding box center [707, 312] width 1000 height 51
click at [612, 309] on div "Name Prasad Murlidhar Bhattad Employee ID 3088" at bounding box center [707, 305] width 1000 height 37
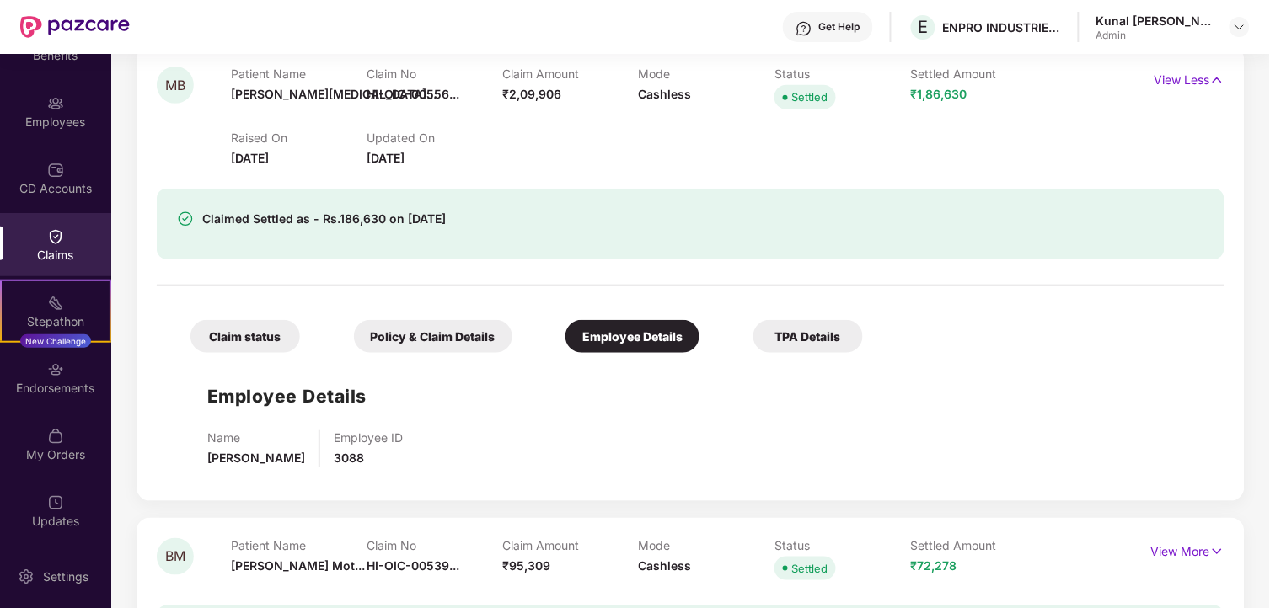
scroll to position [3422, 0]
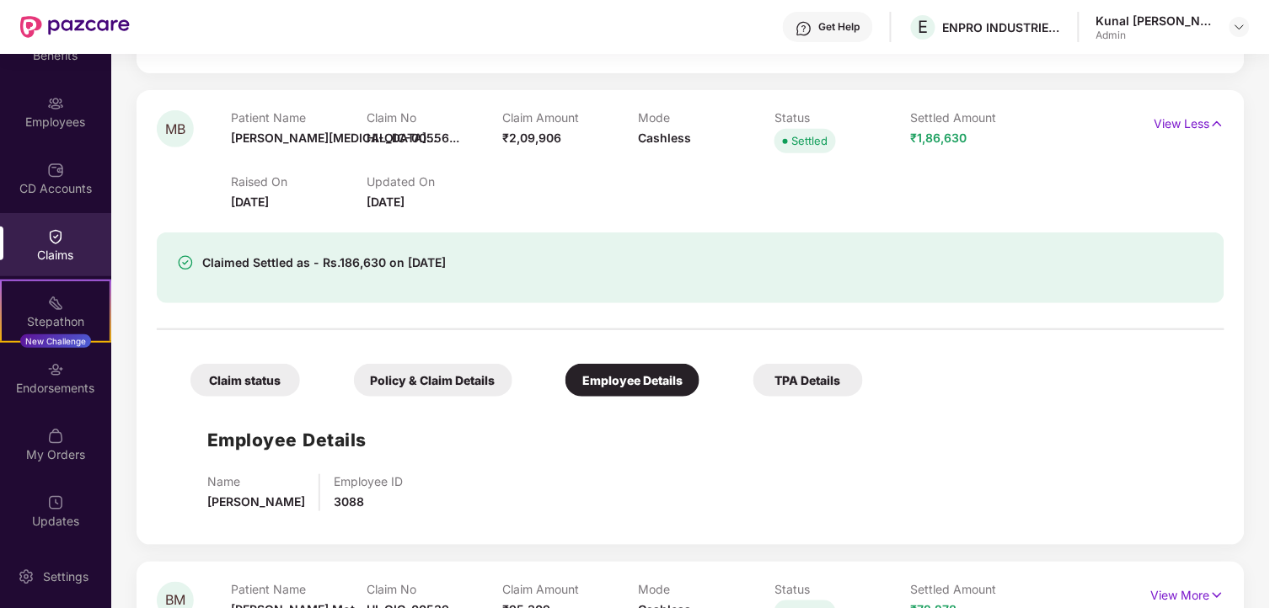
click at [479, 385] on div "Policy & Claim Details" at bounding box center [433, 380] width 158 height 33
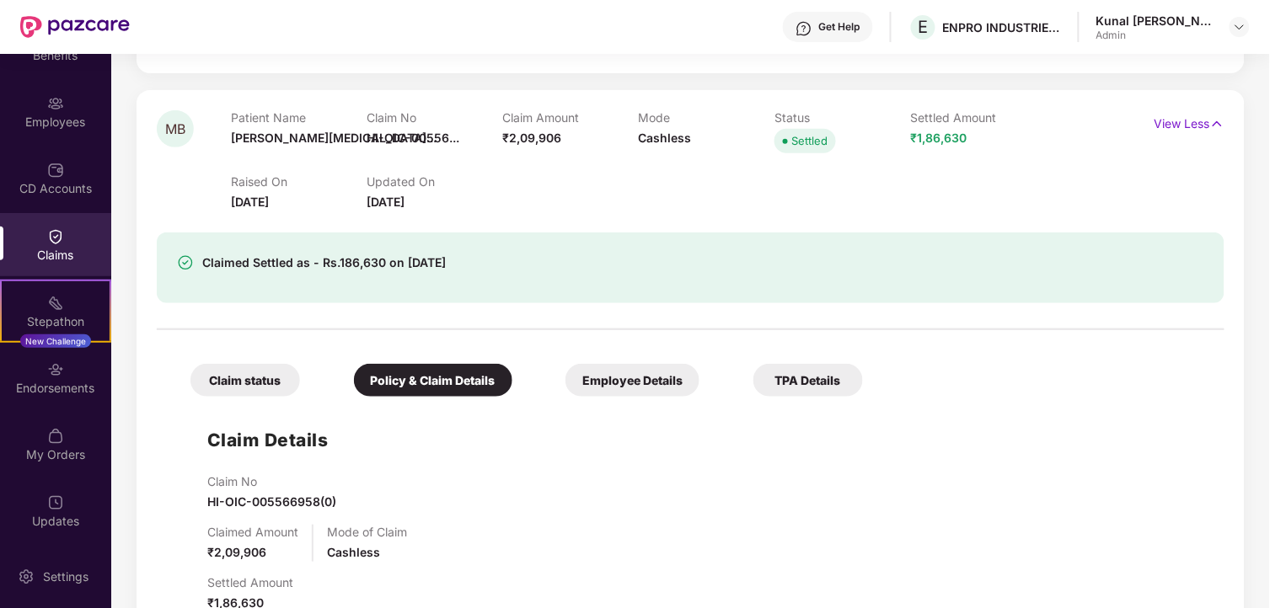
scroll to position [3234, 0]
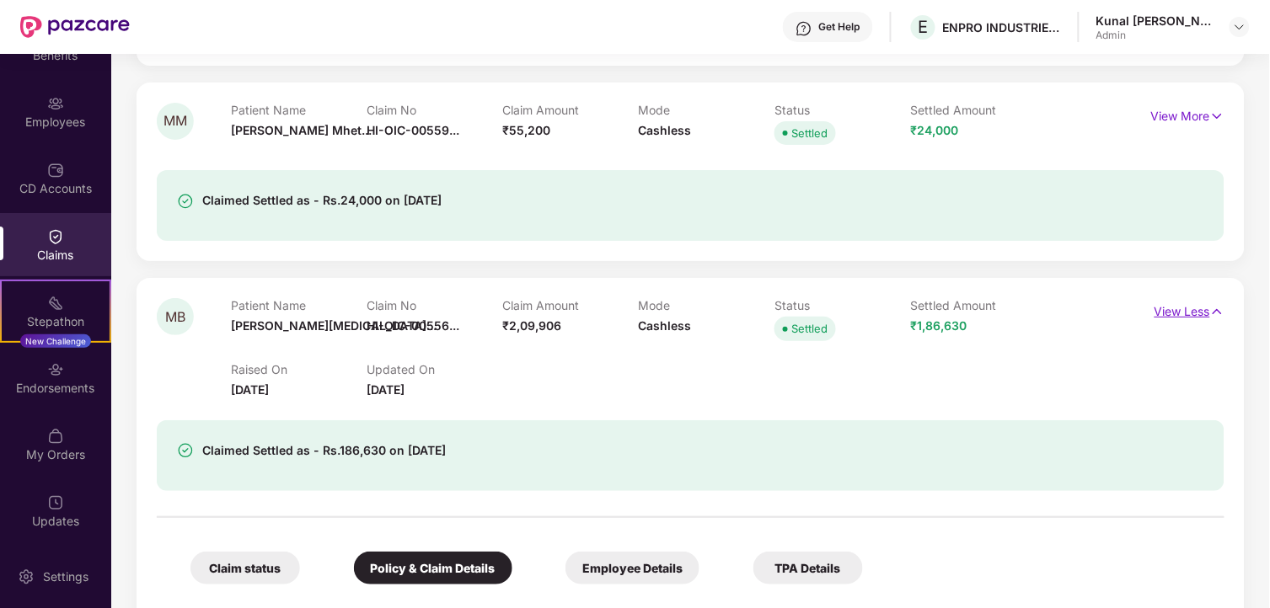
click at [1222, 305] on img at bounding box center [1217, 312] width 14 height 19
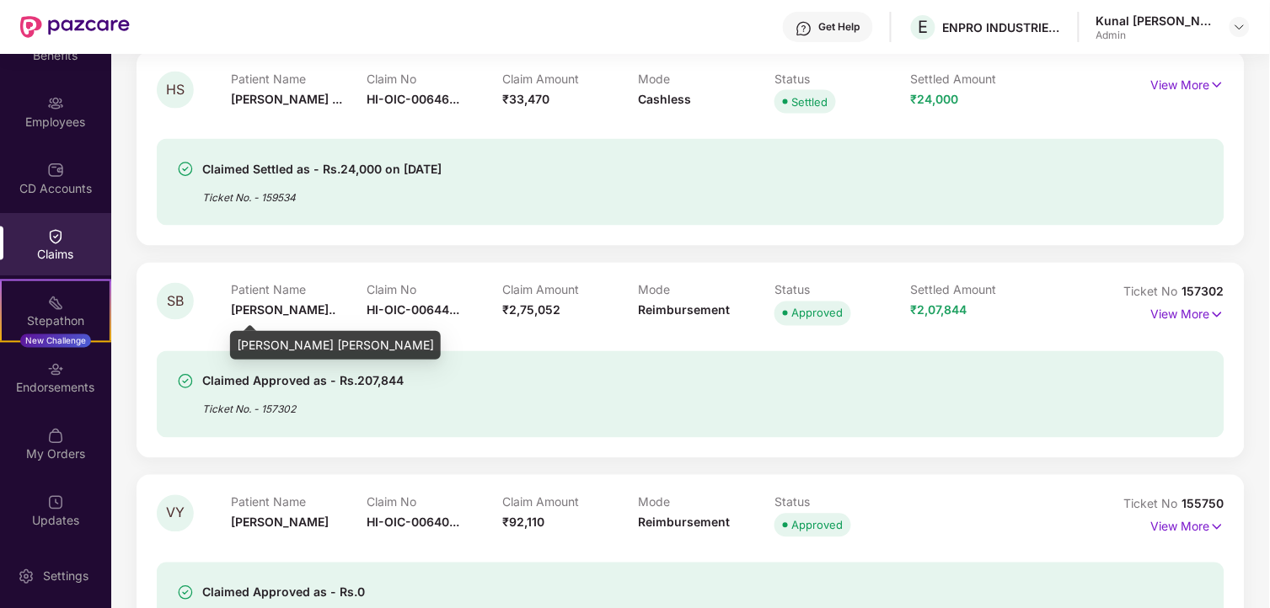
scroll to position [655, 0]
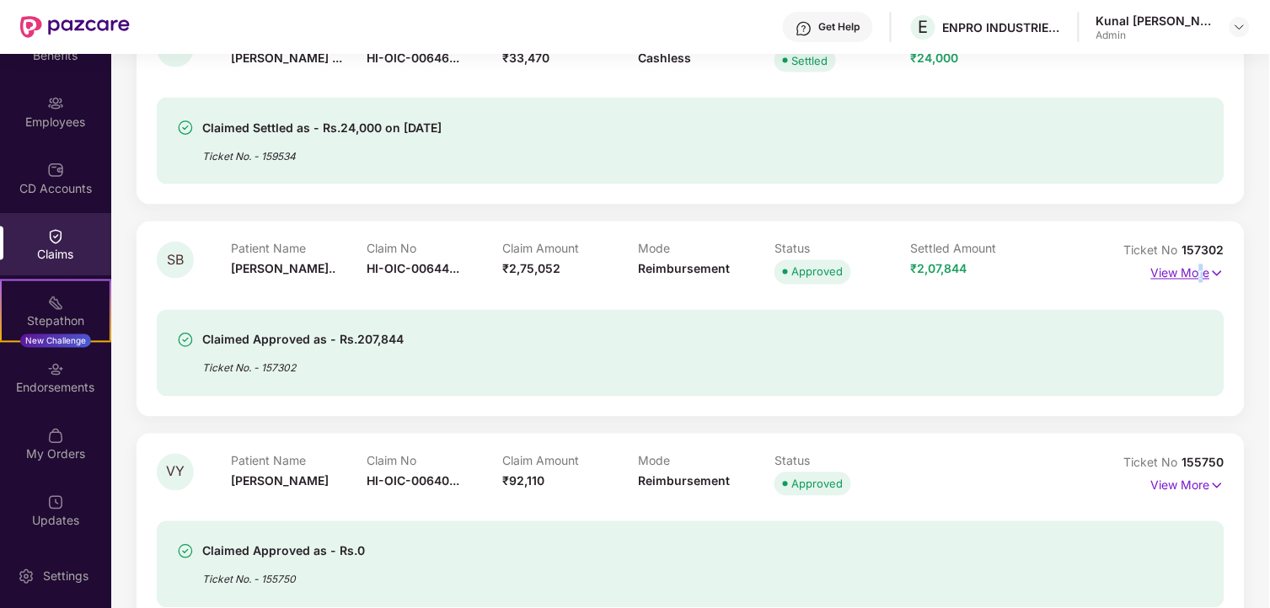
click at [1201, 274] on p "View More" at bounding box center [1187, 271] width 73 height 23
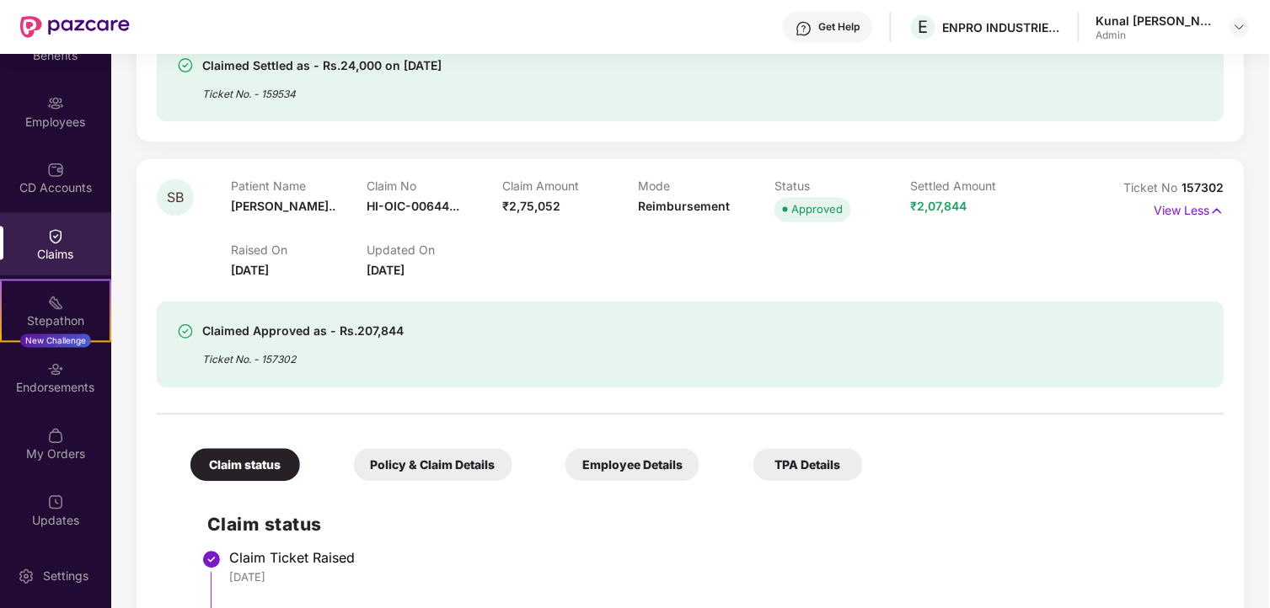
scroll to position [843, 0]
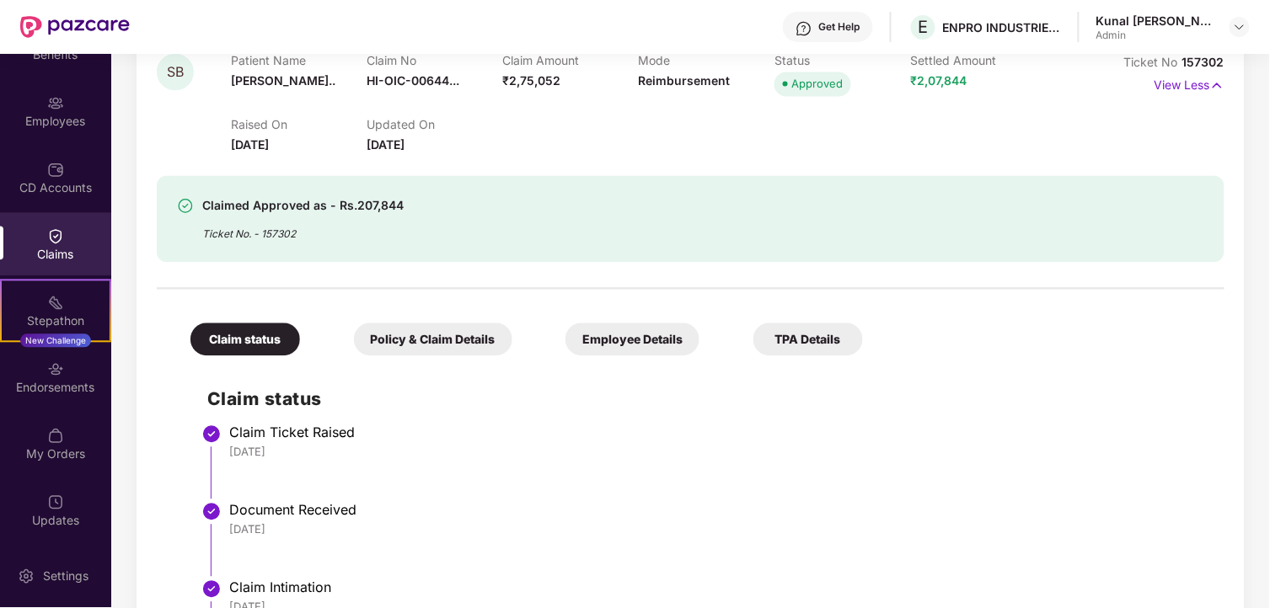
click at [435, 346] on div "Policy & Claim Details" at bounding box center [433, 340] width 158 height 33
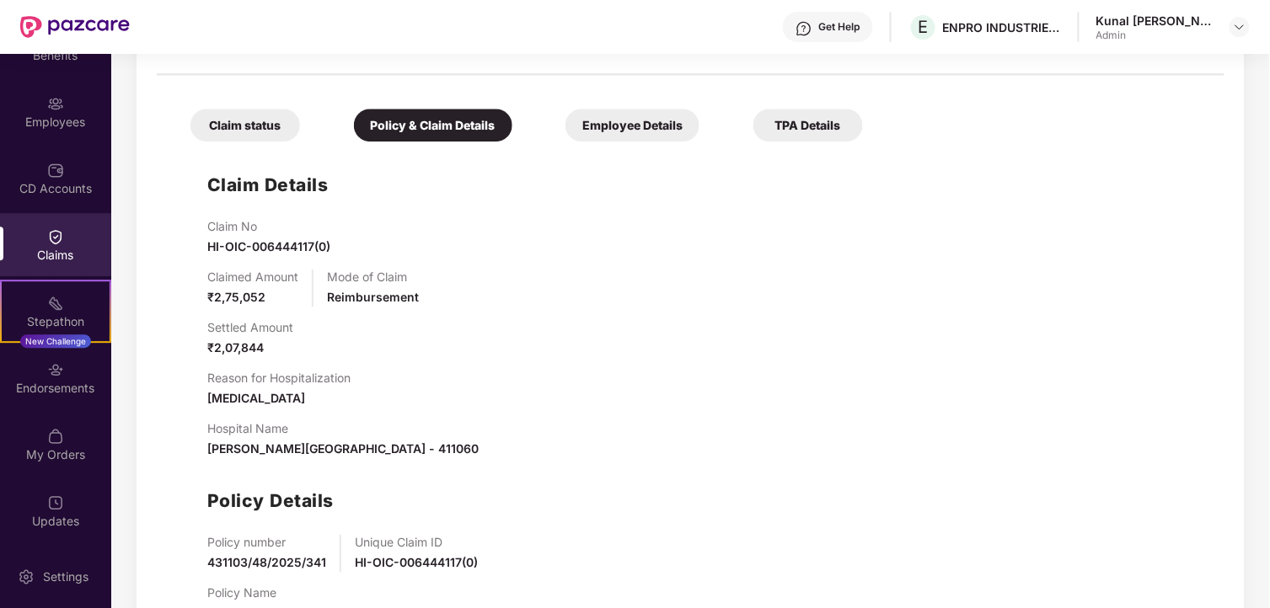
scroll to position [1030, 0]
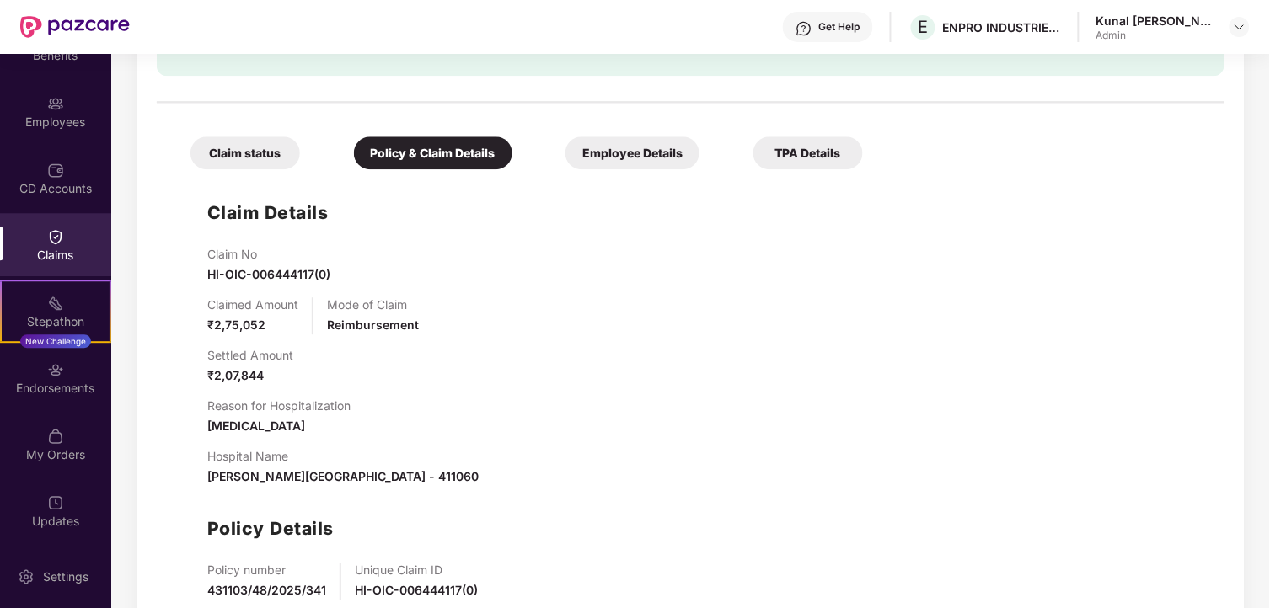
click at [658, 158] on div "Employee Details" at bounding box center [632, 153] width 134 height 33
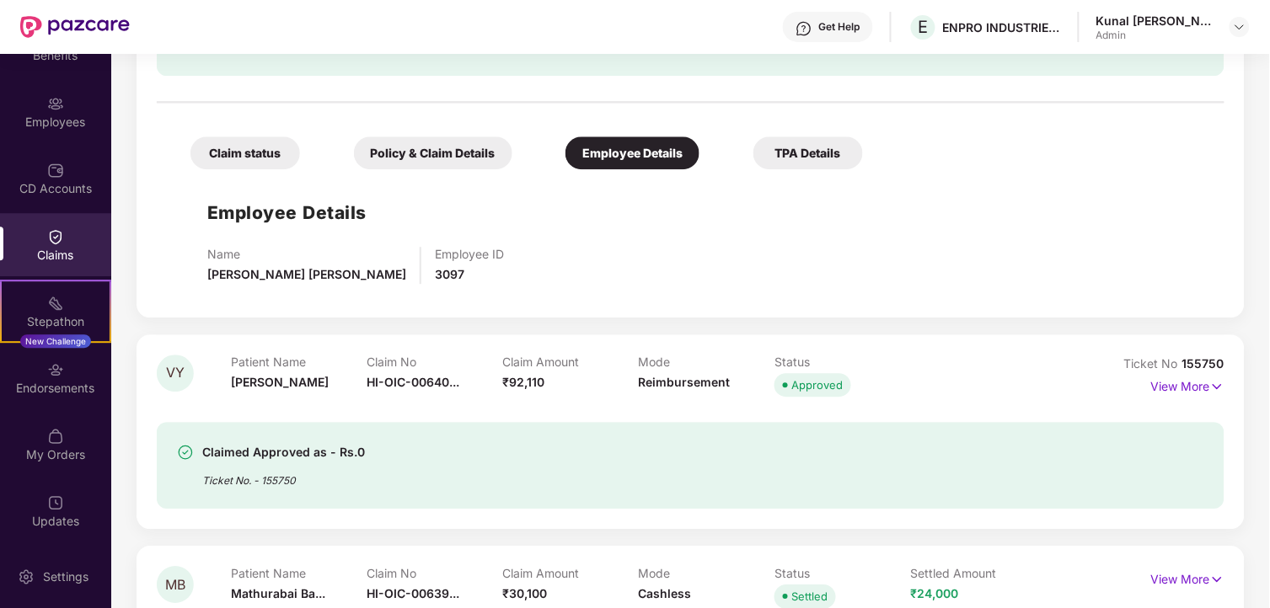
click at [819, 158] on div "TPA Details" at bounding box center [808, 153] width 110 height 33
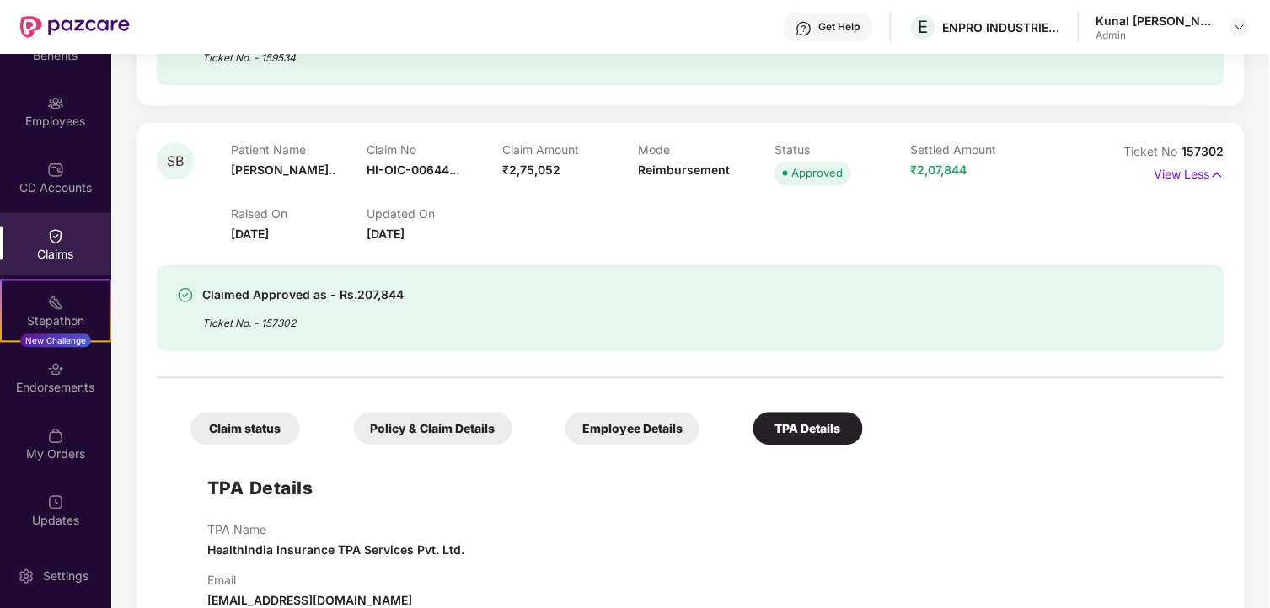
scroll to position [748, 0]
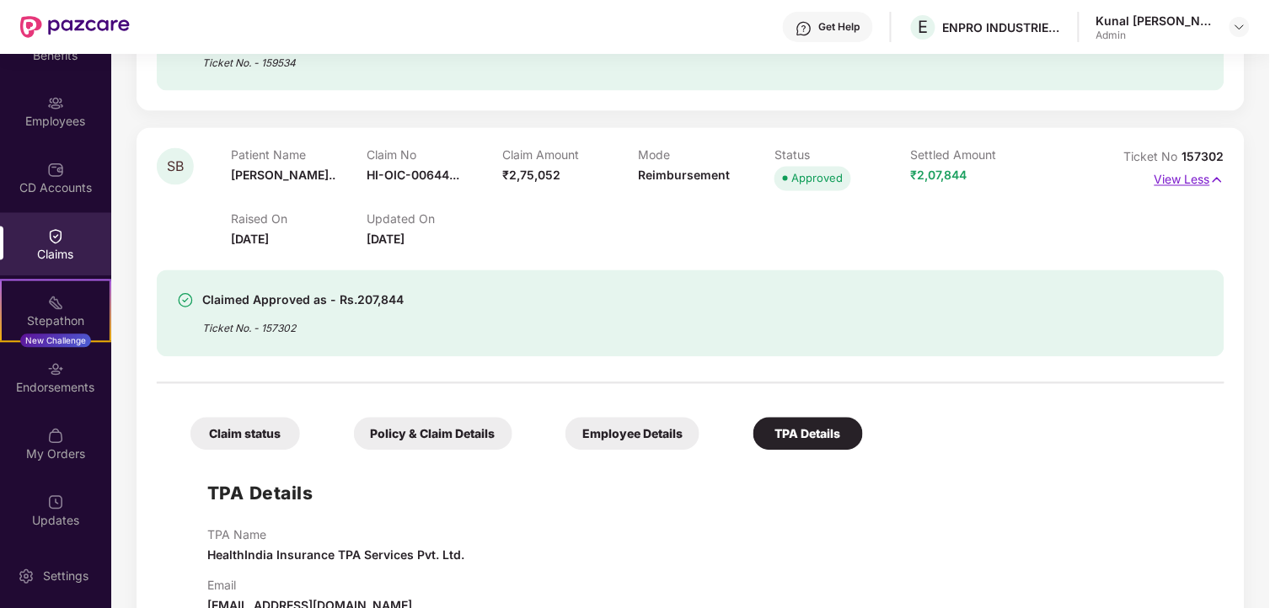
click at [1192, 185] on p "View Less" at bounding box center [1189, 178] width 70 height 23
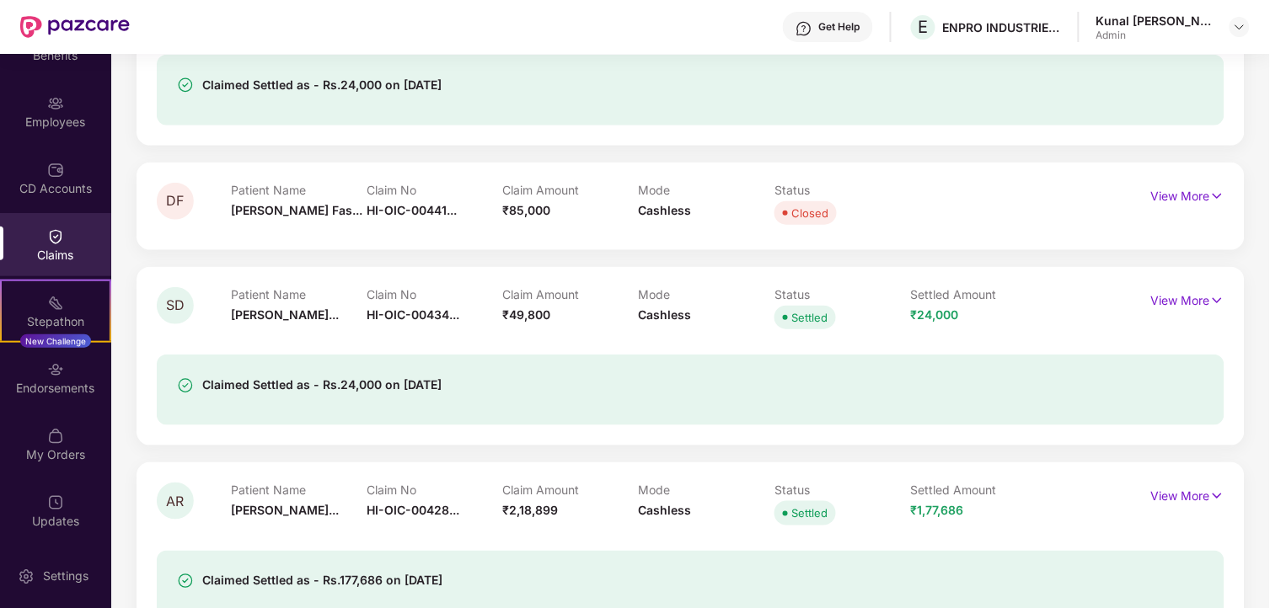
scroll to position [7115, 0]
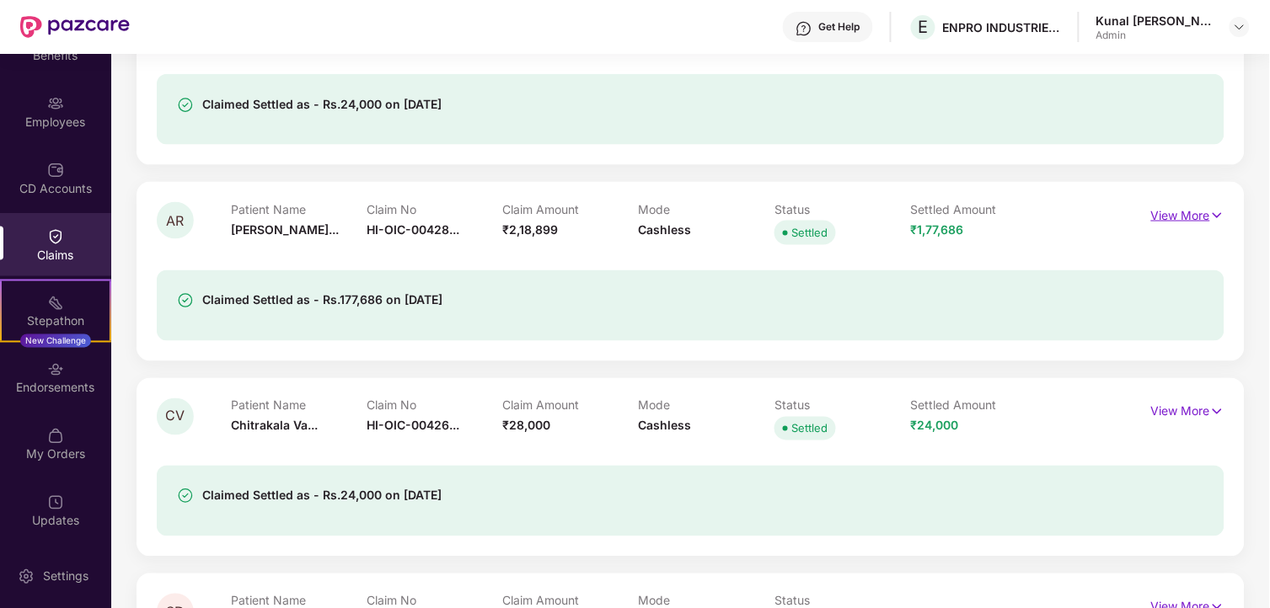
click at [1215, 208] on img at bounding box center [1217, 215] width 14 height 19
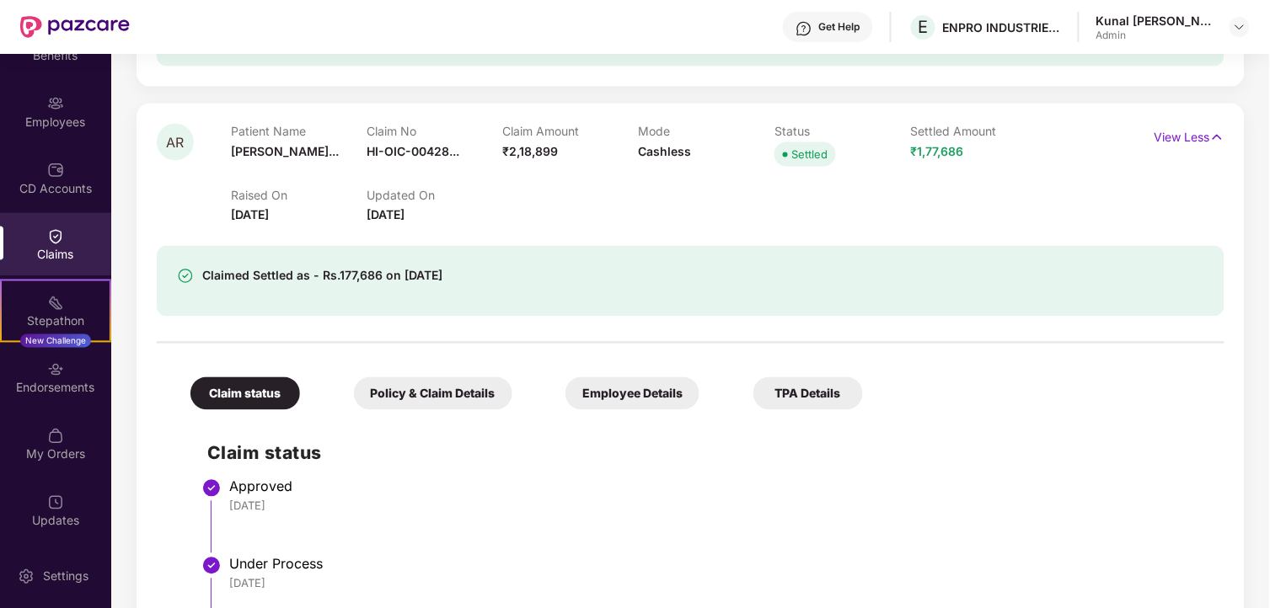
scroll to position [7303, 0]
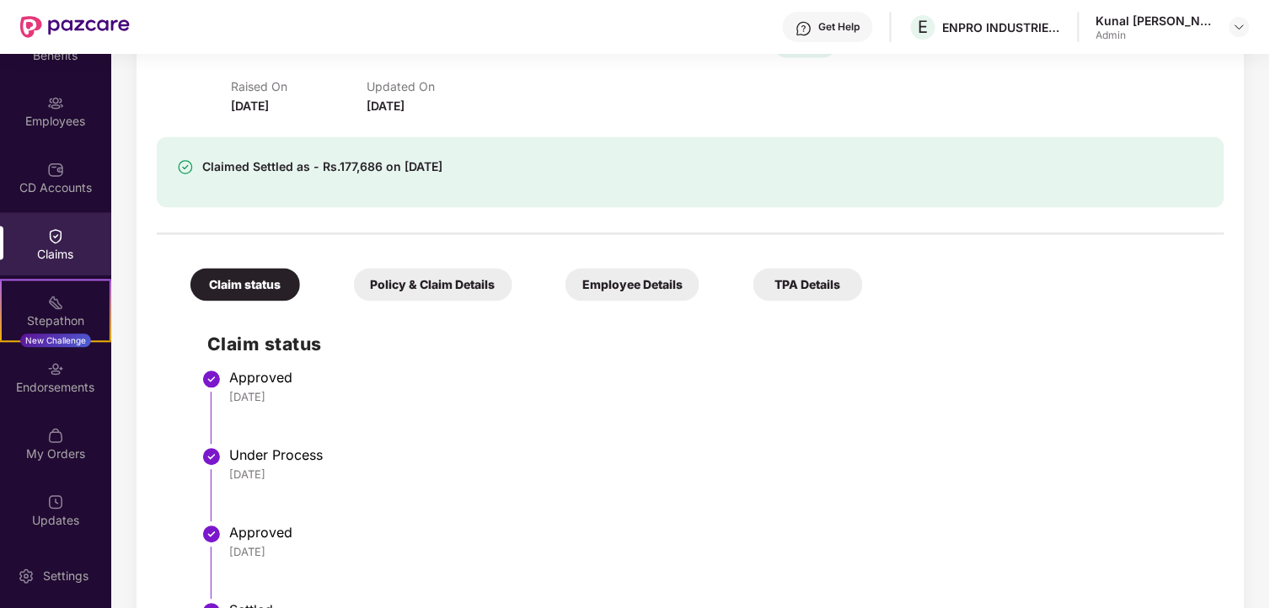
click at [624, 290] on div "Employee Details" at bounding box center [632, 285] width 134 height 33
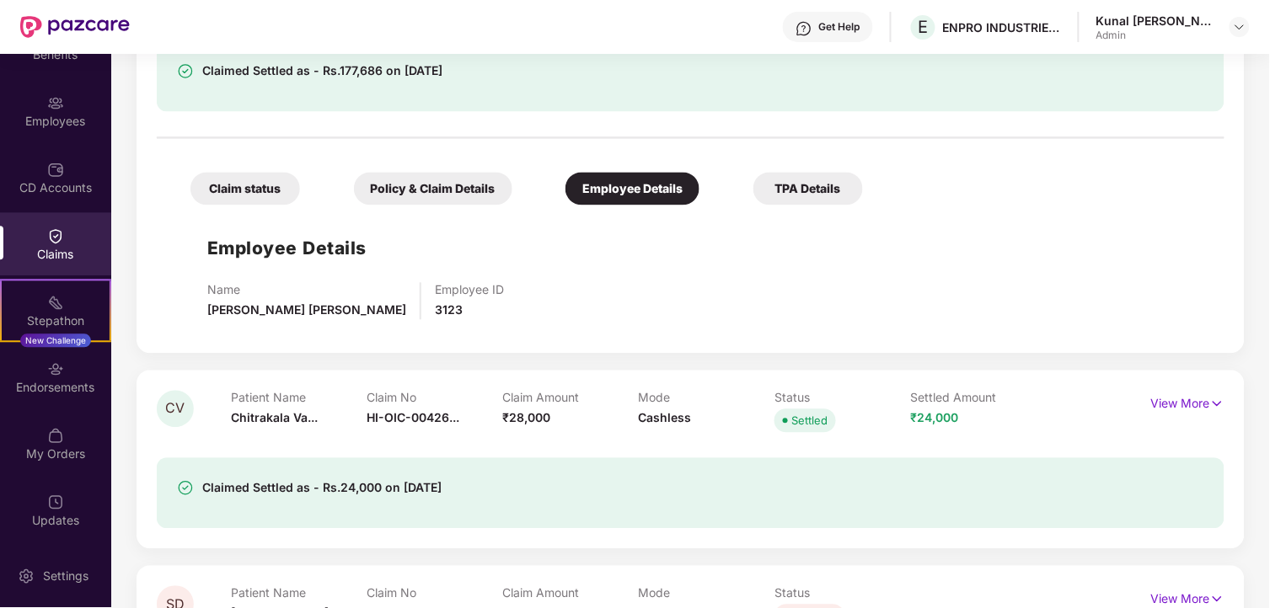
scroll to position [7396, 0]
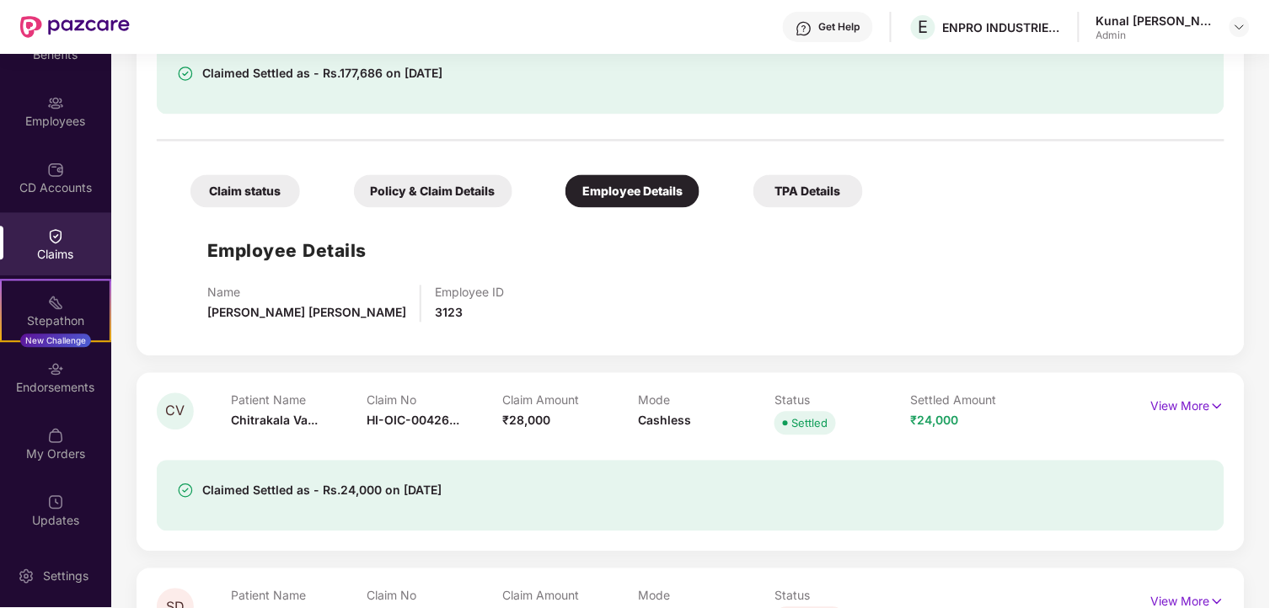
click at [436, 182] on div "Policy & Claim Details" at bounding box center [433, 191] width 158 height 33
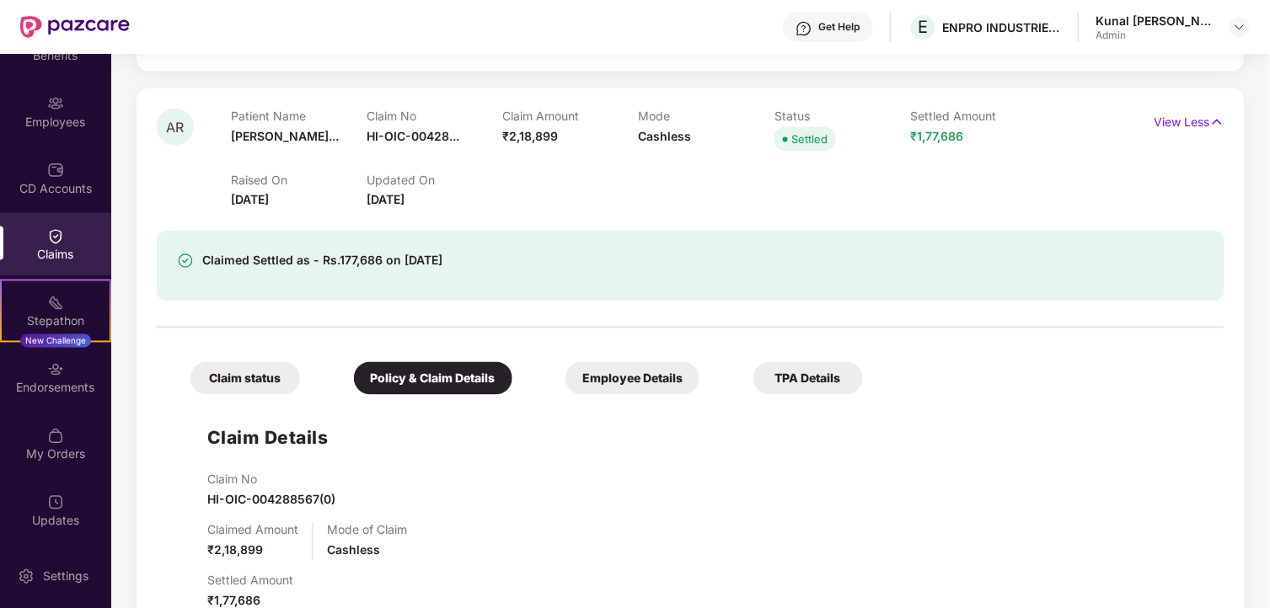
scroll to position [7115, 0]
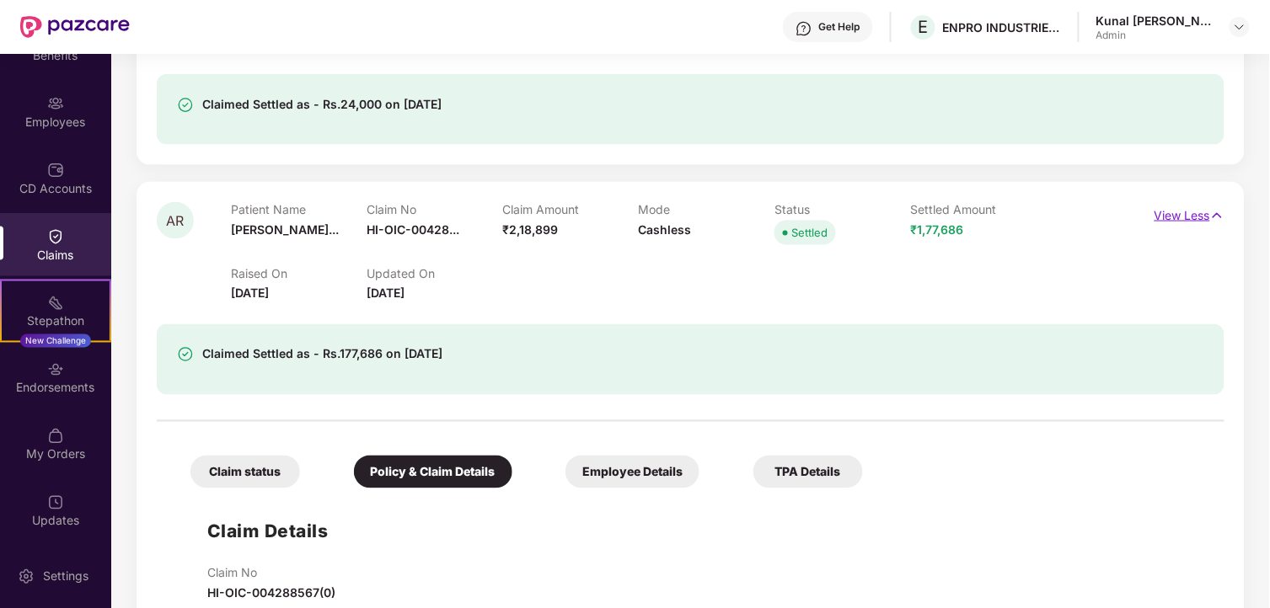
click at [1199, 207] on p "View Less" at bounding box center [1189, 213] width 70 height 23
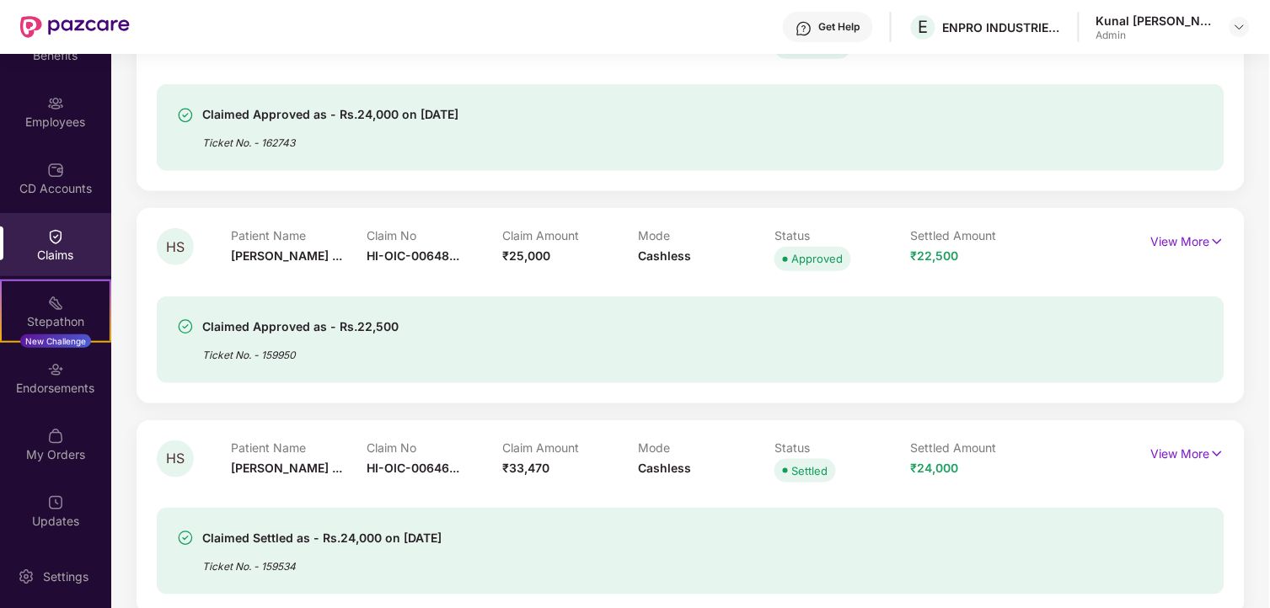
scroll to position [0, 0]
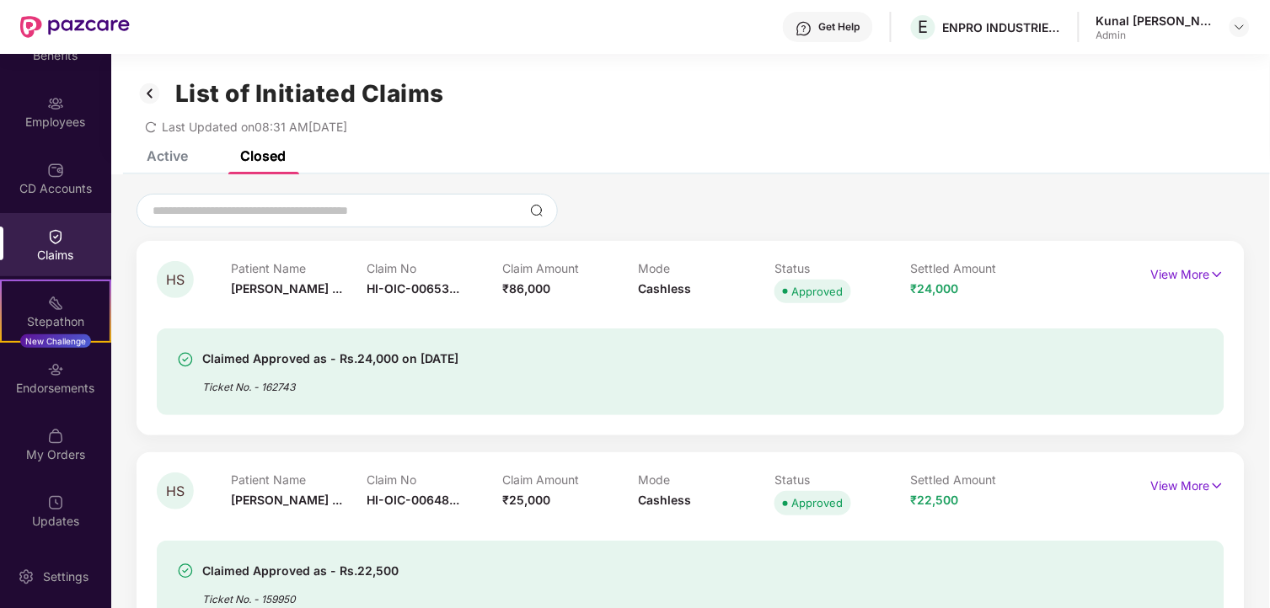
click at [172, 152] on div "Active" at bounding box center [167, 155] width 41 height 17
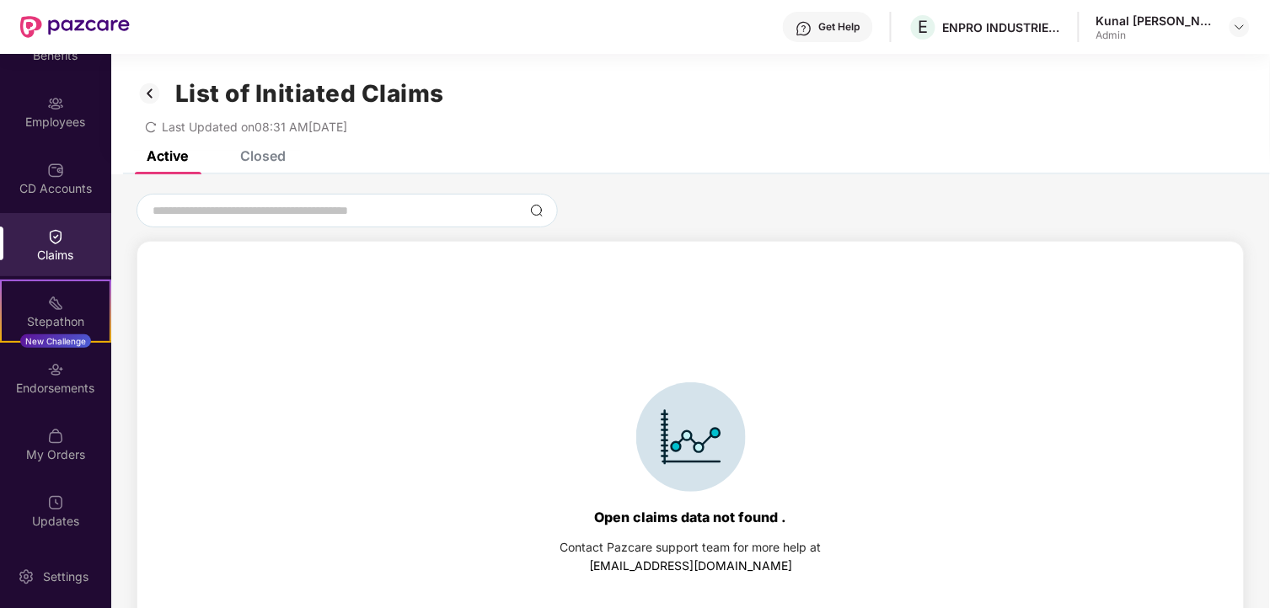
click at [148, 90] on img at bounding box center [150, 93] width 27 height 29
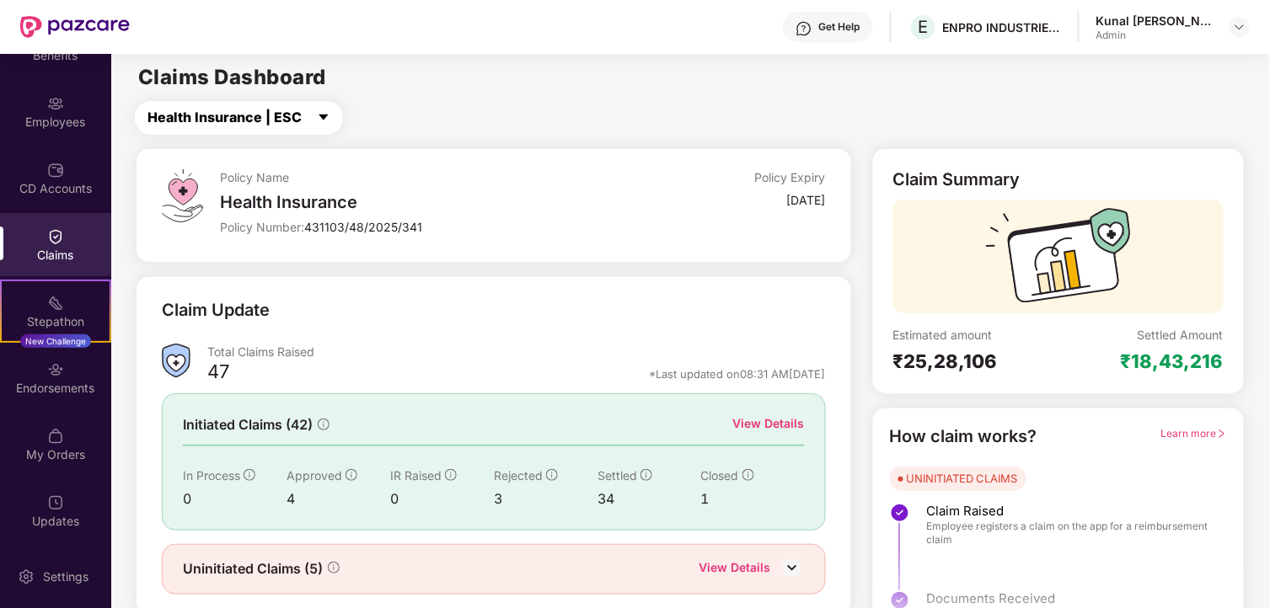
click at [280, 112] on span "Health Insurance | ESC" at bounding box center [224, 117] width 154 height 21
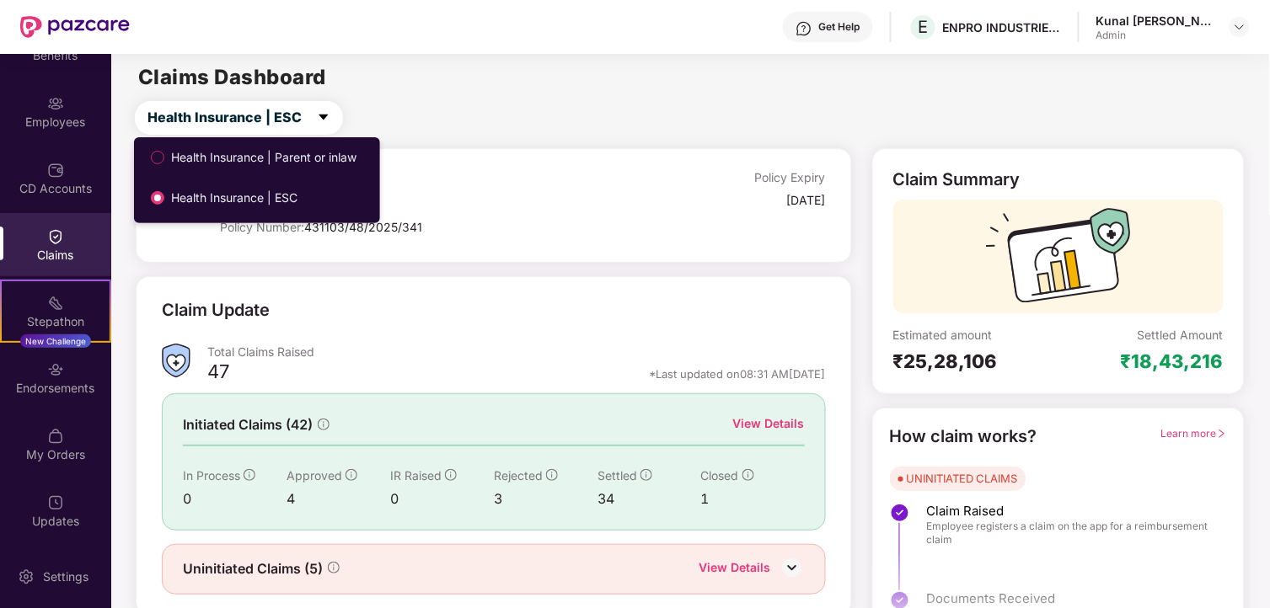
click at [278, 163] on span "Health Insurance | Parent or inlaw" at bounding box center [263, 157] width 199 height 19
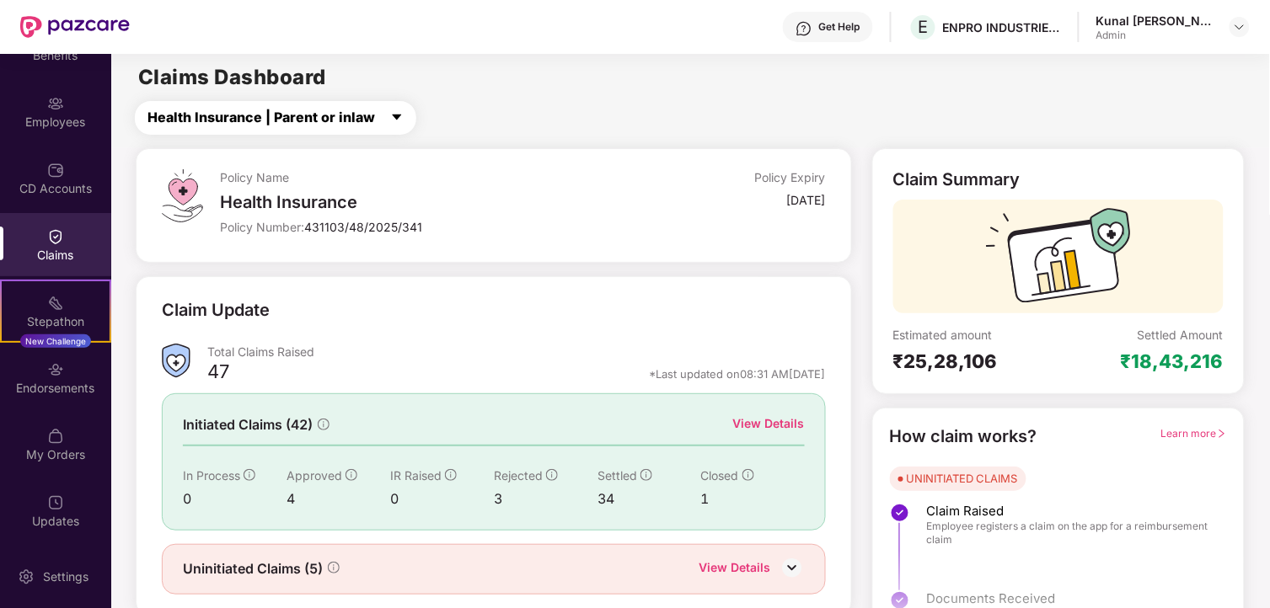
click at [281, 130] on button "Health Insurance | Parent or inlaw" at bounding box center [275, 118] width 281 height 34
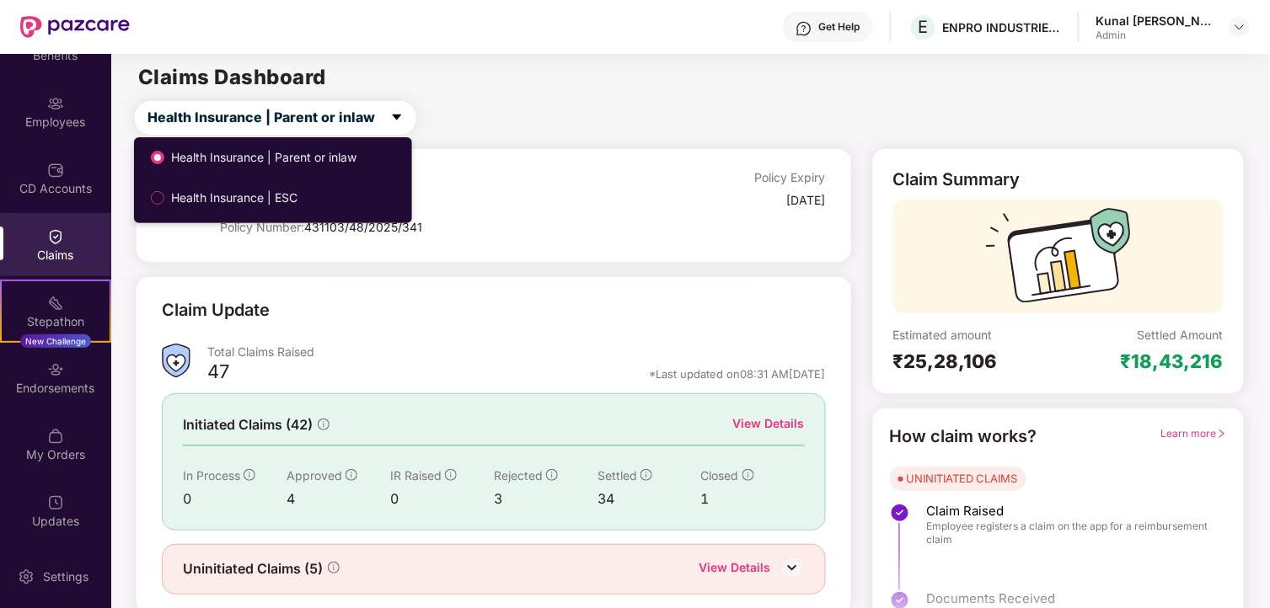
click at [274, 206] on span "Health Insurance | ESC" at bounding box center [234, 198] width 140 height 19
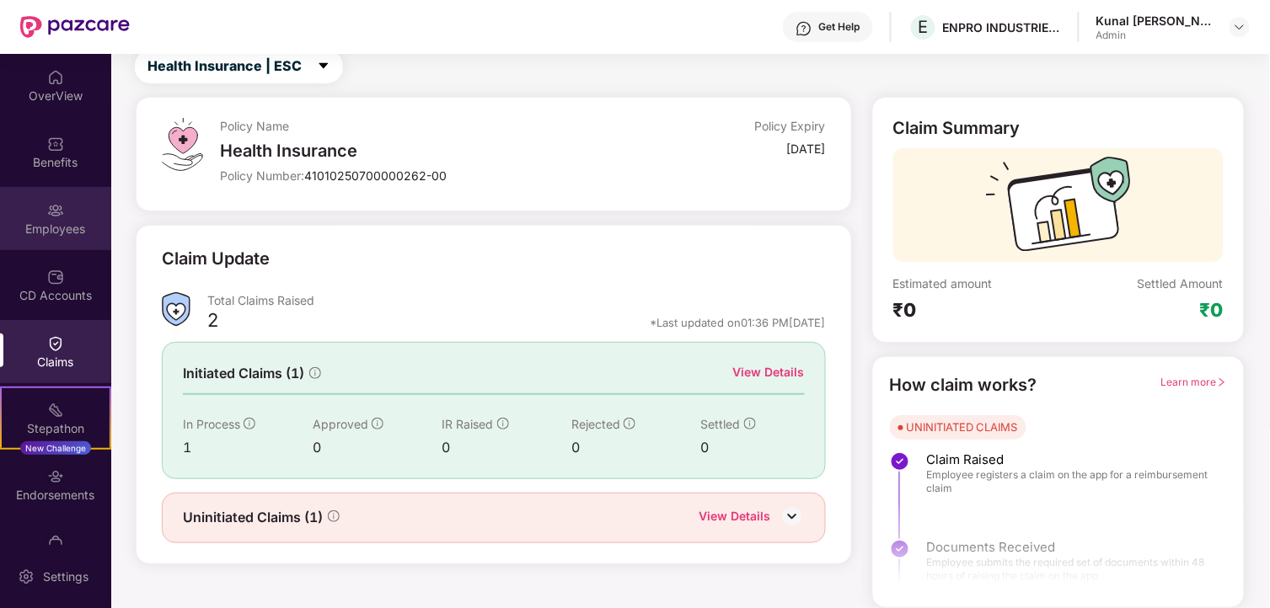
click at [53, 237] on div "Employees" at bounding box center [55, 229] width 111 height 17
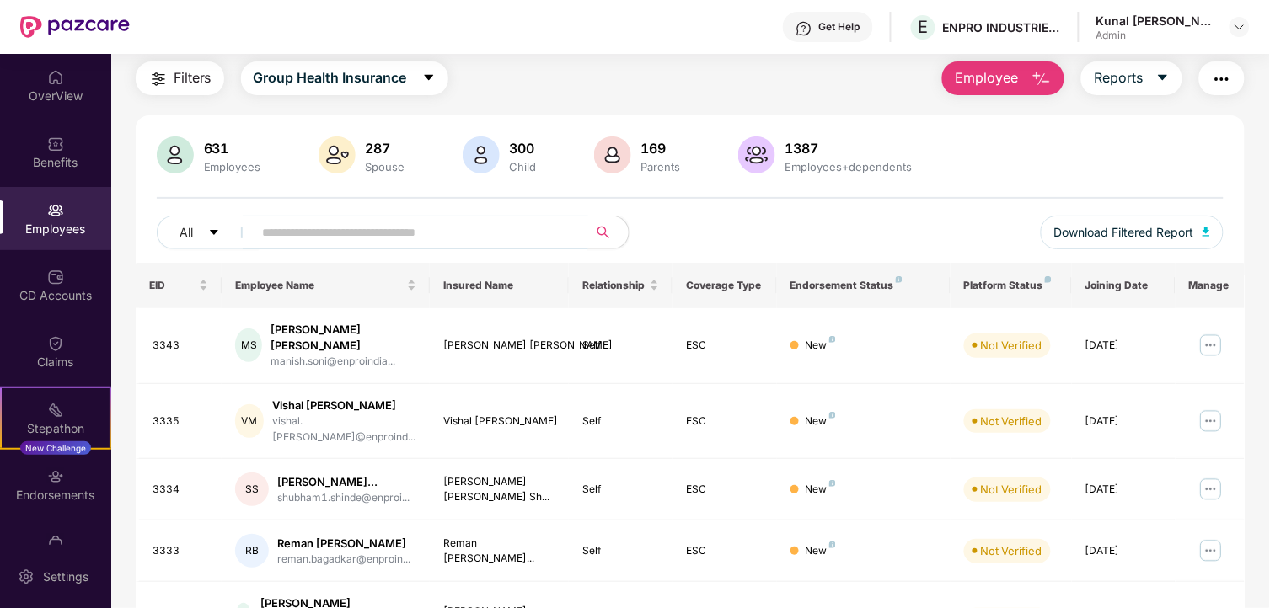
click at [297, 232] on input "text" at bounding box center [414, 232] width 303 height 25
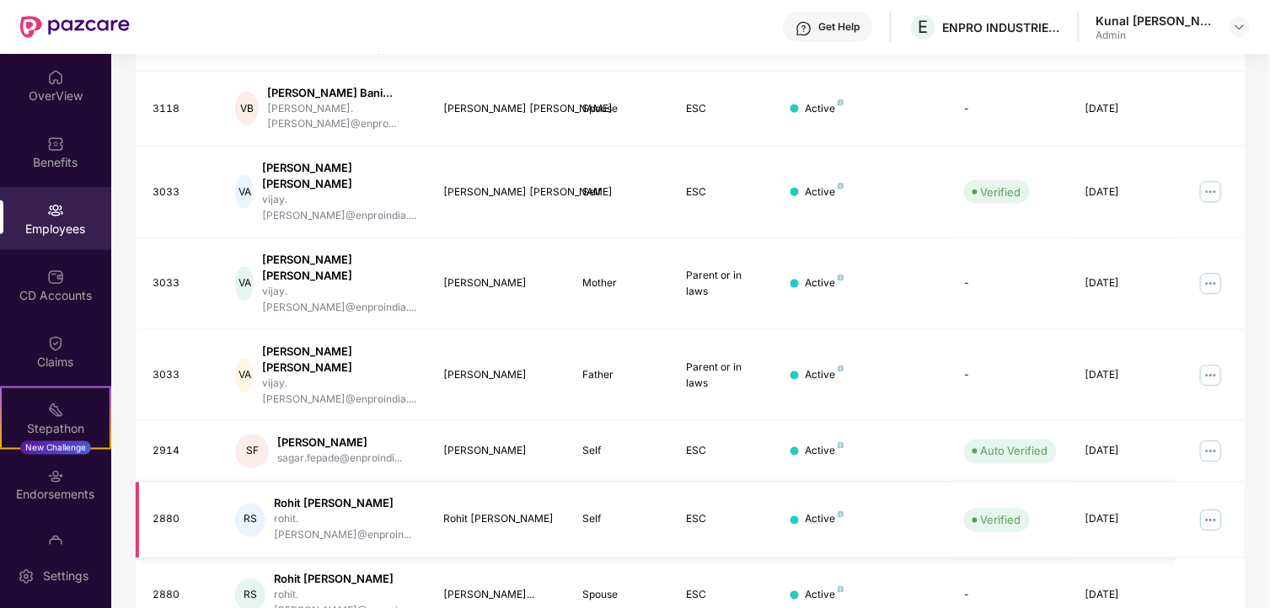
scroll to position [427, 0]
type input "*****"
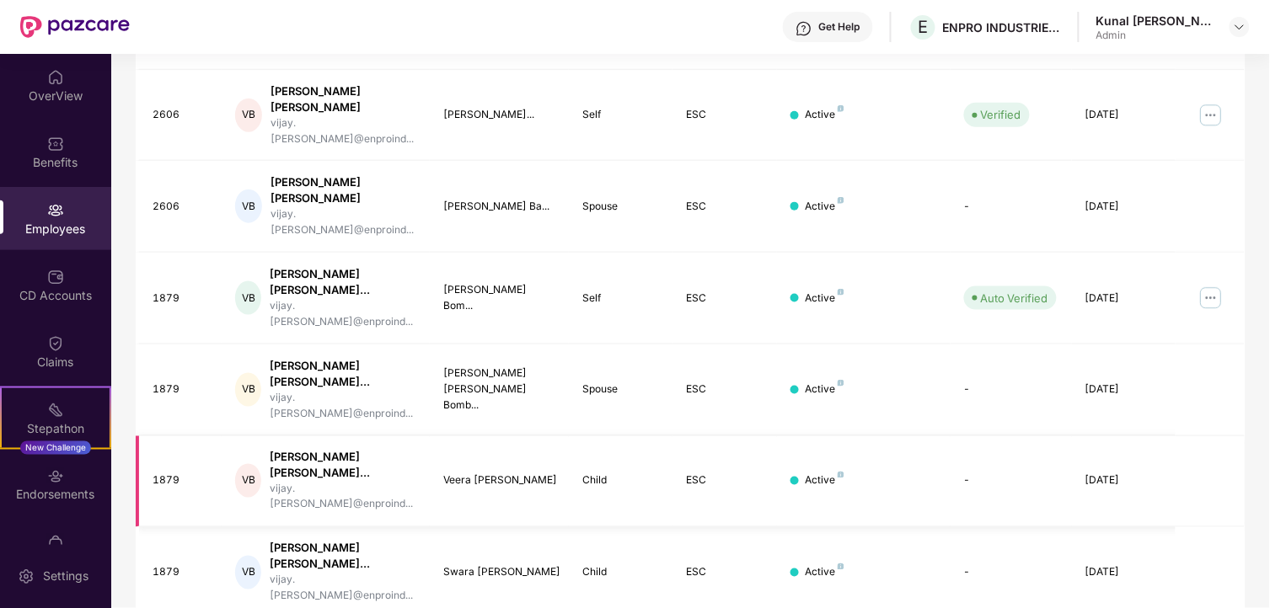
scroll to position [305, 0]
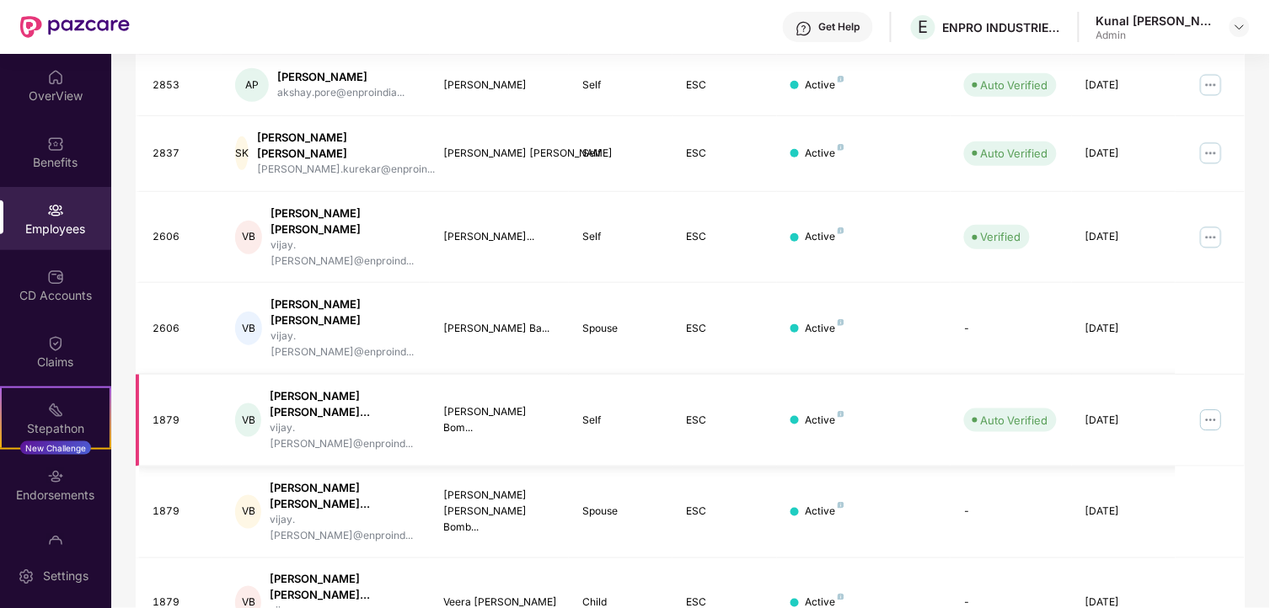
click at [1217, 407] on img at bounding box center [1210, 420] width 27 height 27
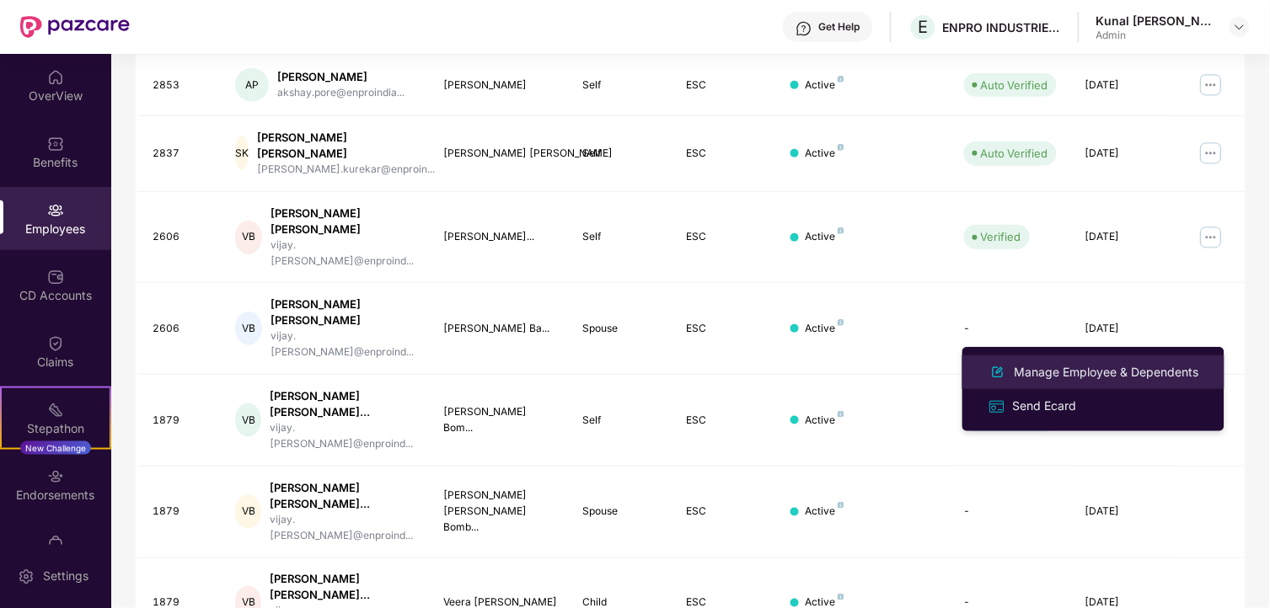
click at [1097, 367] on div "Manage Employee & Dependents" at bounding box center [1106, 372] width 191 height 19
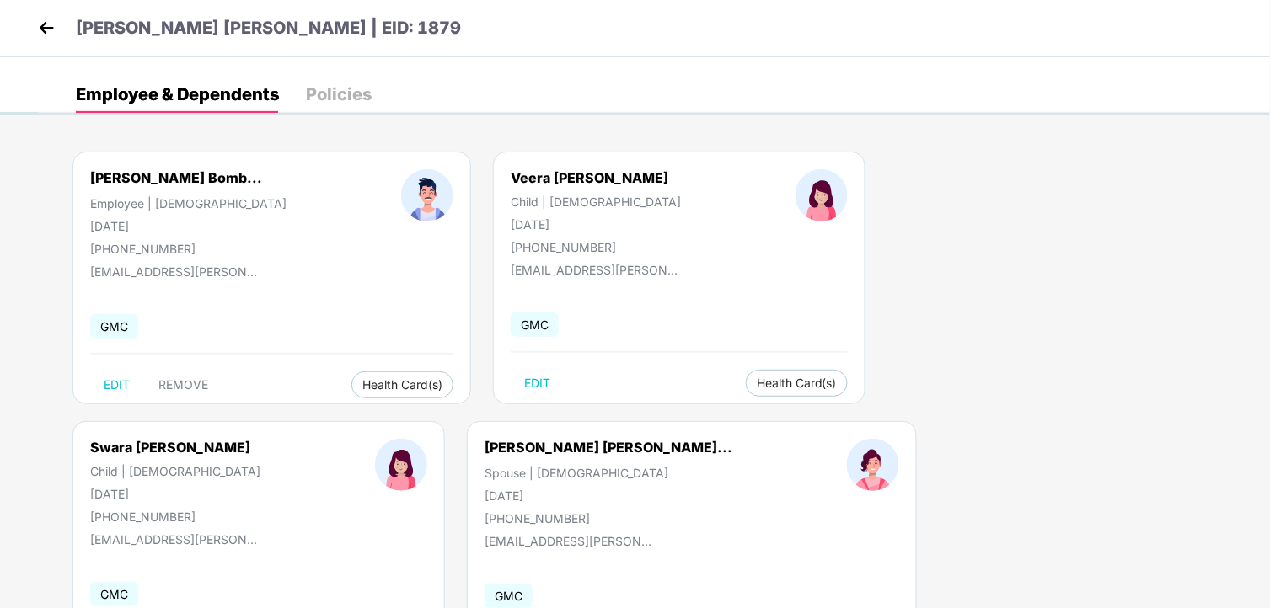
scroll to position [0, 0]
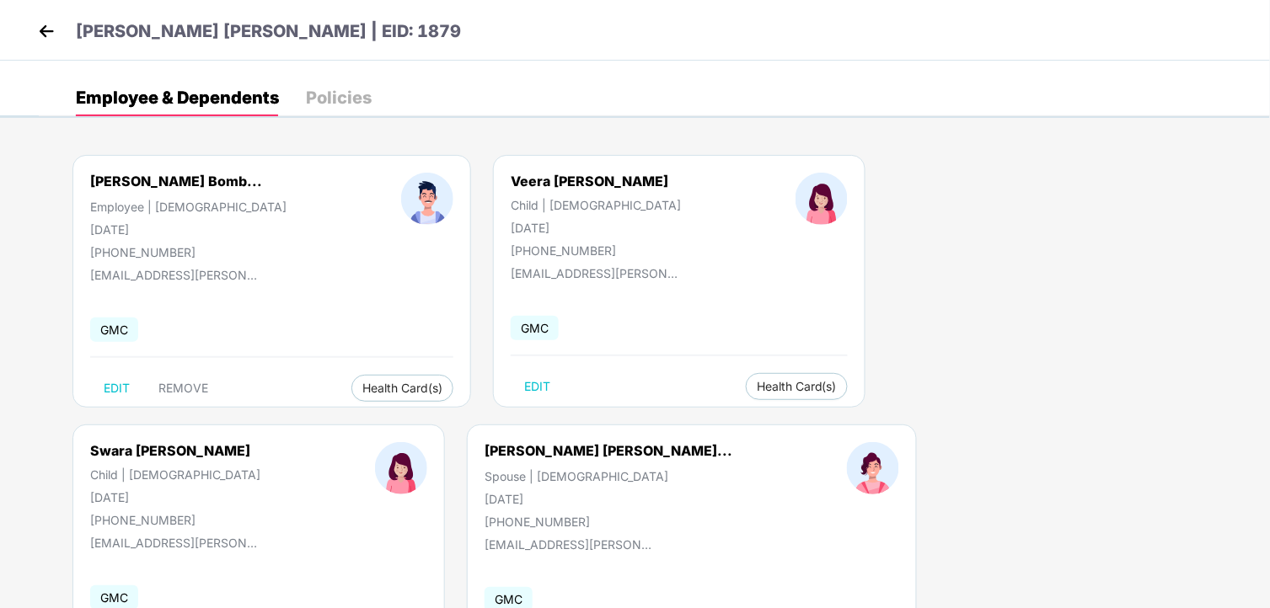
click at [52, 43] on img at bounding box center [46, 31] width 25 height 25
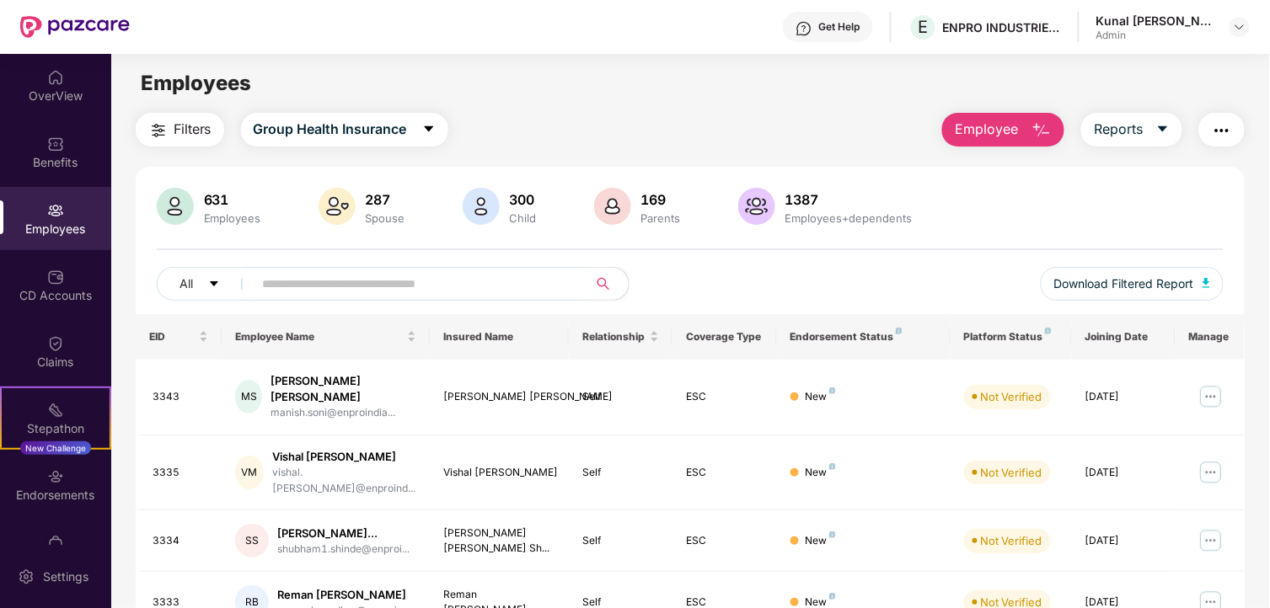
click at [309, 289] on input "text" at bounding box center [414, 283] width 303 height 25
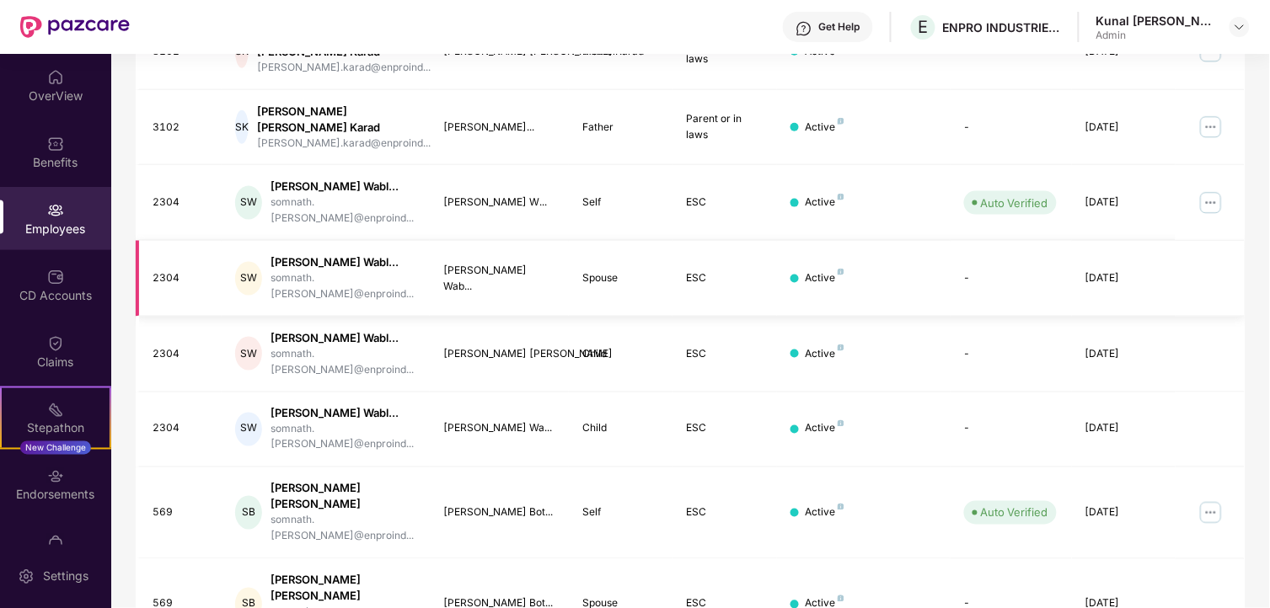
scroll to position [484, 0]
type input "*******"
click at [1202, 499] on img at bounding box center [1210, 512] width 27 height 27
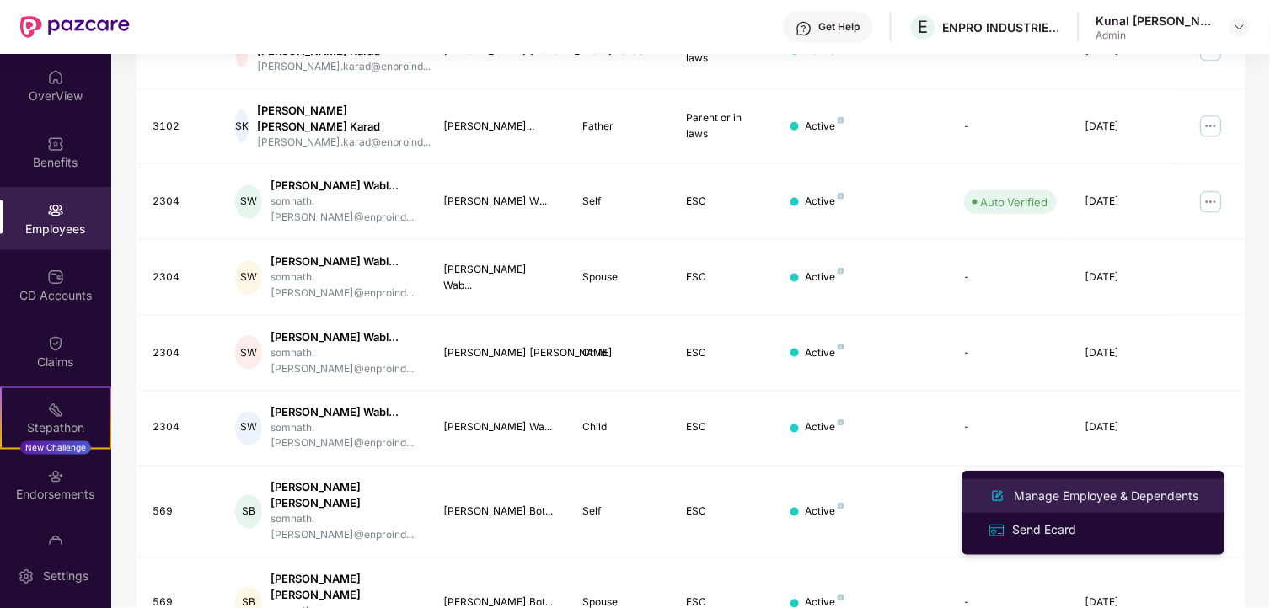
click at [1089, 483] on li "Manage Employee & Dependents" at bounding box center [1093, 496] width 262 height 34
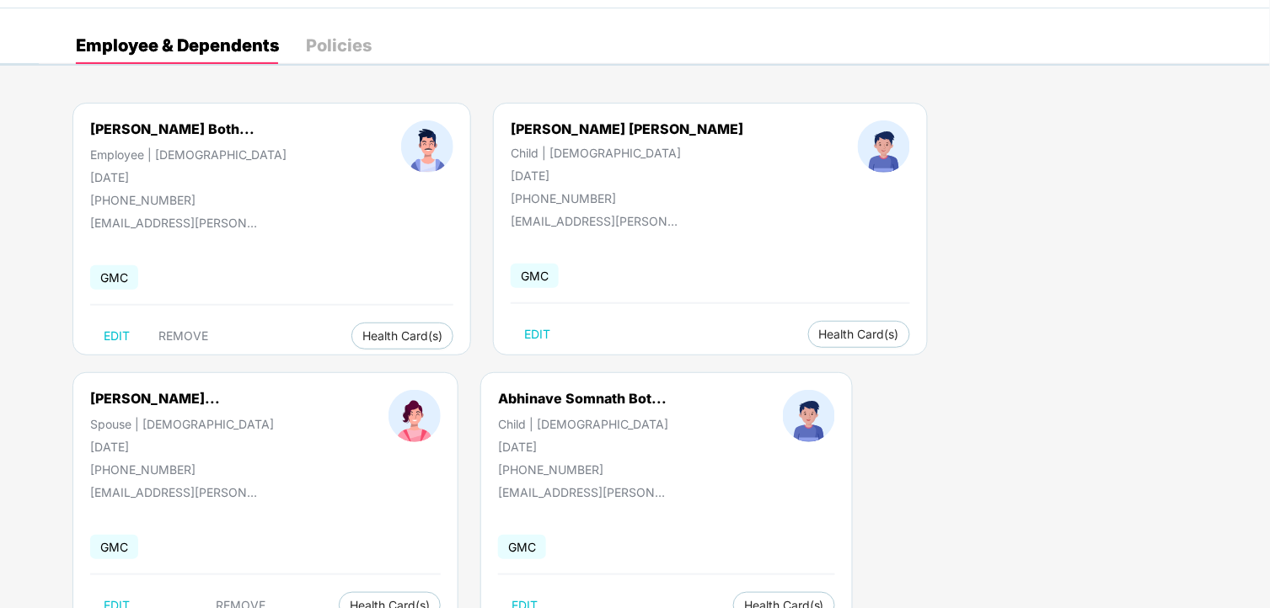
scroll to position [0, 0]
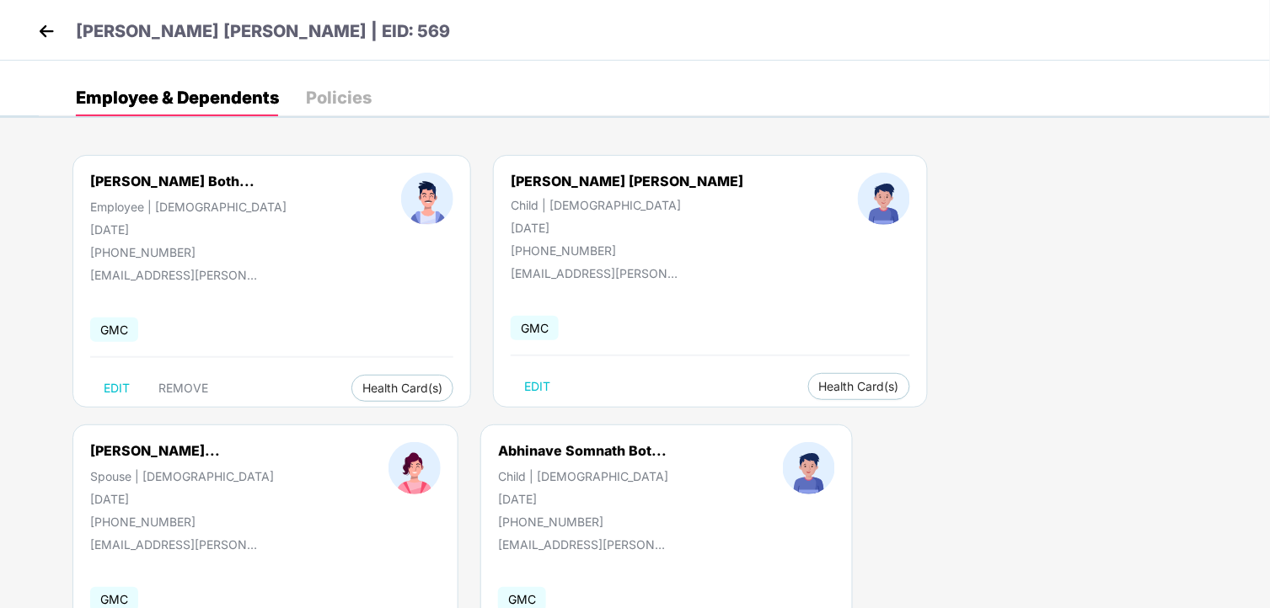
click at [54, 42] on img at bounding box center [46, 31] width 25 height 25
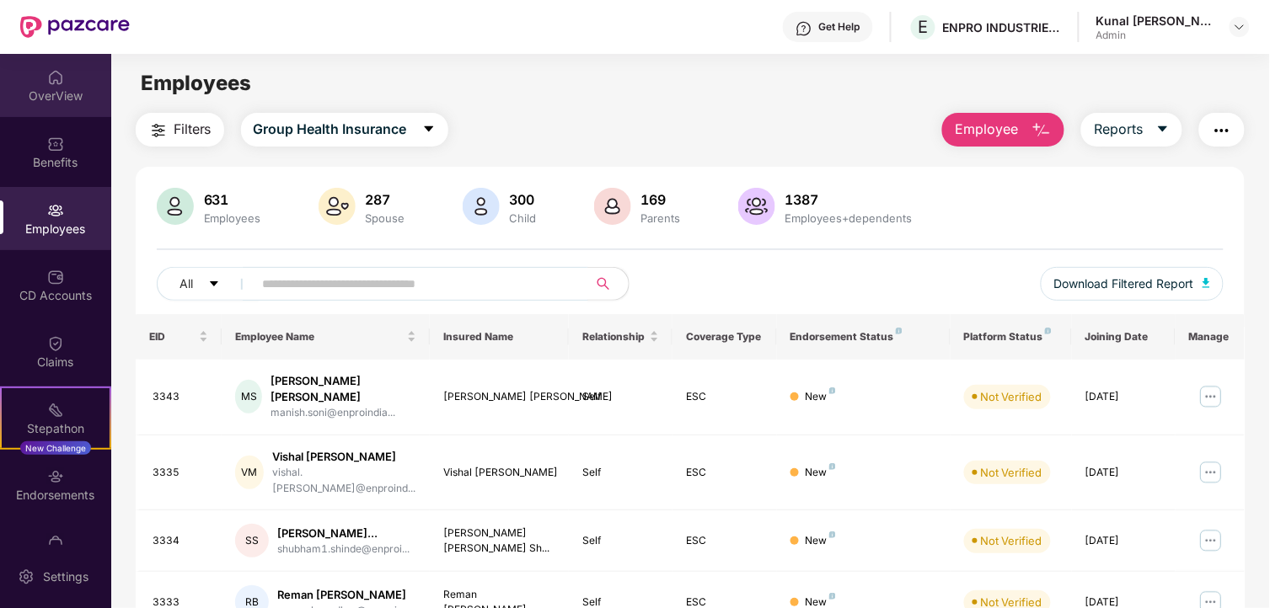
click at [59, 97] on div "OverView" at bounding box center [55, 96] width 111 height 17
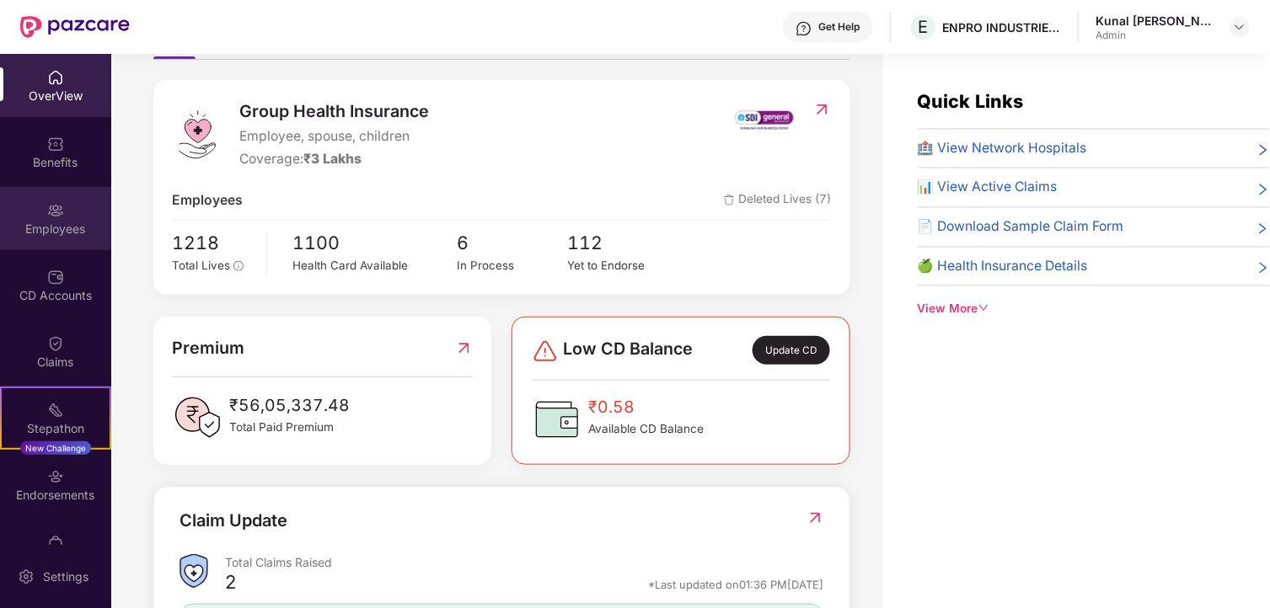
click at [62, 240] on div "Employees" at bounding box center [55, 218] width 111 height 63
